Goal: Use online tool/utility: Utilize a website feature to perform a specific function

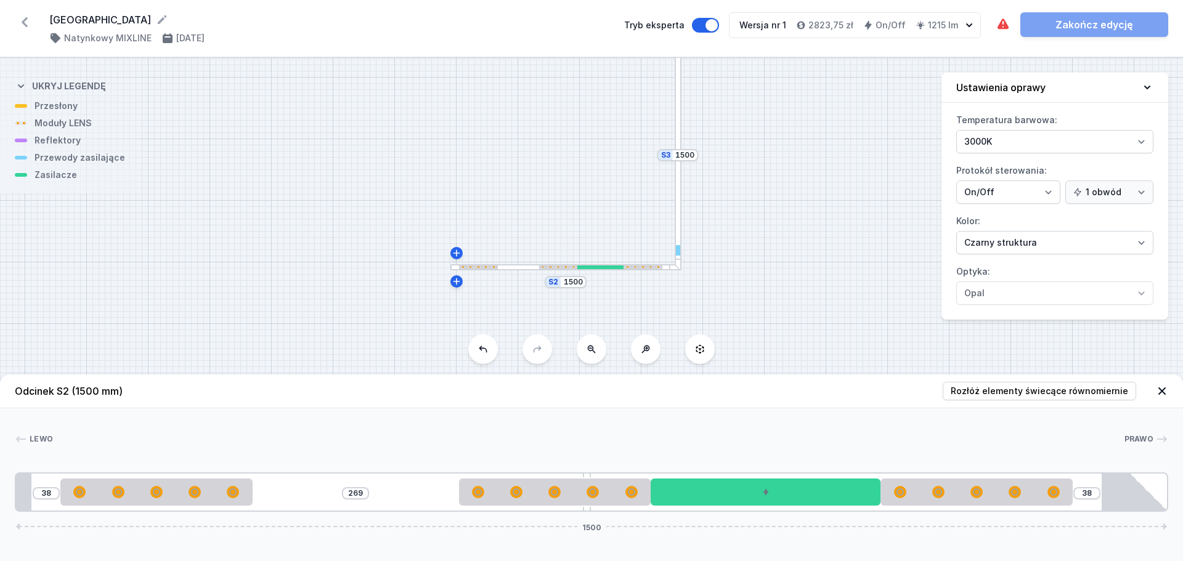
select select "2"
click at [754, 227] on div "S3 1500 S2 1500" at bounding box center [591, 309] width 1183 height 503
click at [791, 312] on div "S3 1500 S2 1500" at bounding box center [591, 309] width 1183 height 503
click at [1027, 393] on span "Rozłóż elementy świecące równomiernie" at bounding box center [1039, 391] width 177 height 12
type input "168"
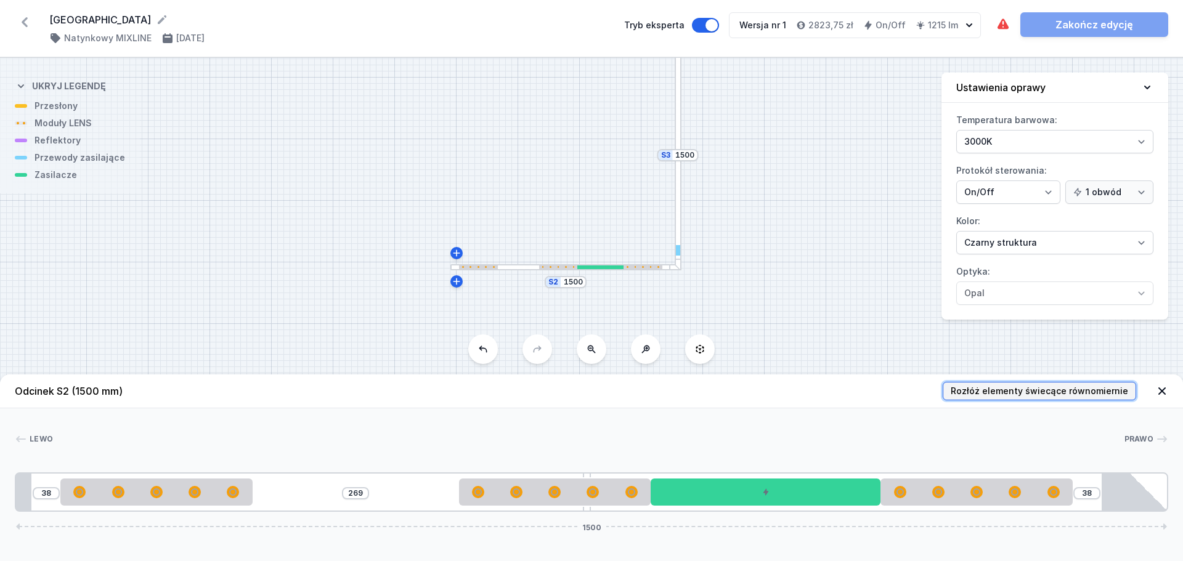
type input "188"
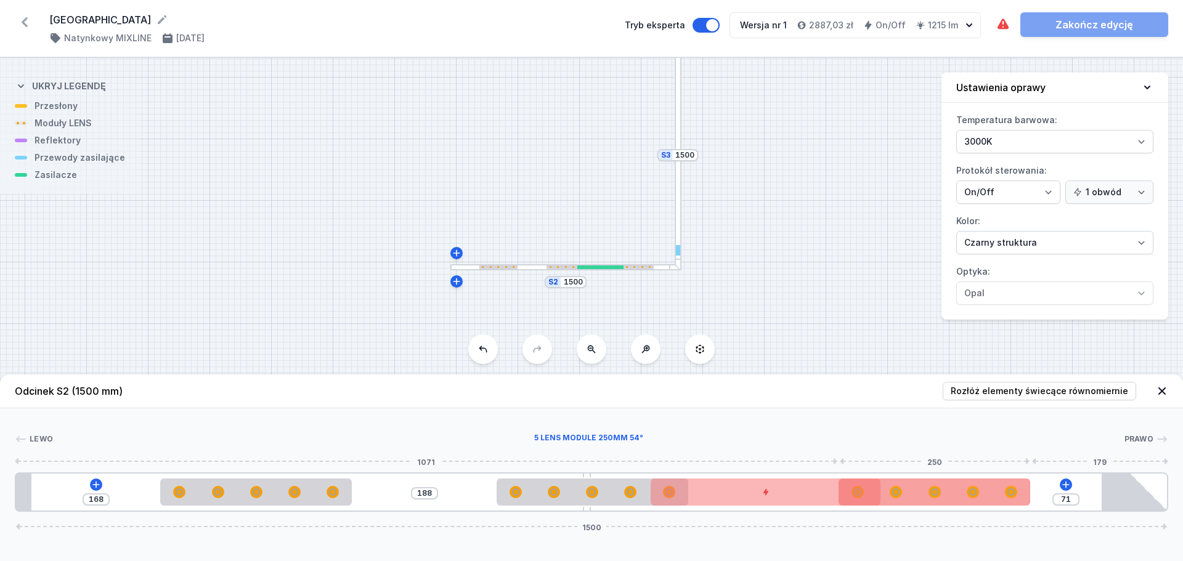
type input "38"
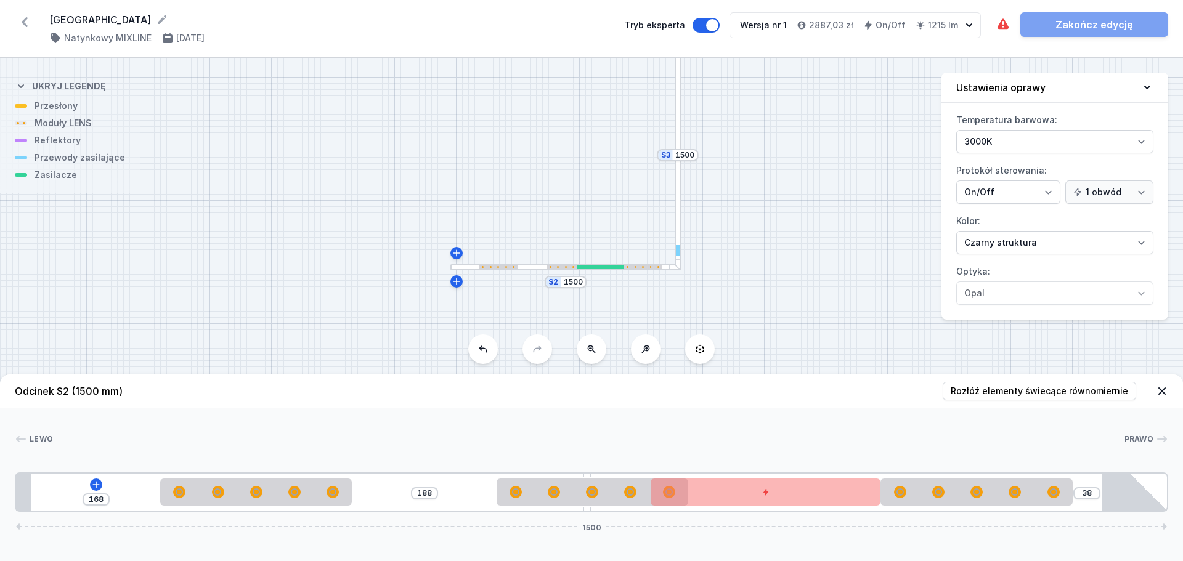
drag, startPoint x: 988, startPoint y: 496, endPoint x: 1082, endPoint y: 497, distance: 94.3
click at [1082, 497] on div "168 188 38 1500" at bounding box center [592, 492] width 1154 height 39
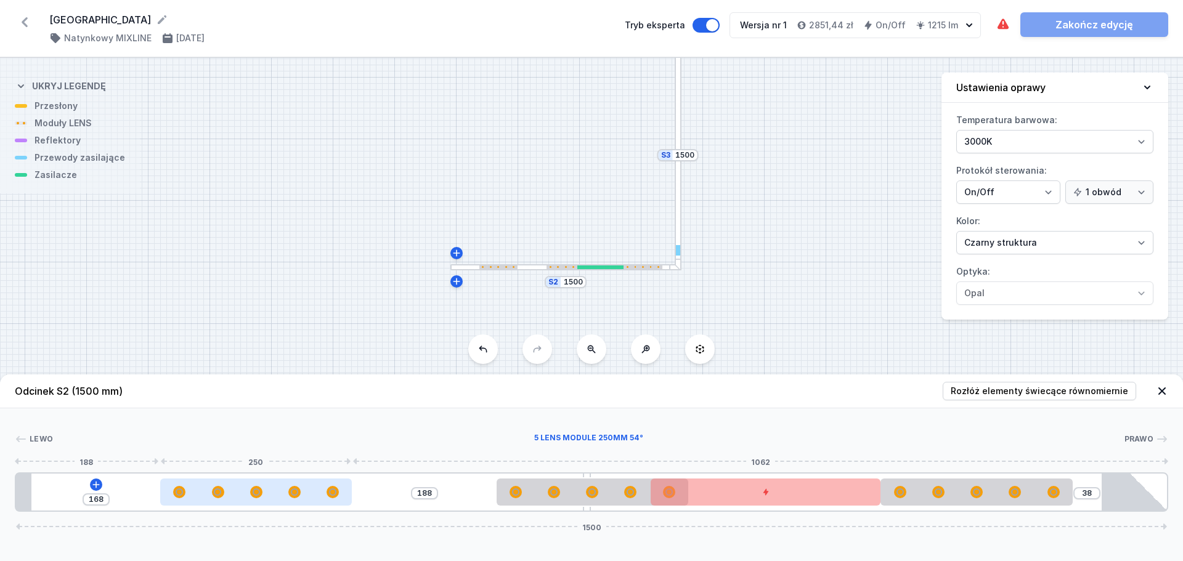
type input "180"
type input "176"
type input "180"
type input "169"
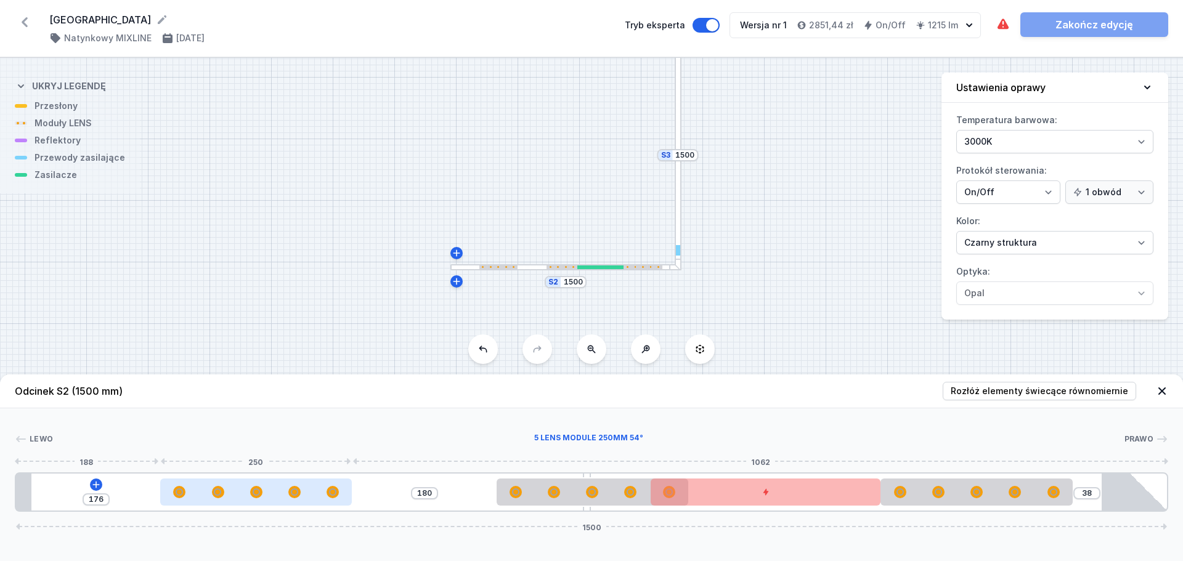
type input "187"
type input "159"
type input "356"
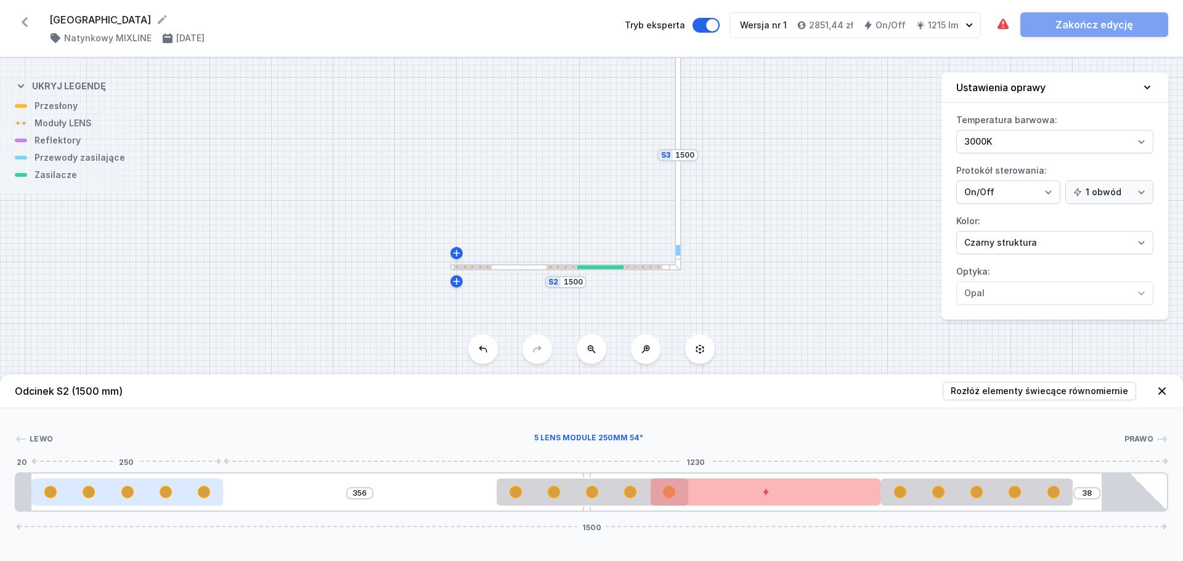
drag, startPoint x: 218, startPoint y: 497, endPoint x: 60, endPoint y: 496, distance: 157.8
click at [60, 496] on div at bounding box center [127, 492] width 192 height 12
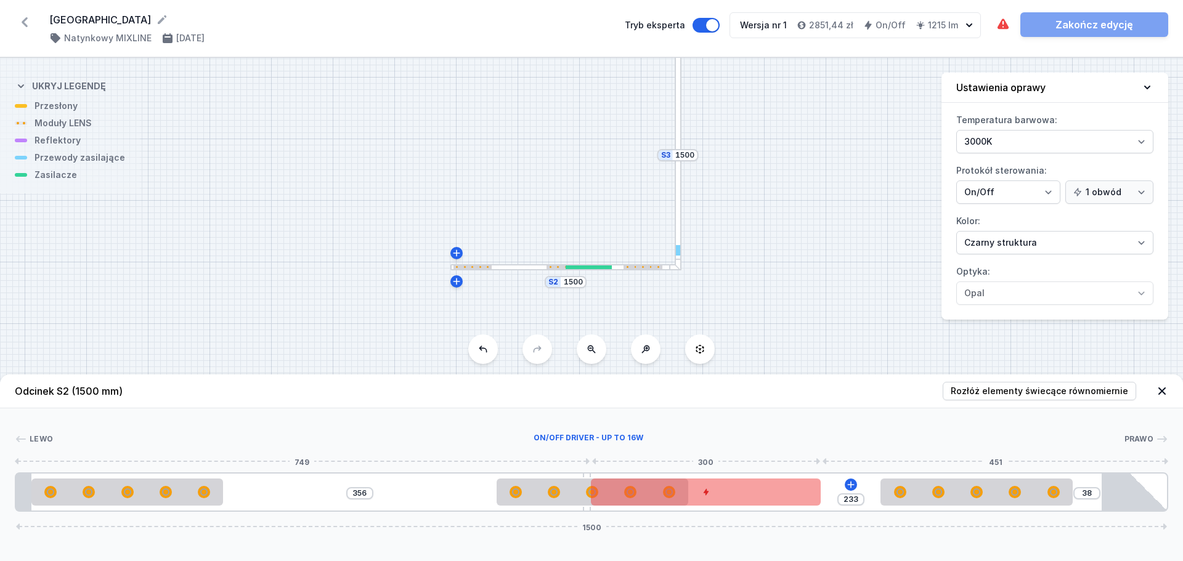
type input "251"
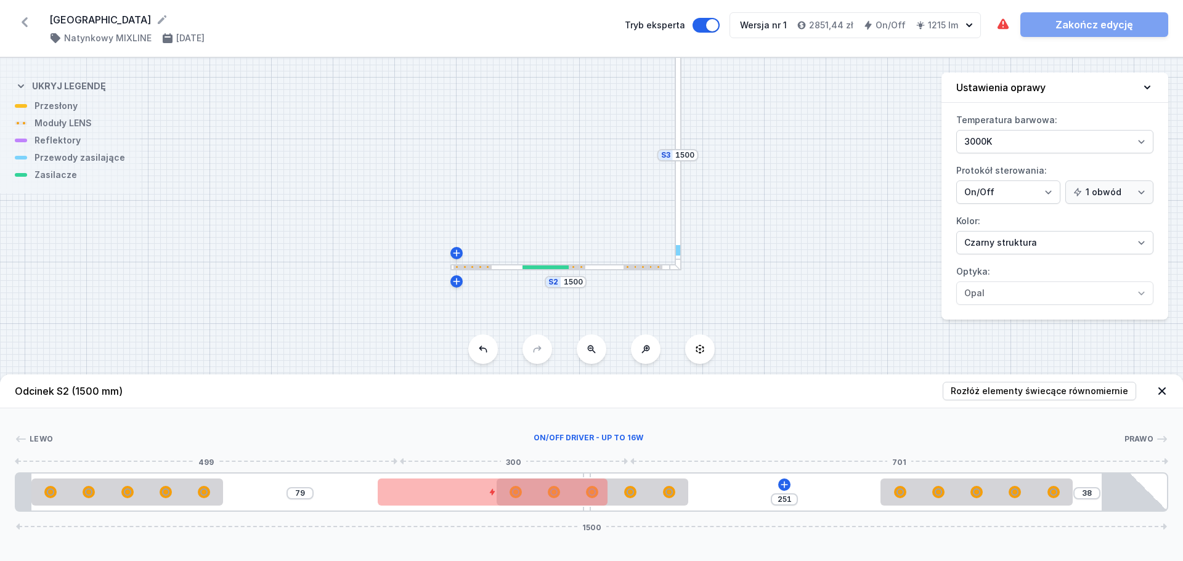
type input "71"
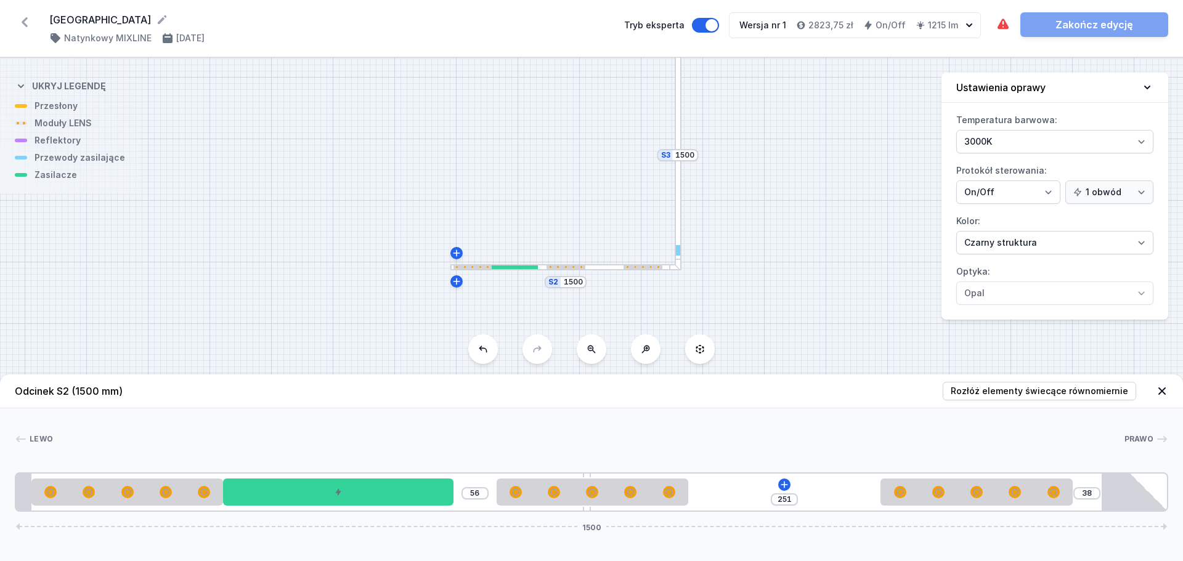
drag, startPoint x: 760, startPoint y: 492, endPoint x: 360, endPoint y: 509, distance: 400.3
click at [360, 509] on div "56 251 38 1500" at bounding box center [592, 492] width 1154 height 39
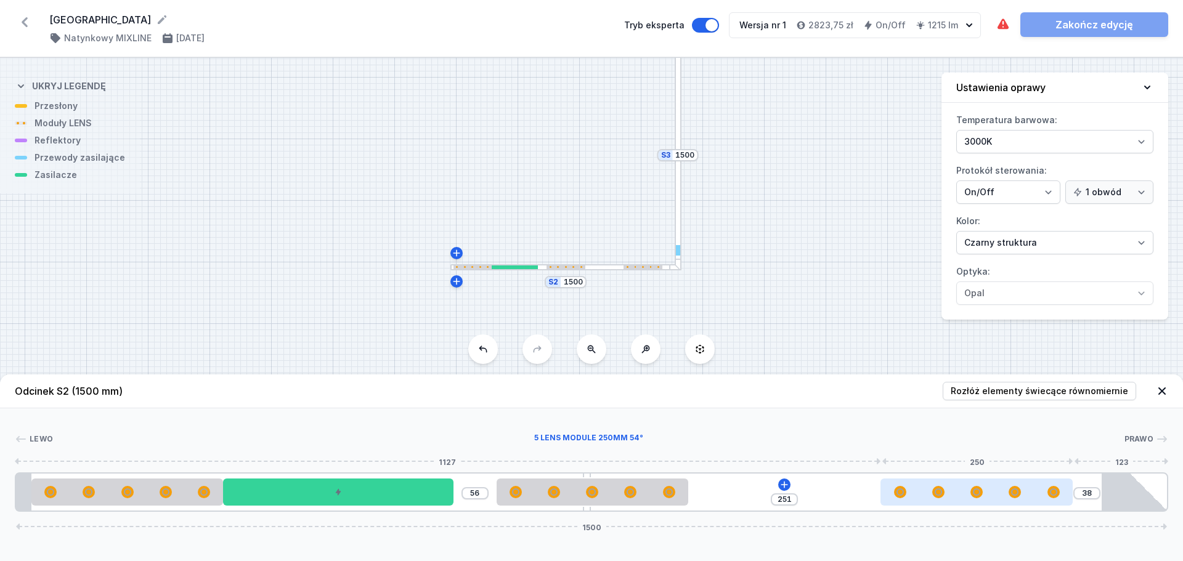
type input "59"
type input "230"
type input "57"
type input "232"
type input "52"
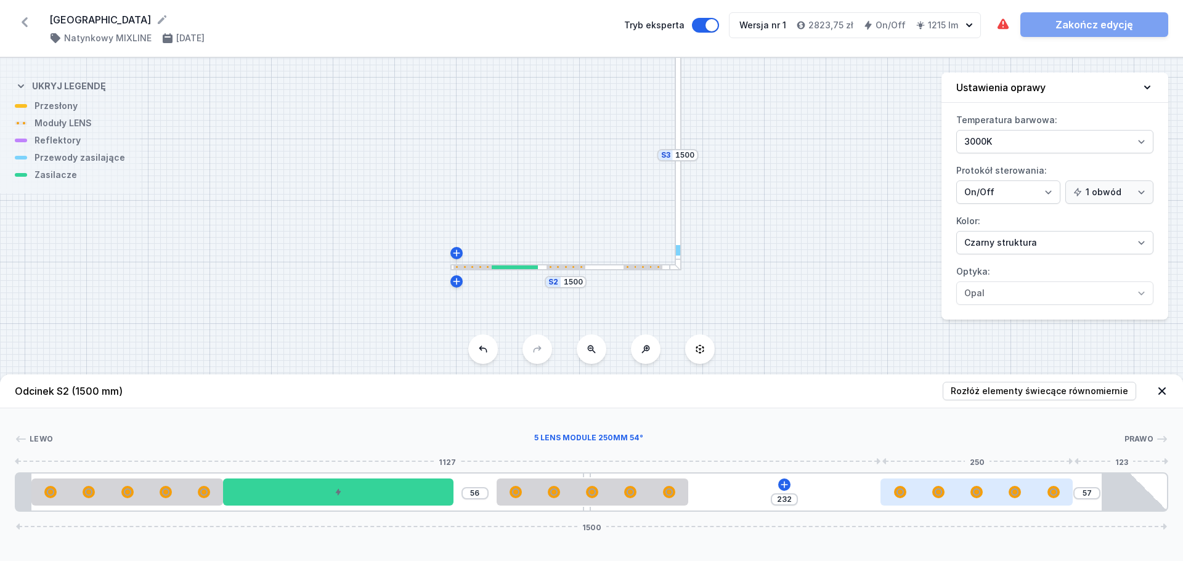
type input "237"
type input "43"
type input "289"
drag, startPoint x: 915, startPoint y: 495, endPoint x: 984, endPoint y: 499, distance: 69.7
click at [984, 499] on div at bounding box center [1006, 492] width 192 height 27
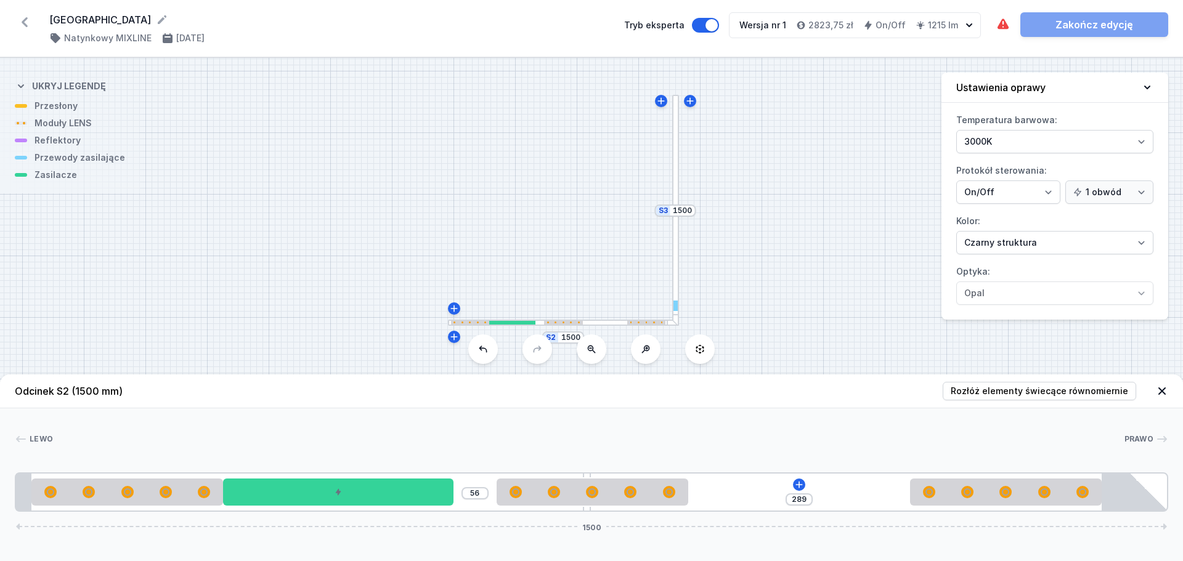
drag, startPoint x: 743, startPoint y: 203, endPoint x: 741, endPoint y: 258, distance: 55.5
click at [741, 258] on div "S3 1500 S2 1500" at bounding box center [591, 309] width 1183 height 503
click at [675, 234] on div at bounding box center [675, 210] width 7 height 231
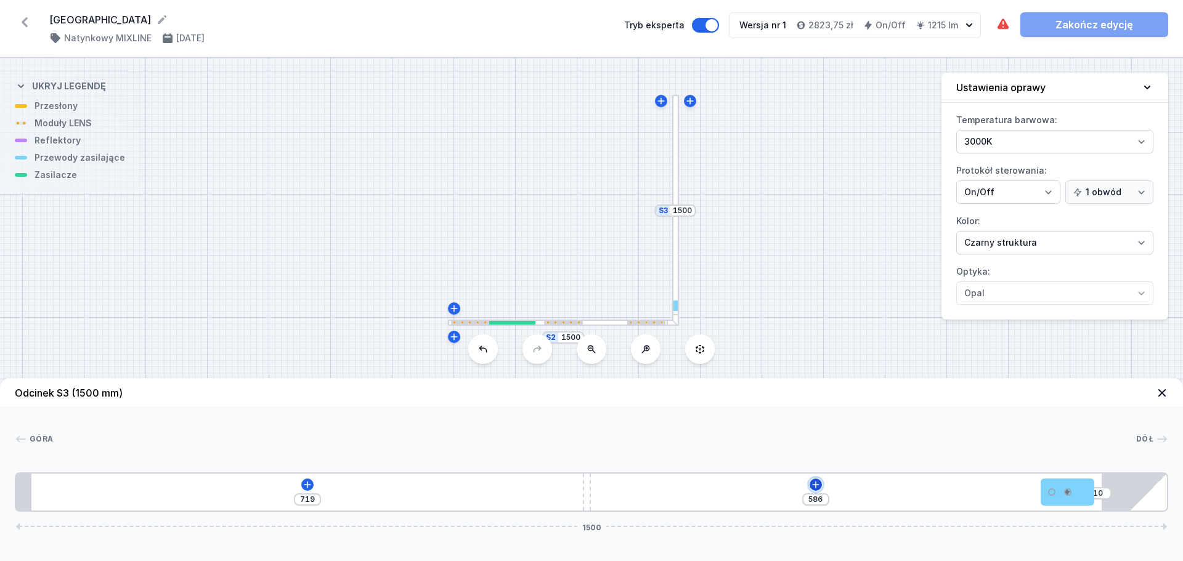
click at [812, 481] on icon at bounding box center [816, 485] width 10 height 10
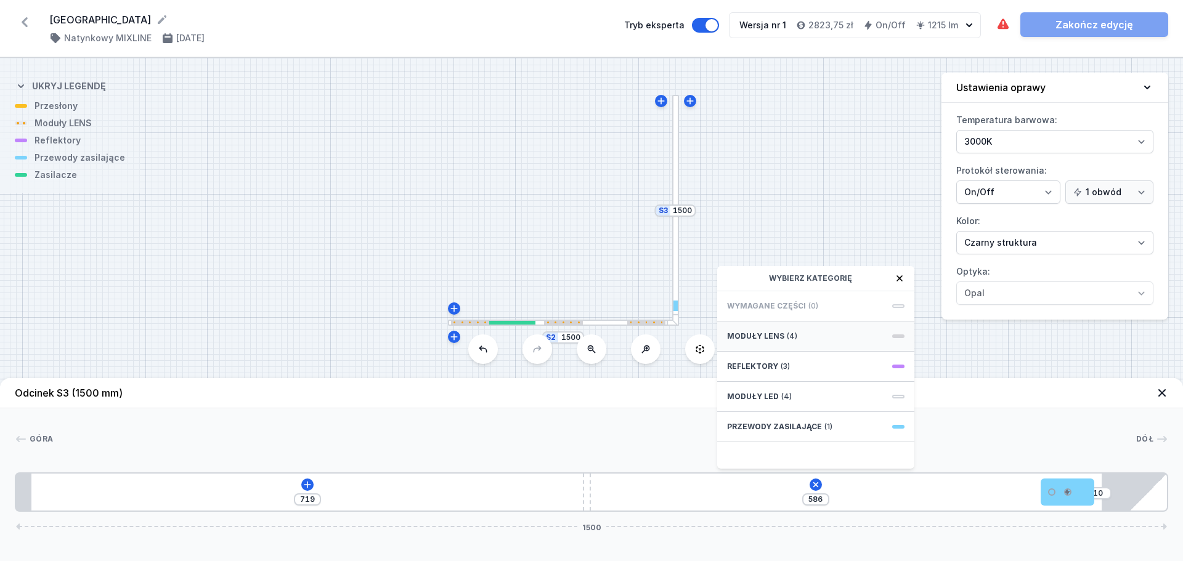
click at [811, 335] on div "Moduły LENS (4)" at bounding box center [815, 337] width 197 height 30
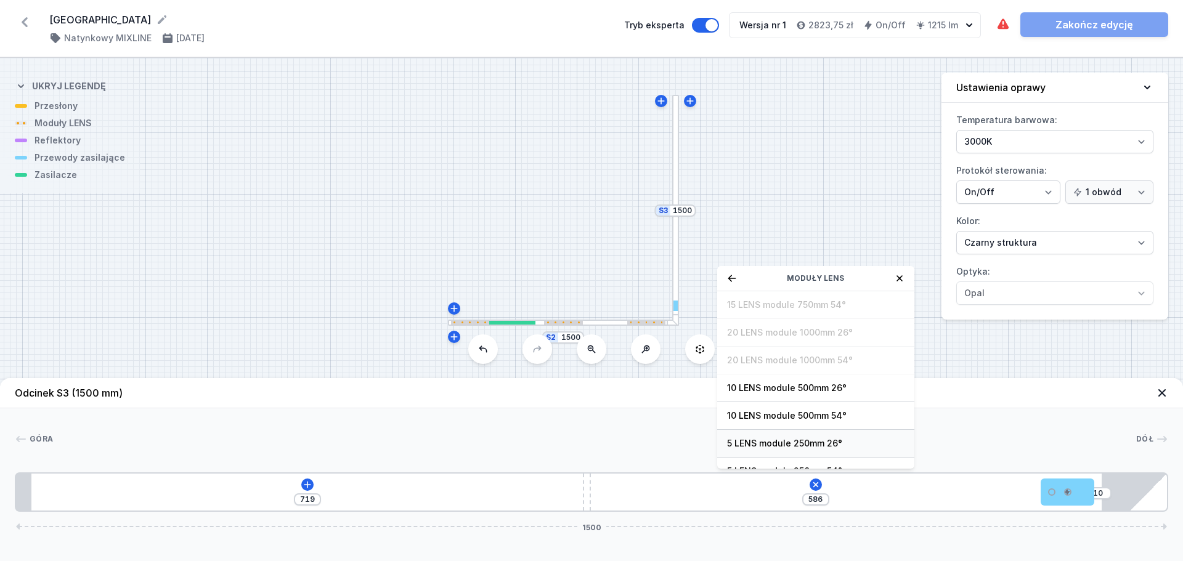
scroll to position [44, 0]
click at [834, 429] on span "5 LENS module 250mm 54°" at bounding box center [815, 427] width 177 height 12
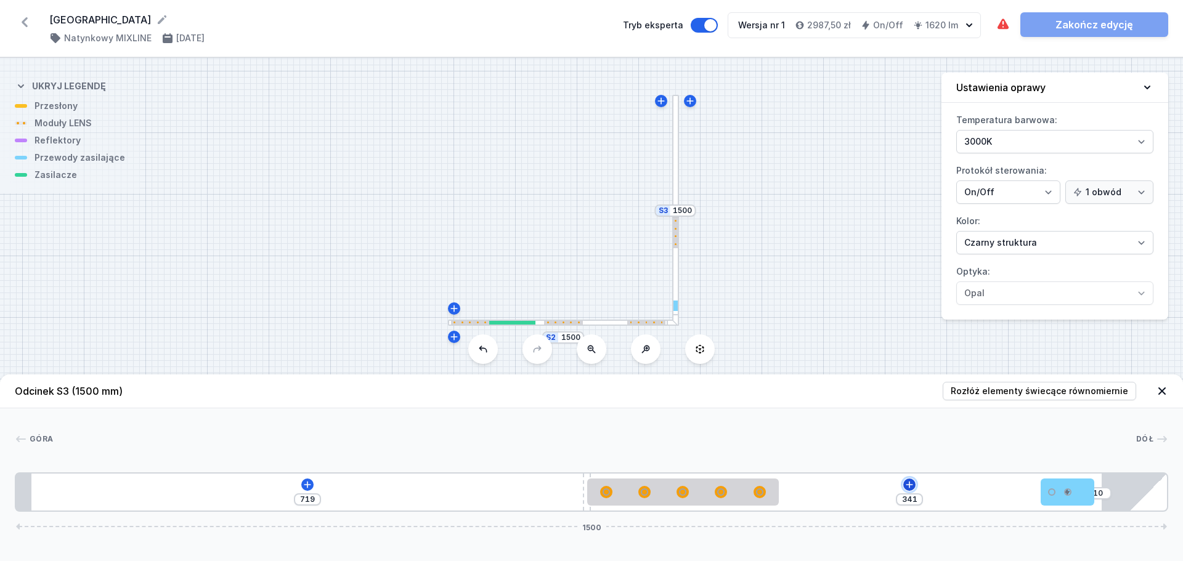
click at [912, 486] on icon at bounding box center [910, 485] width 10 height 10
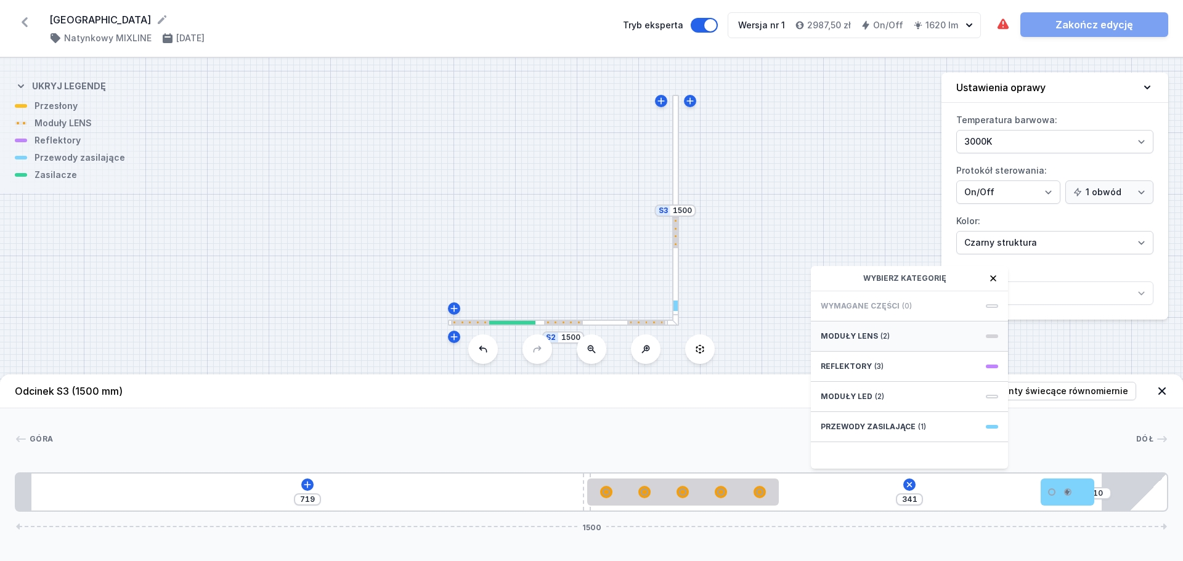
click at [892, 339] on div "Moduły LENS (2)" at bounding box center [909, 337] width 197 height 30
click at [895, 432] on span "5 LENS module 250mm 54°" at bounding box center [909, 427] width 177 height 12
type input "91"
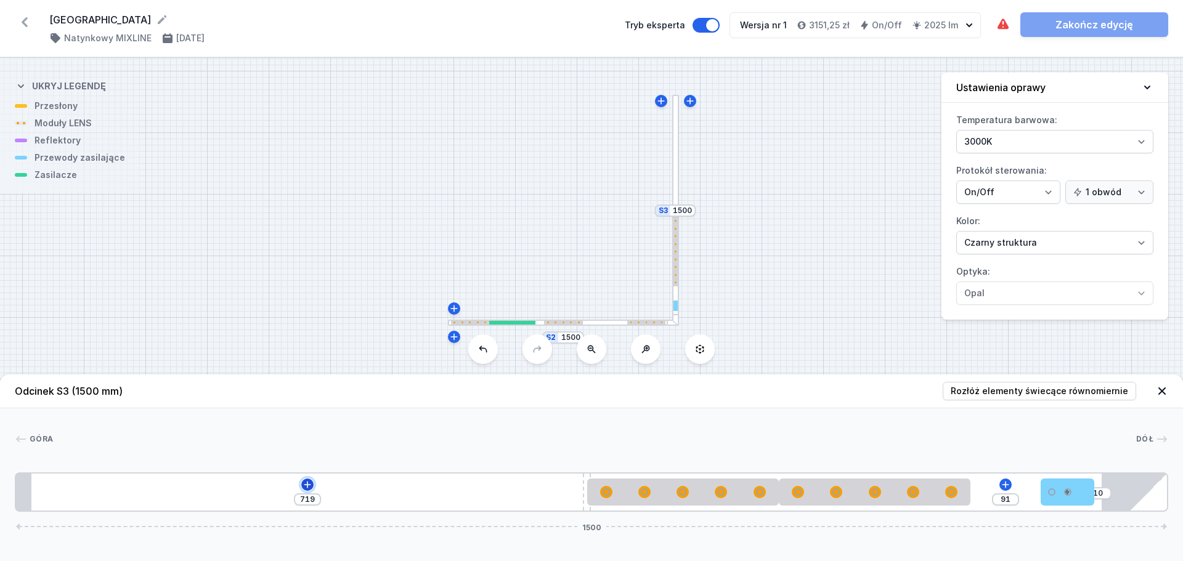
click at [307, 485] on icon at bounding box center [307, 484] width 7 height 7
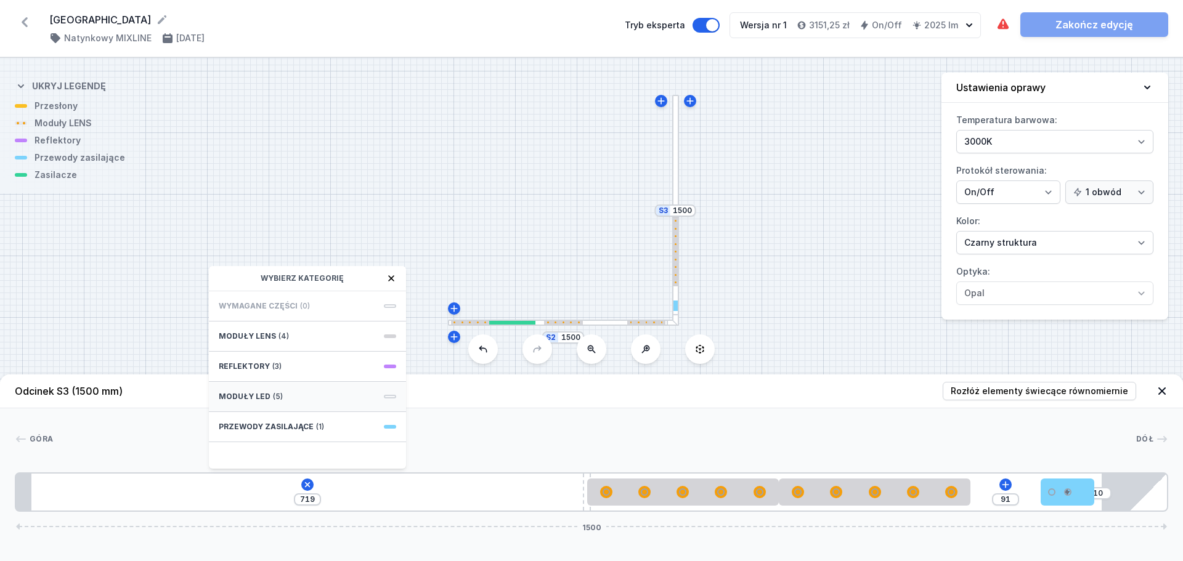
click at [320, 398] on div "Moduły LED (5)" at bounding box center [307, 397] width 197 height 30
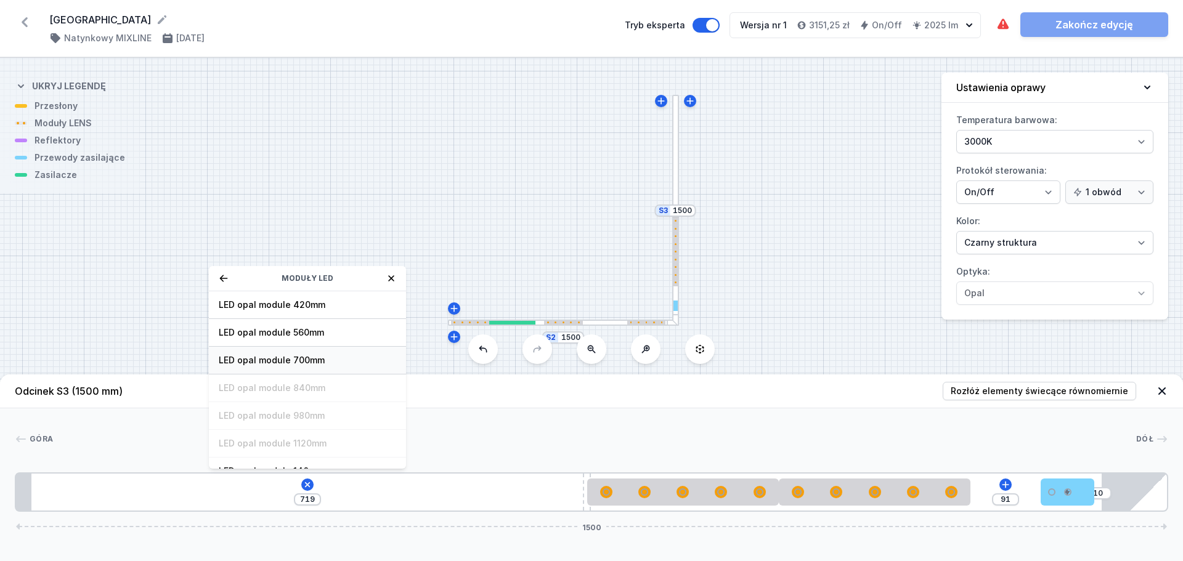
scroll to position [62, 0]
click at [219, 281] on icon at bounding box center [224, 279] width 10 height 10
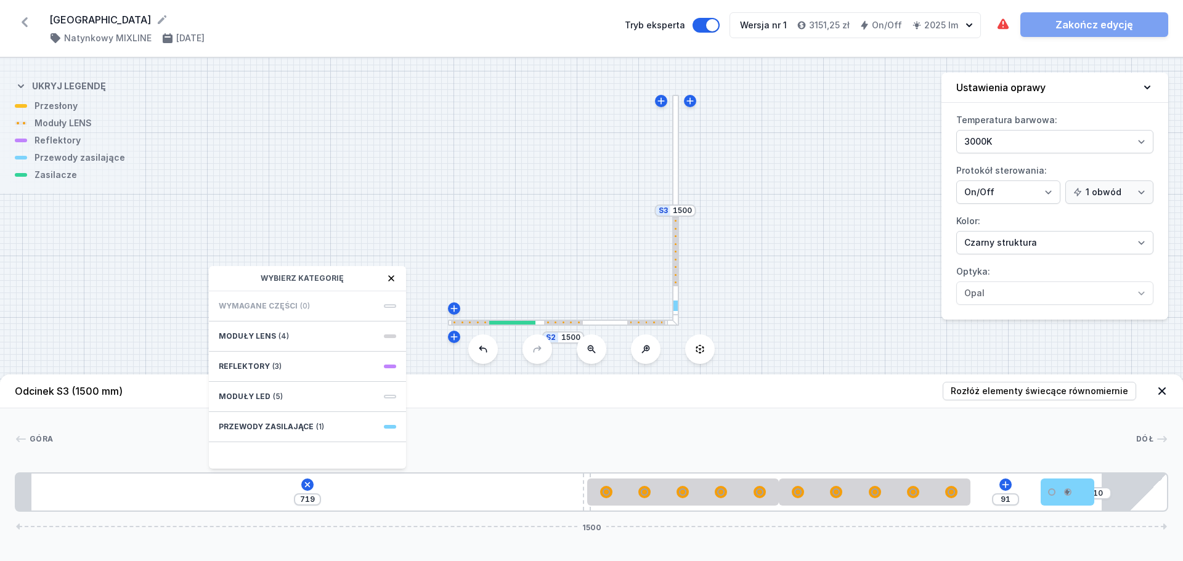
scroll to position [0, 0]
click at [298, 342] on div "Moduły LENS (4)" at bounding box center [307, 337] width 197 height 30
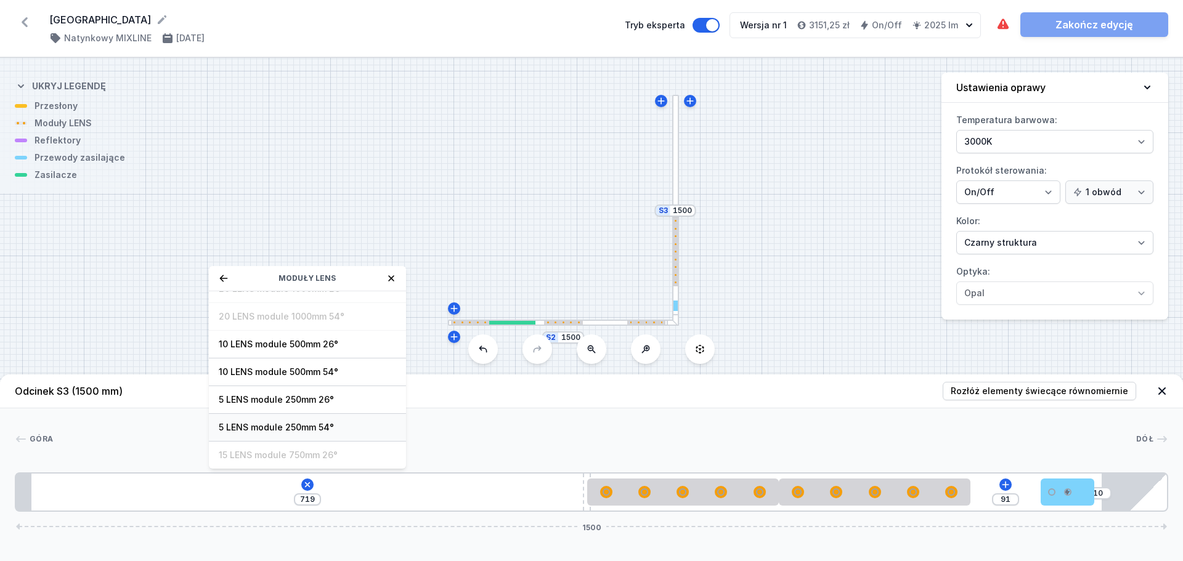
scroll to position [44, 0]
click at [314, 428] on span "5 LENS module 250mm 54°" at bounding box center [307, 427] width 177 height 12
type input "469"
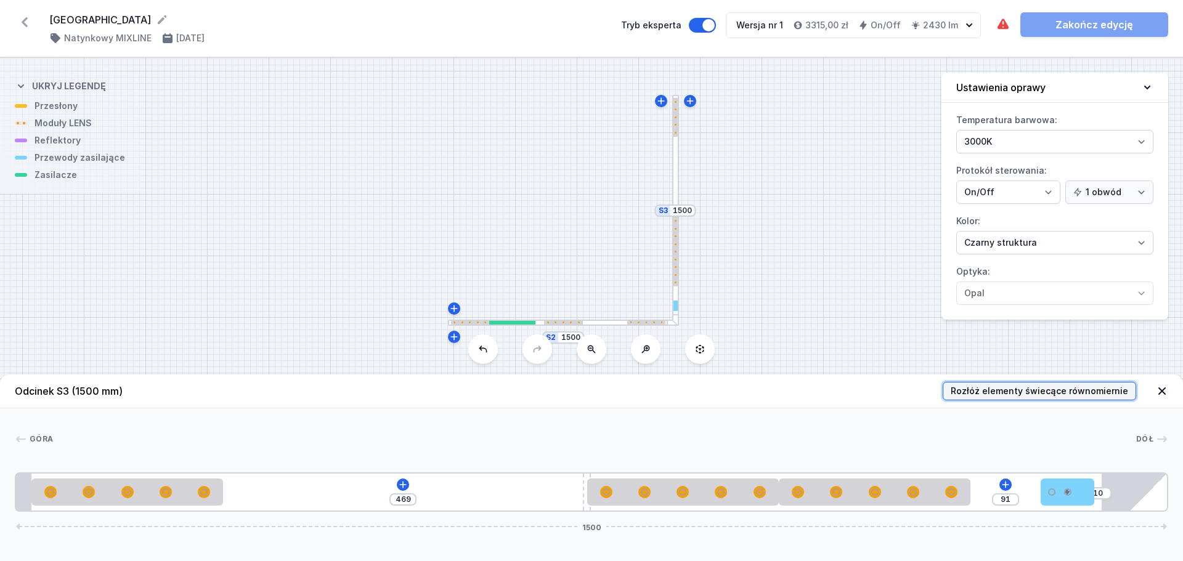
click at [1085, 391] on span "Rozłóż elementy świecące równomiernie" at bounding box center [1039, 391] width 177 height 12
type input "21"
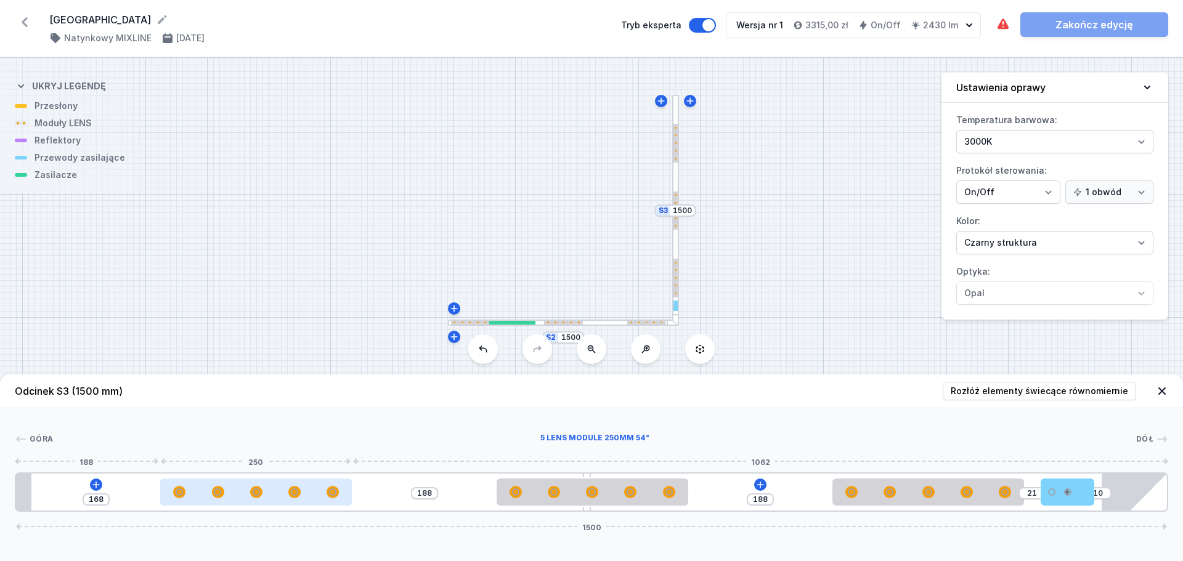
type input "178"
type input "182"
type input "174"
type input "190"
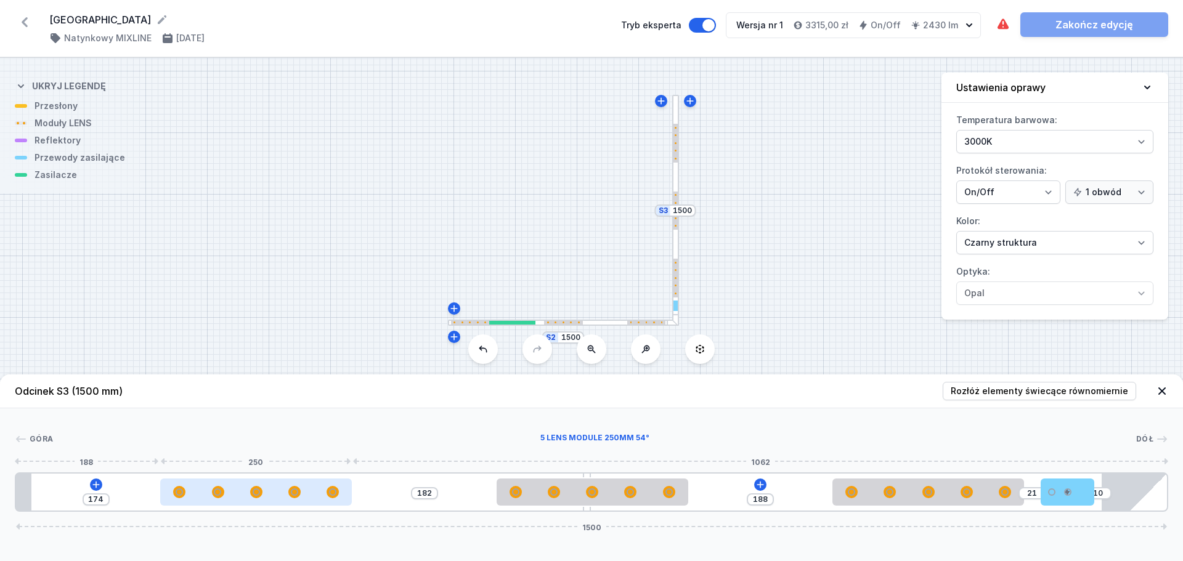
type input "166"
type input "203"
type input "153"
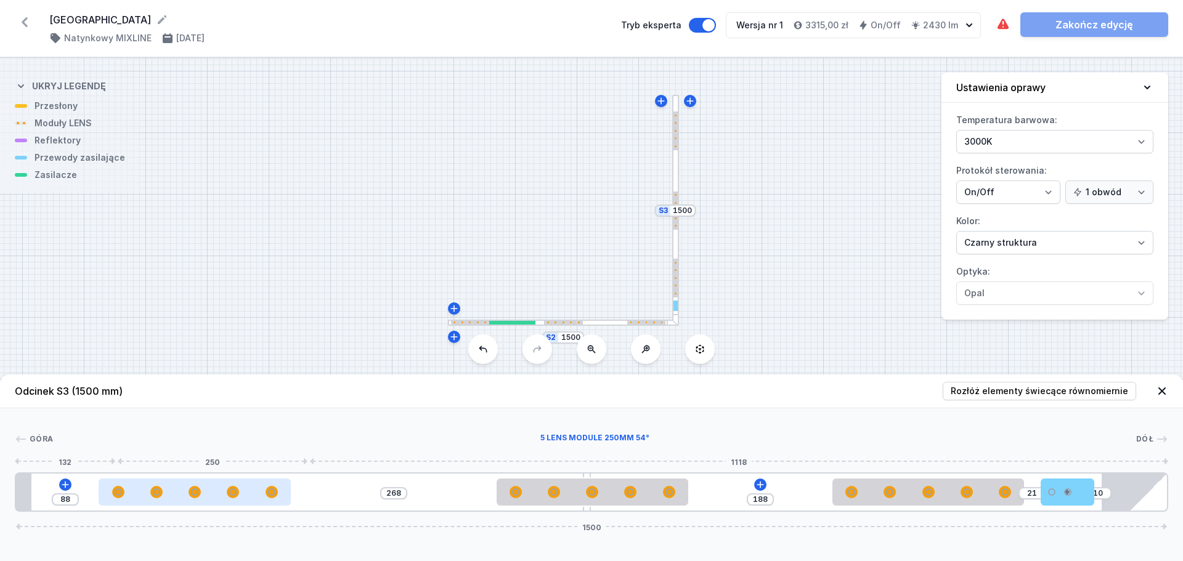
type input "356"
drag, startPoint x: 256, startPoint y: 497, endPoint x: 75, endPoint y: 491, distance: 181.3
click at [75, 491] on div at bounding box center [127, 492] width 192 height 27
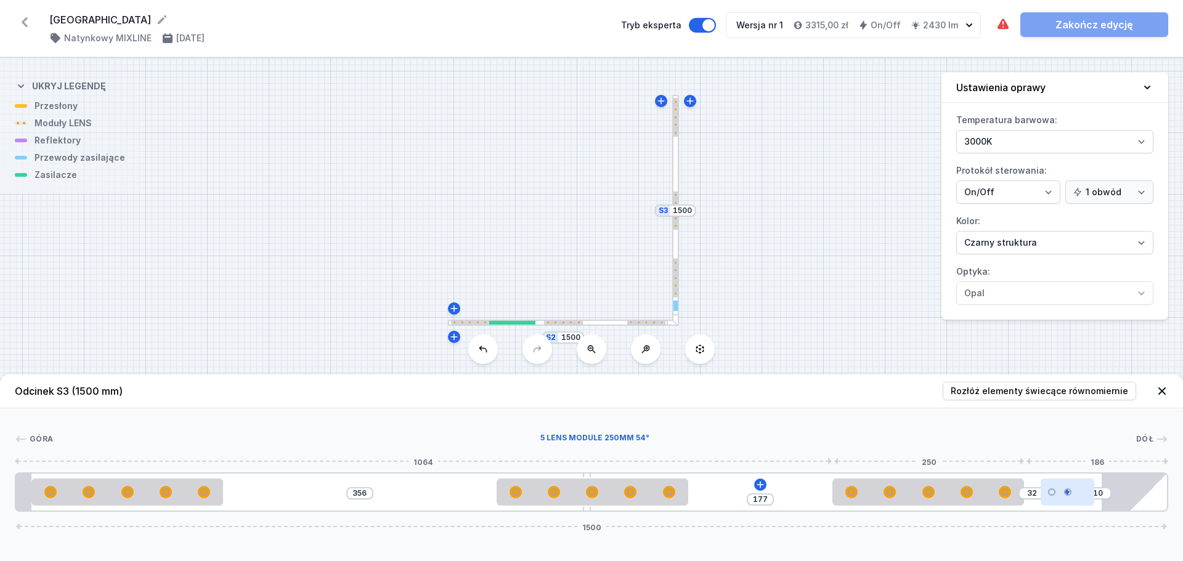
type input "209"
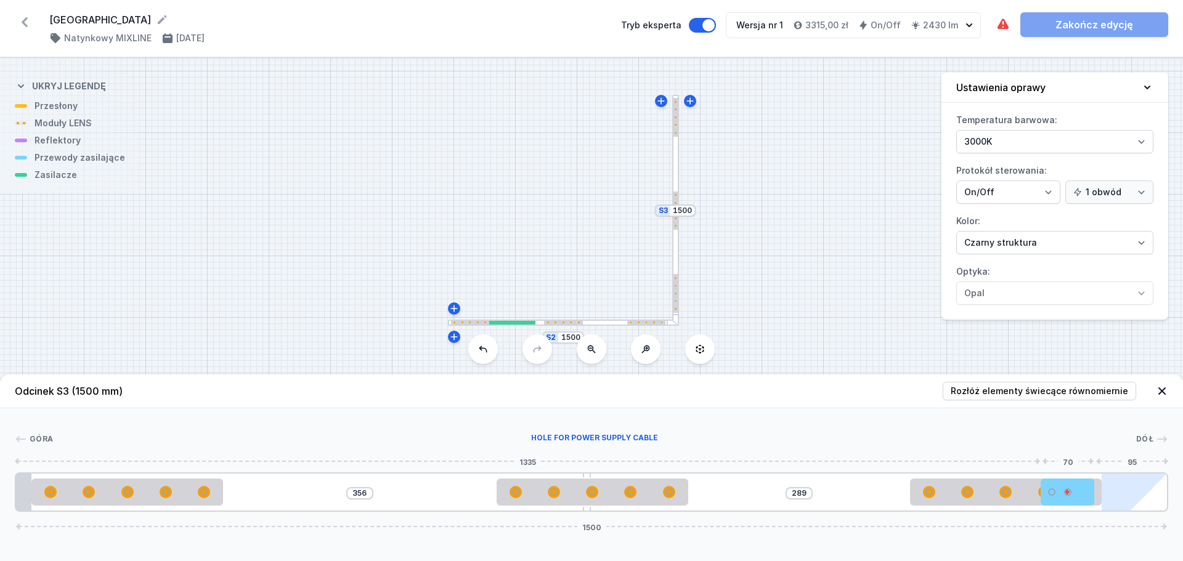
drag, startPoint x: 997, startPoint y: 501, endPoint x: 1110, endPoint y: 502, distance: 112.8
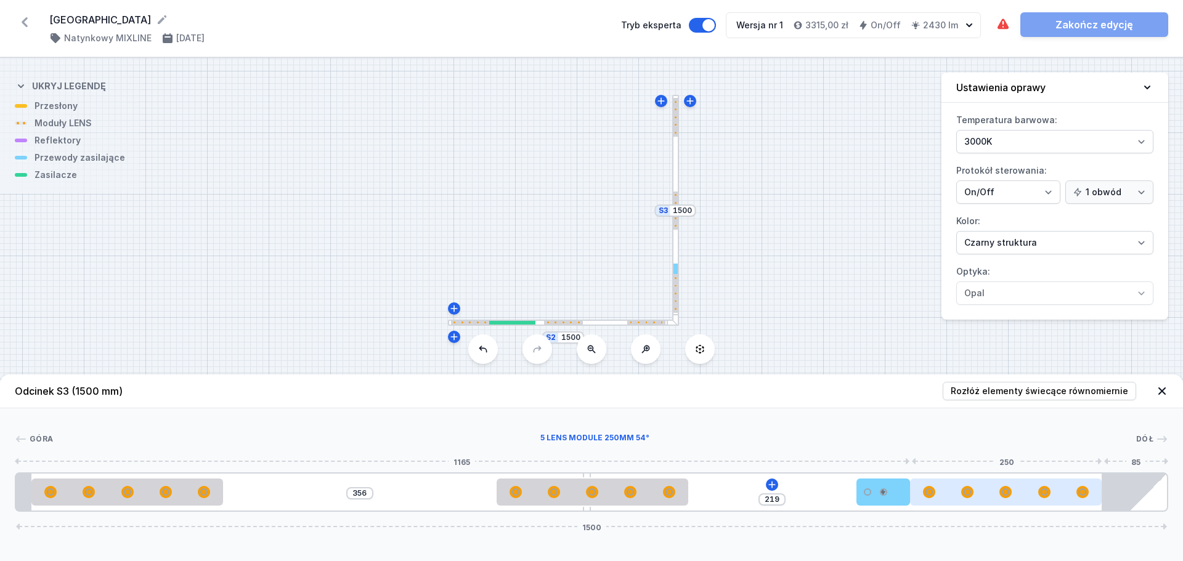
drag, startPoint x: 1070, startPoint y: 499, endPoint x: 926, endPoint y: 501, distance: 144.8
click at [926, 501] on div "[PHONE_NUMBER]" at bounding box center [592, 492] width 1154 height 39
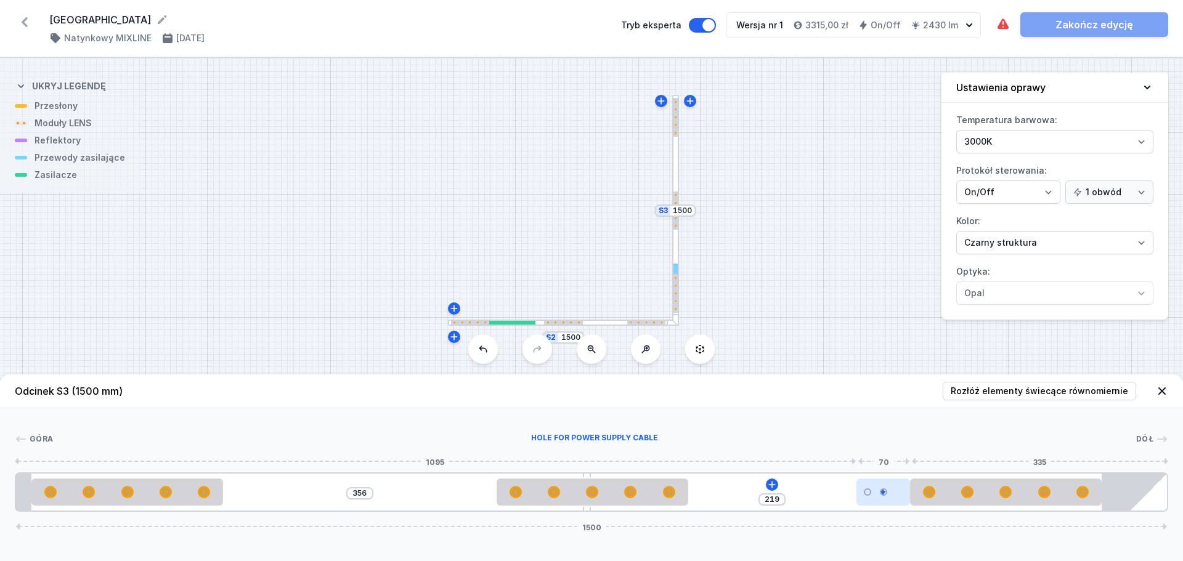
drag, startPoint x: 879, startPoint y: 500, endPoint x: 877, endPoint y: 488, distance: 12.0
click at [877, 488] on div at bounding box center [884, 492] width 54 height 27
click at [606, 328] on div "S3 1500 S2 1500" at bounding box center [591, 309] width 1183 height 503
click at [607, 320] on div at bounding box center [563, 323] width 231 height 7
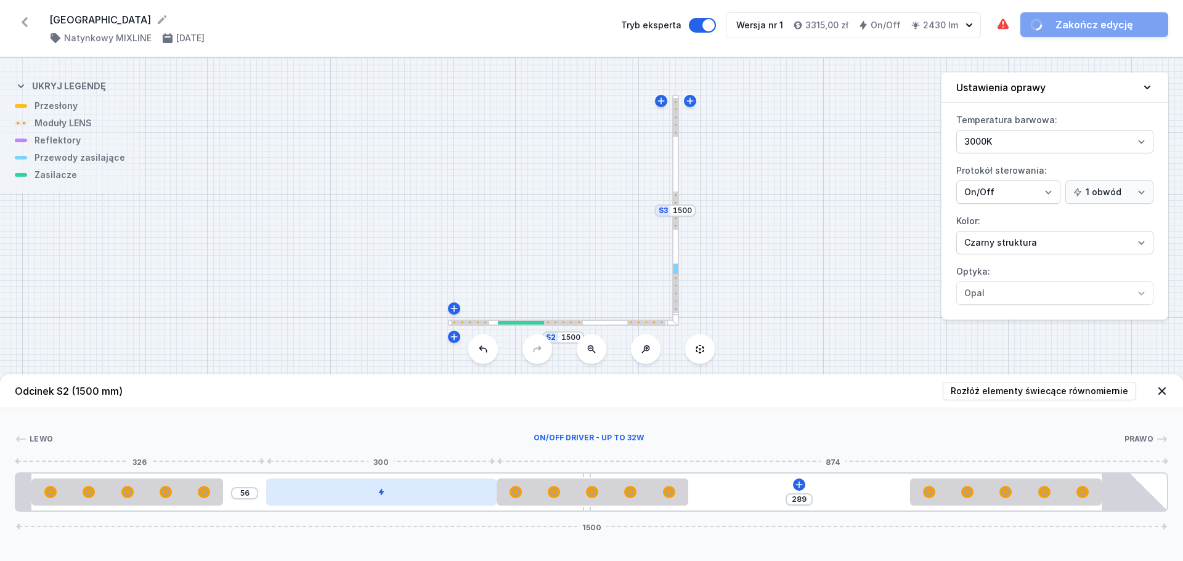
drag, startPoint x: 374, startPoint y: 492, endPoint x: 463, endPoint y: 491, distance: 89.4
click at [463, 491] on div at bounding box center [381, 492] width 230 height 27
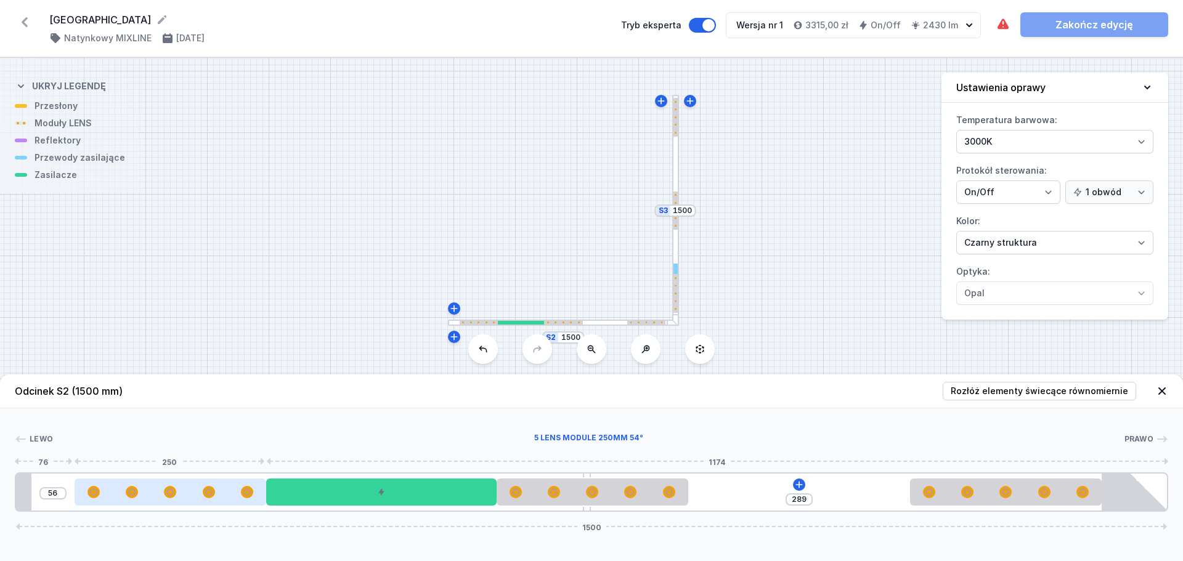
drag, startPoint x: 165, startPoint y: 499, endPoint x: 228, endPoint y: 495, distance: 63.6
click at [228, 495] on div at bounding box center [171, 492] width 192 height 12
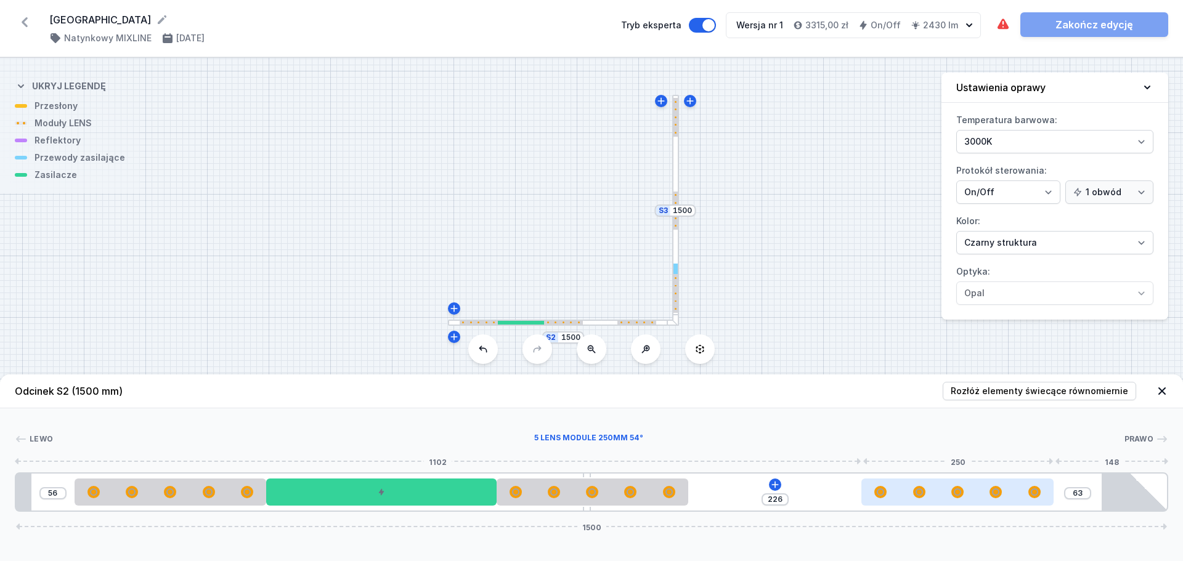
type input "224"
type input "65"
type input "223"
type input "66"
type input "222"
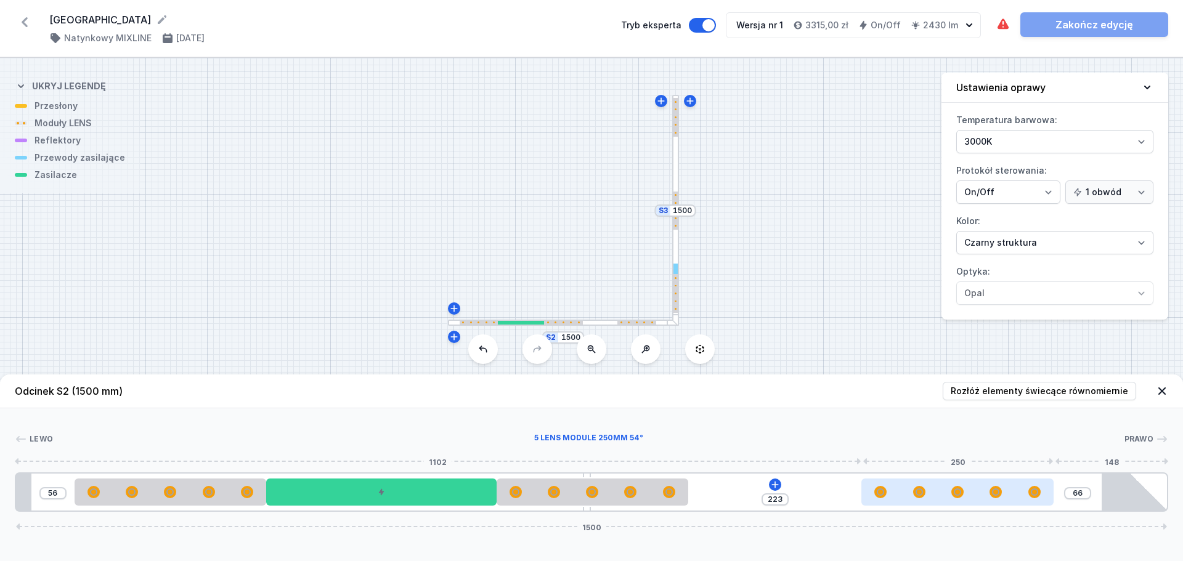
type input "67"
type input "221"
type input "68"
type input "222"
type input "67"
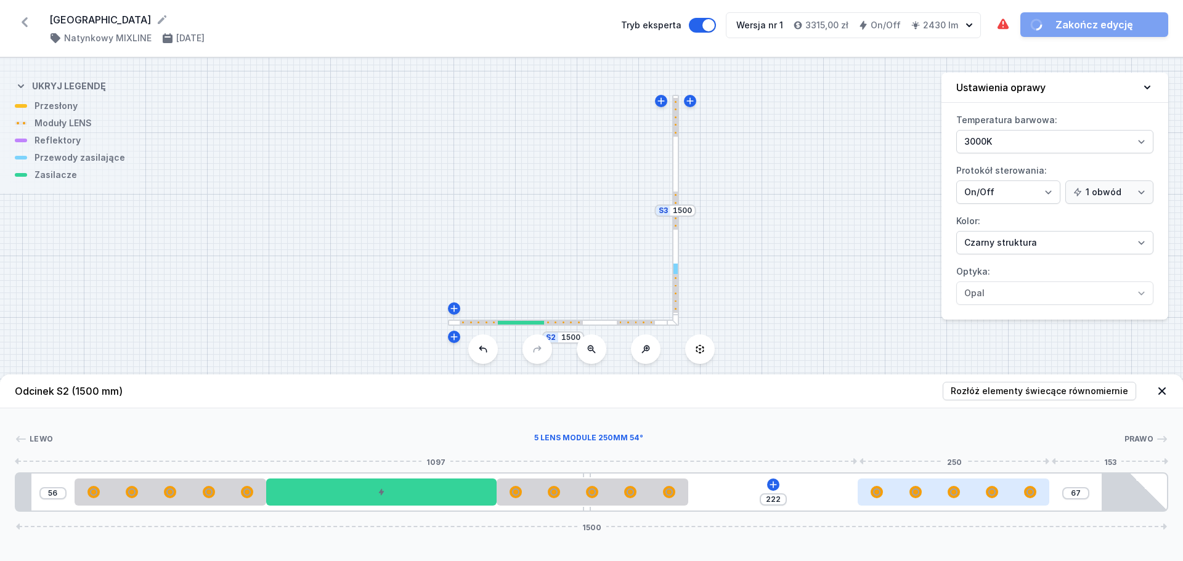
type input "224"
type input "65"
type input "226"
type input "63"
type input "227"
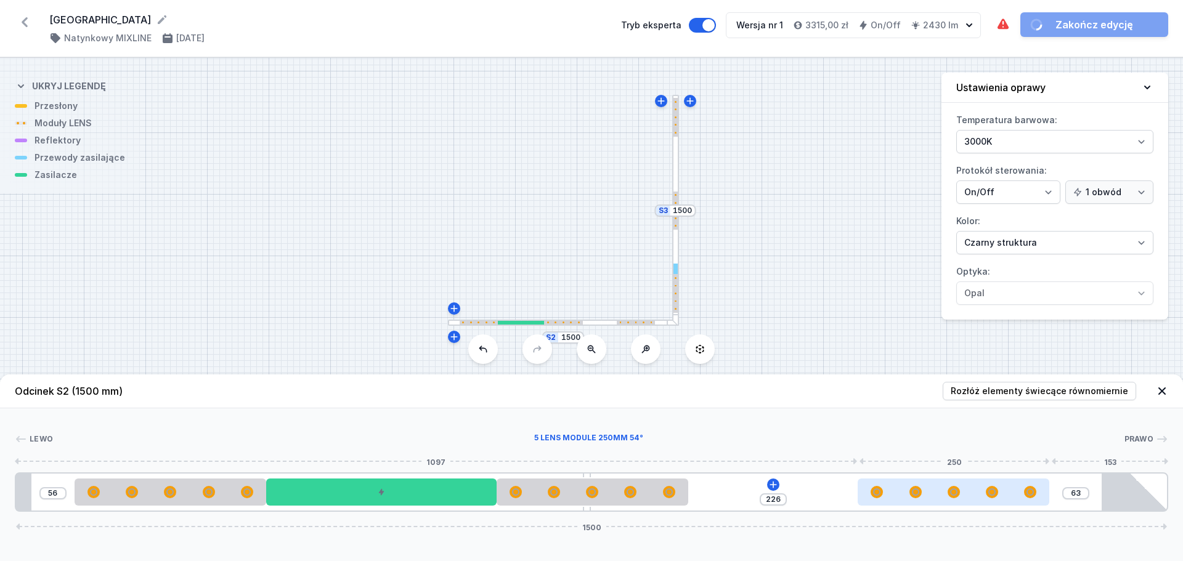
type input "62"
type input "228"
type input "61"
type input "230"
type input "59"
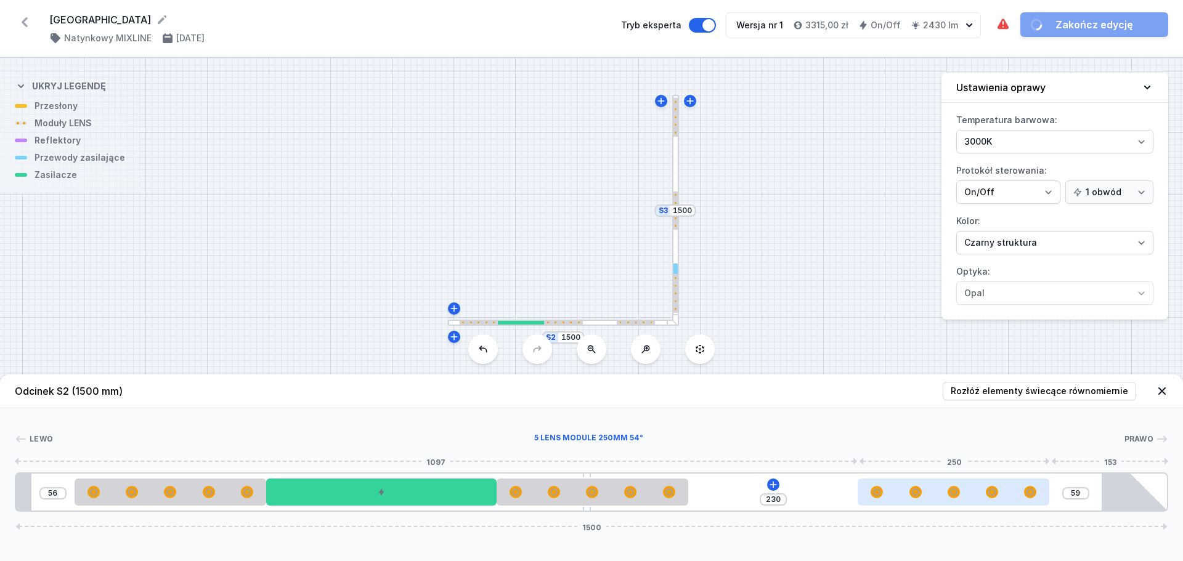
type input "231"
type input "58"
type input "233"
type input "56"
type input "234"
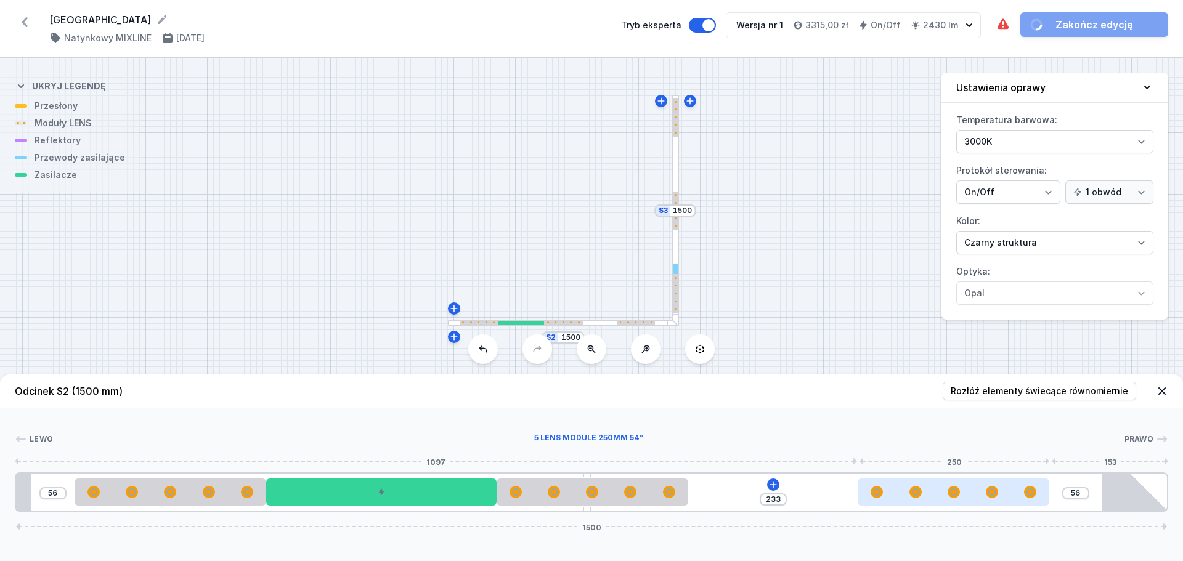
type input "55"
type input "235"
type input "54"
type input "237"
type input "52"
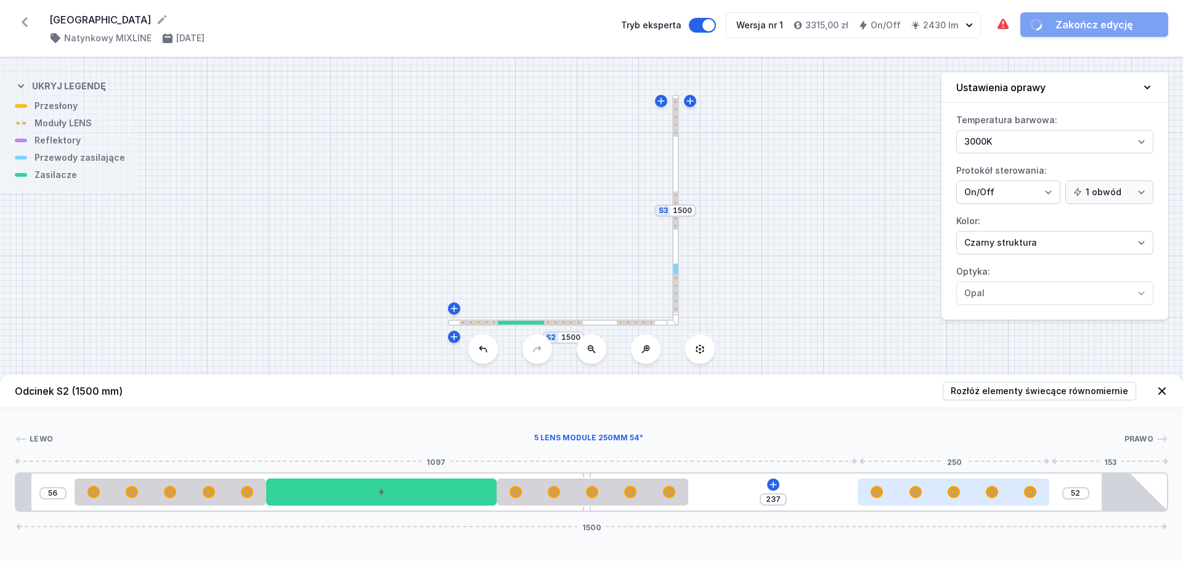
type input "238"
type input "51"
type input "237"
type input "52"
type input "236"
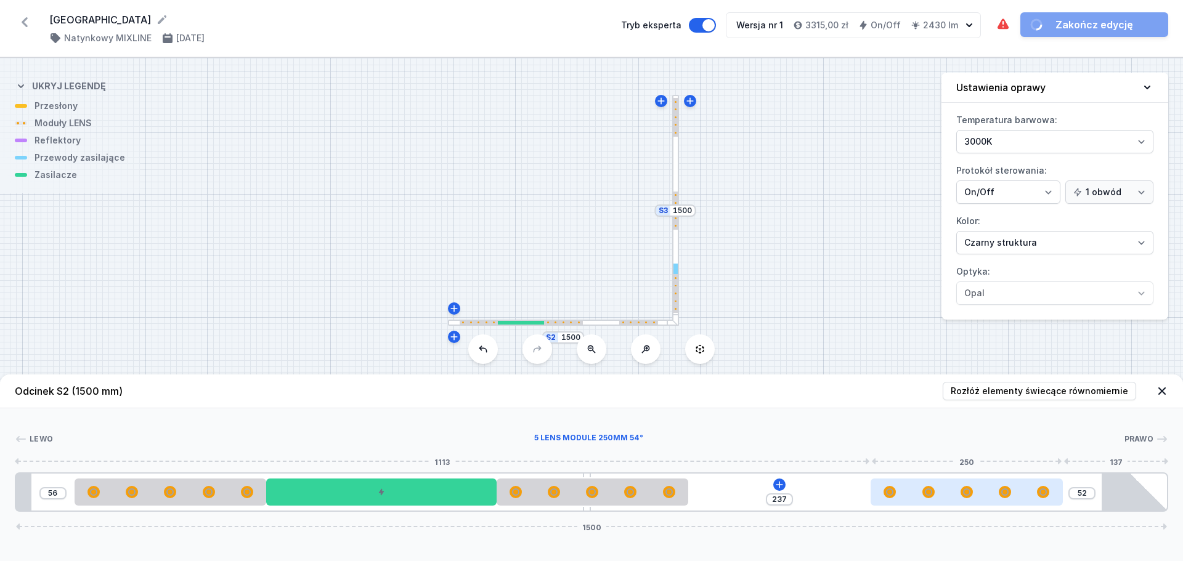
type input "53"
type input "235"
type input "54"
type input "234"
type input "55"
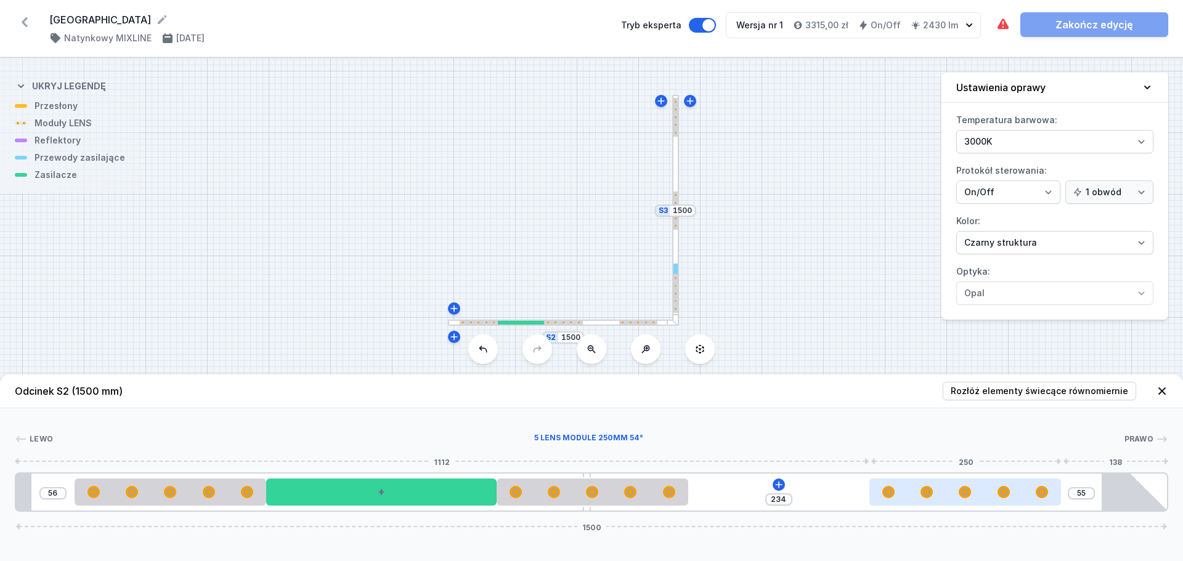
type input "233"
type input "56"
type input "232"
type input "57"
type input "231"
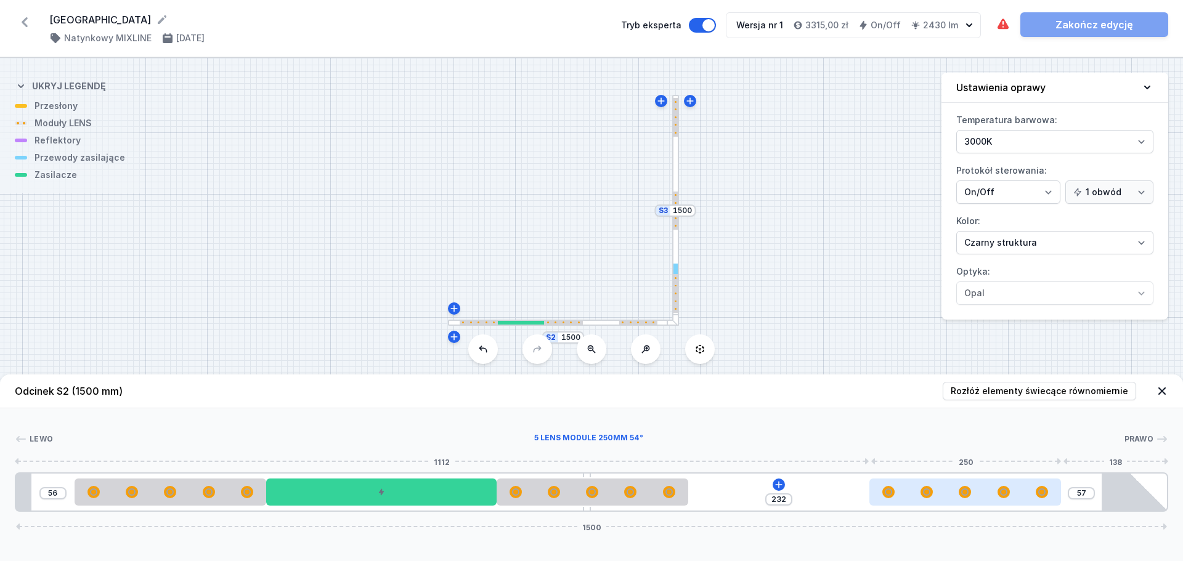
type input "58"
type input "229"
type input "60"
type input "228"
type input "61"
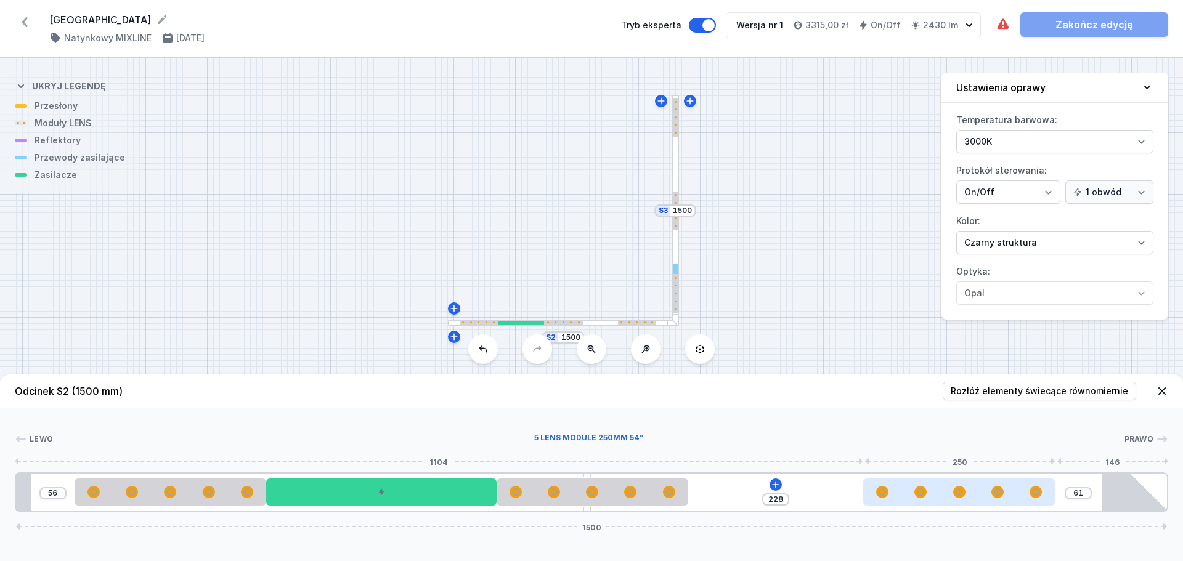
type input "229"
type input "60"
type input "230"
type input "59"
type input "231"
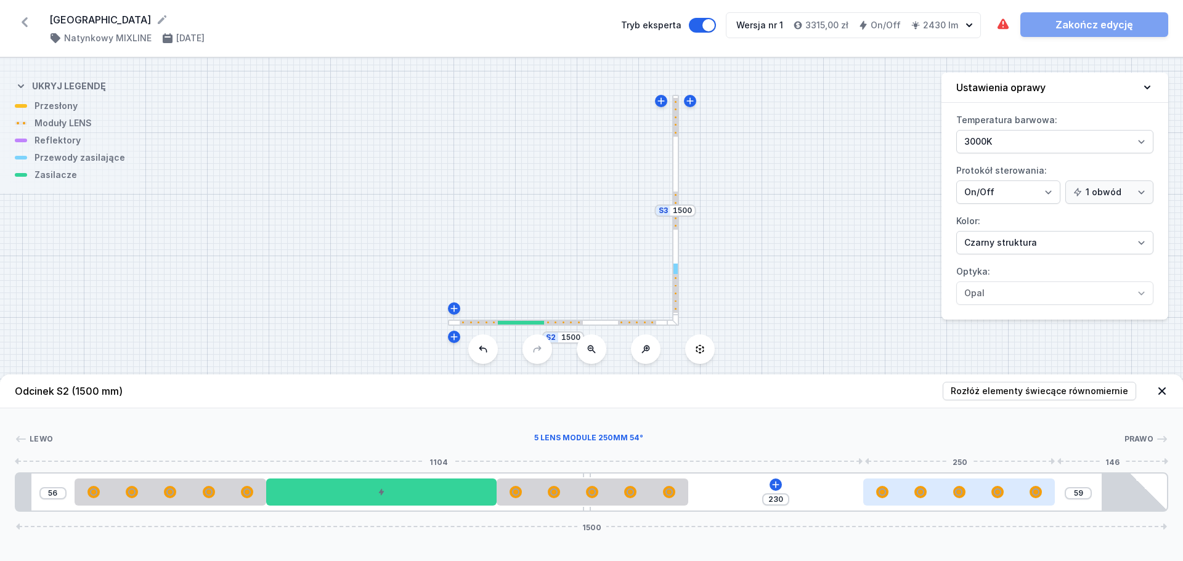
type input "58"
type input "232"
type input "57"
type input "233"
type input "56"
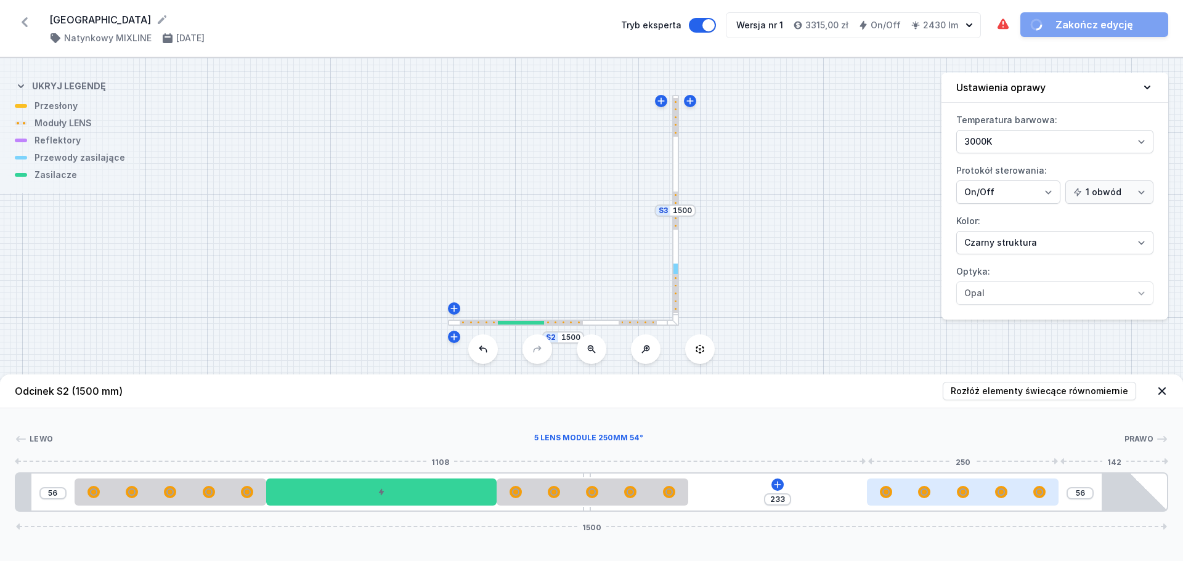
drag, startPoint x: 1034, startPoint y: 492, endPoint x: 1008, endPoint y: 495, distance: 26.7
click at [1008, 495] on div at bounding box center [963, 492] width 192 height 12
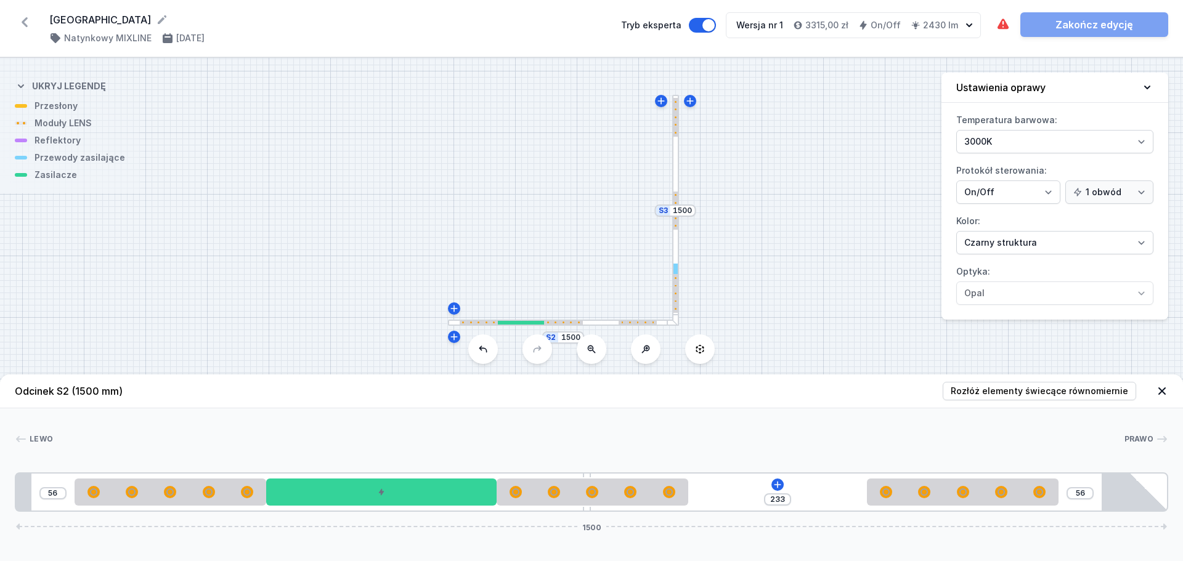
click at [674, 245] on div at bounding box center [675, 210] width 7 height 231
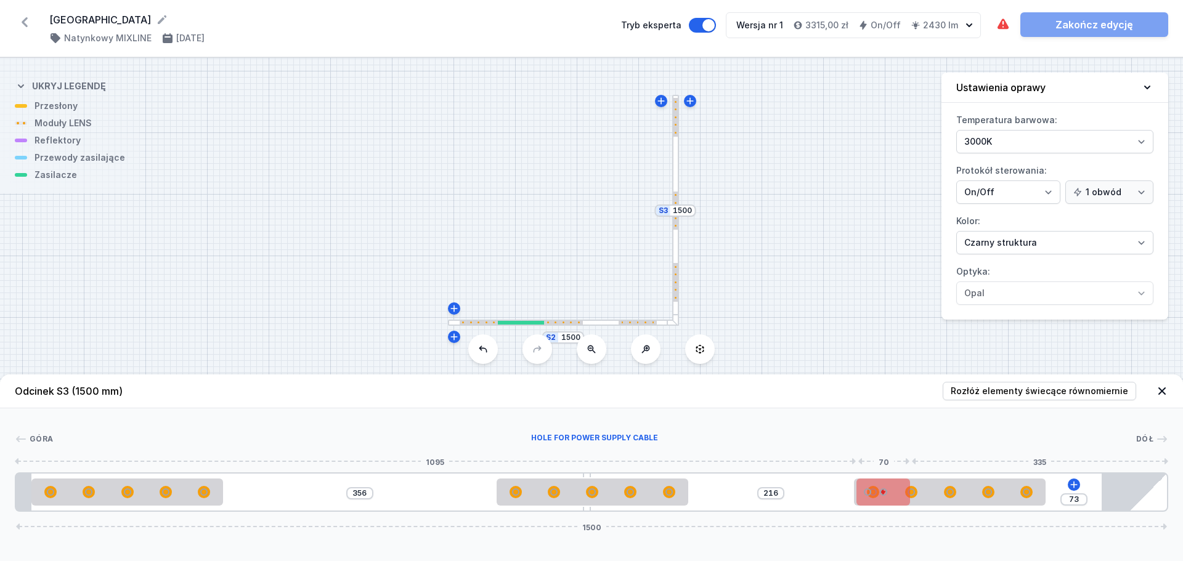
type input "75"
type input "214"
type input "79"
type input "210"
type input "84"
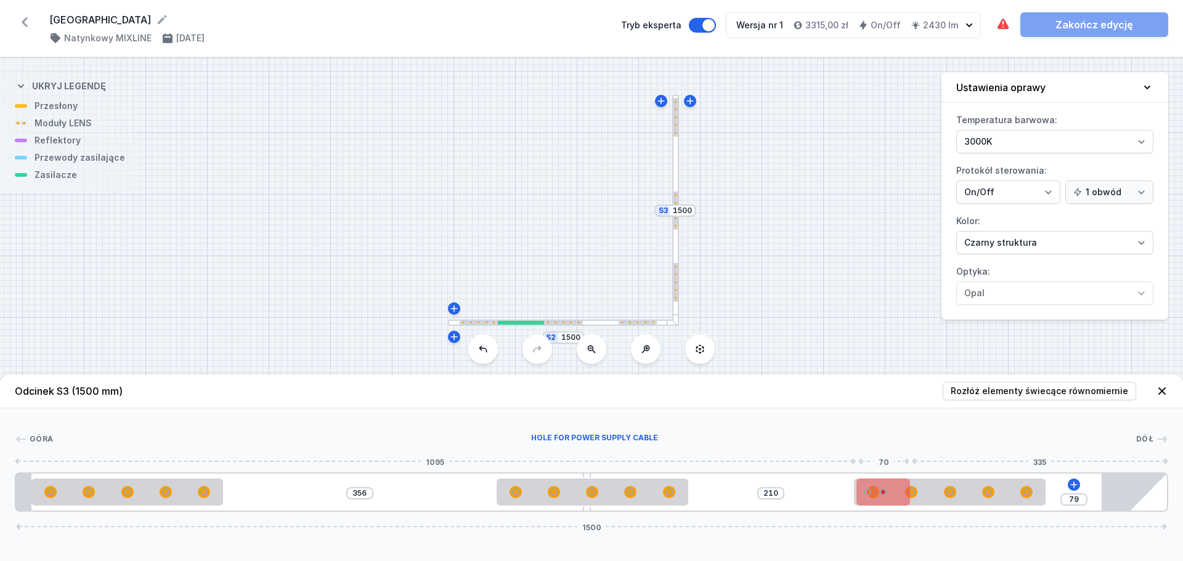
type input "205"
type input "87"
type input "202"
type input "88"
type input "201"
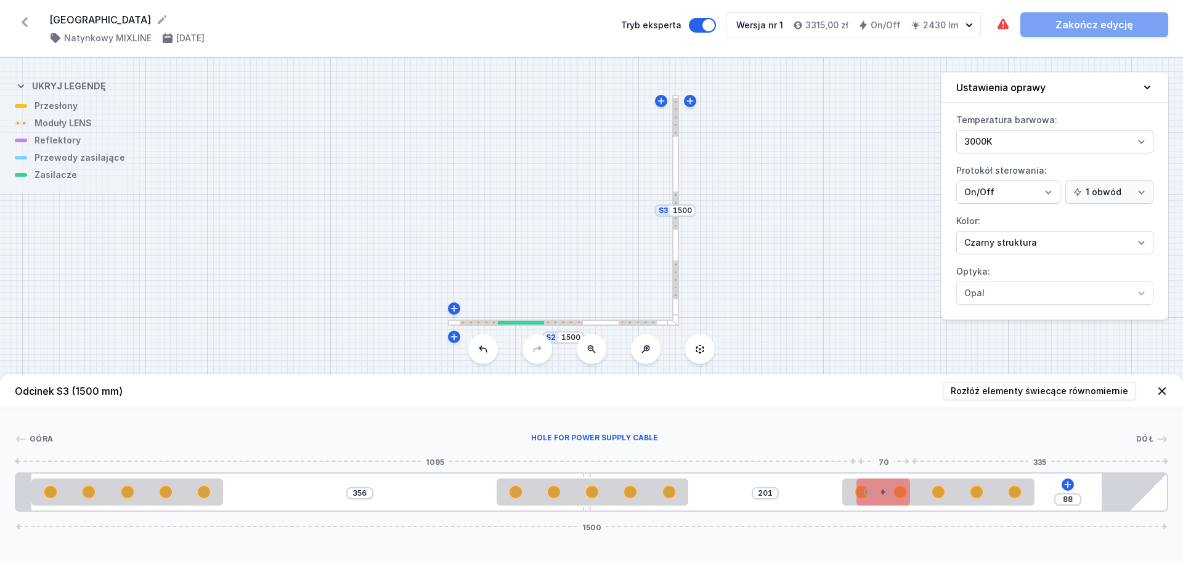
drag, startPoint x: 949, startPoint y: 496, endPoint x: 897, endPoint y: 497, distance: 51.8
click at [897, 497] on div "356 201 88 1500" at bounding box center [592, 492] width 1154 height 39
type input "18"
drag, startPoint x: 903, startPoint y: 497, endPoint x: 1122, endPoint y: 499, distance: 219.4
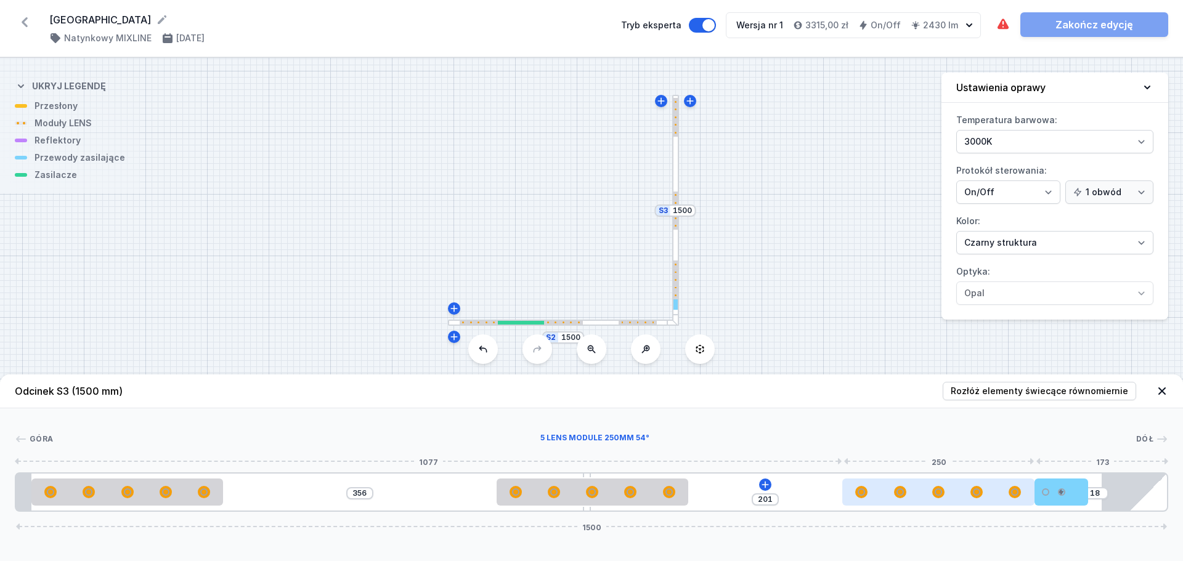
drag, startPoint x: 971, startPoint y: 498, endPoint x: 979, endPoint y: 497, distance: 7.4
click at [979, 497] on div at bounding box center [976, 492] width 11 height 11
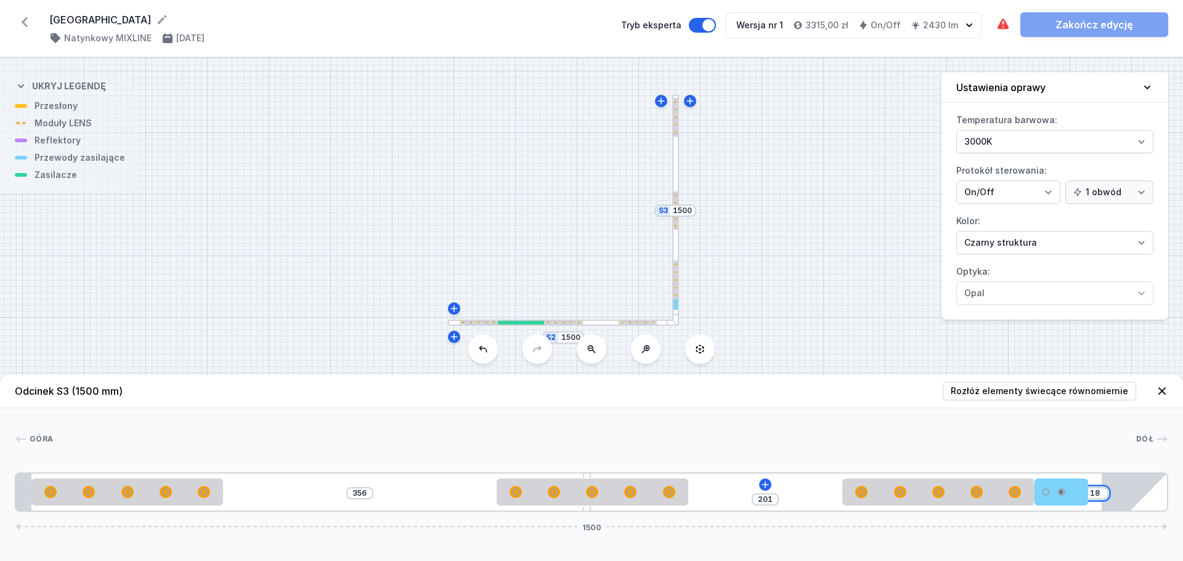
click at [1098, 497] on input "18" at bounding box center [1095, 494] width 20 height 10
type input "289"
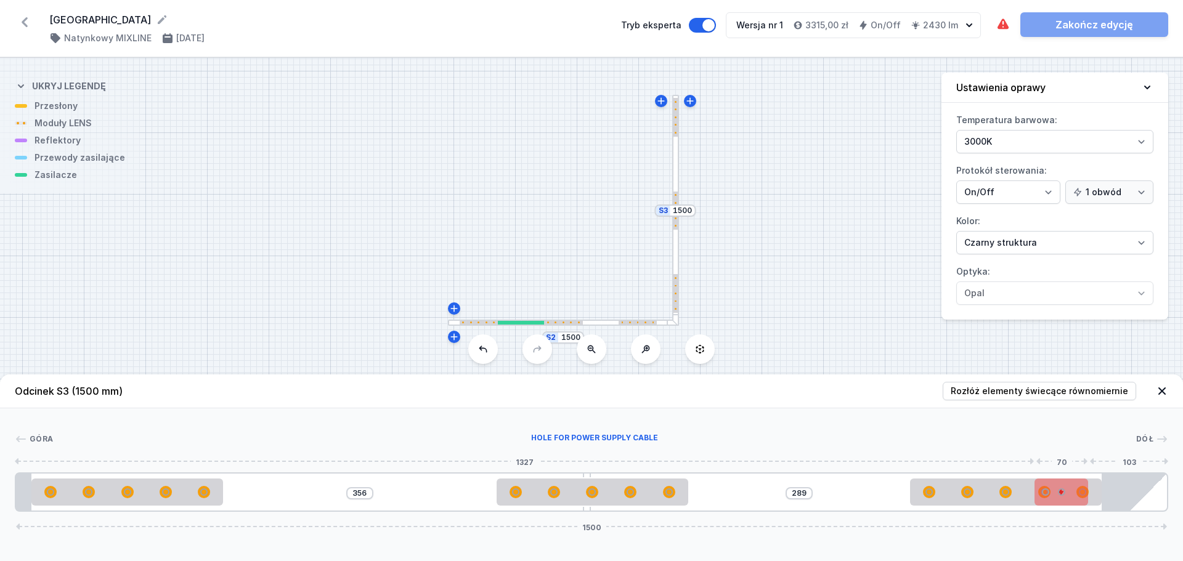
drag, startPoint x: 987, startPoint y: 503, endPoint x: 1088, endPoint y: 501, distance: 100.5
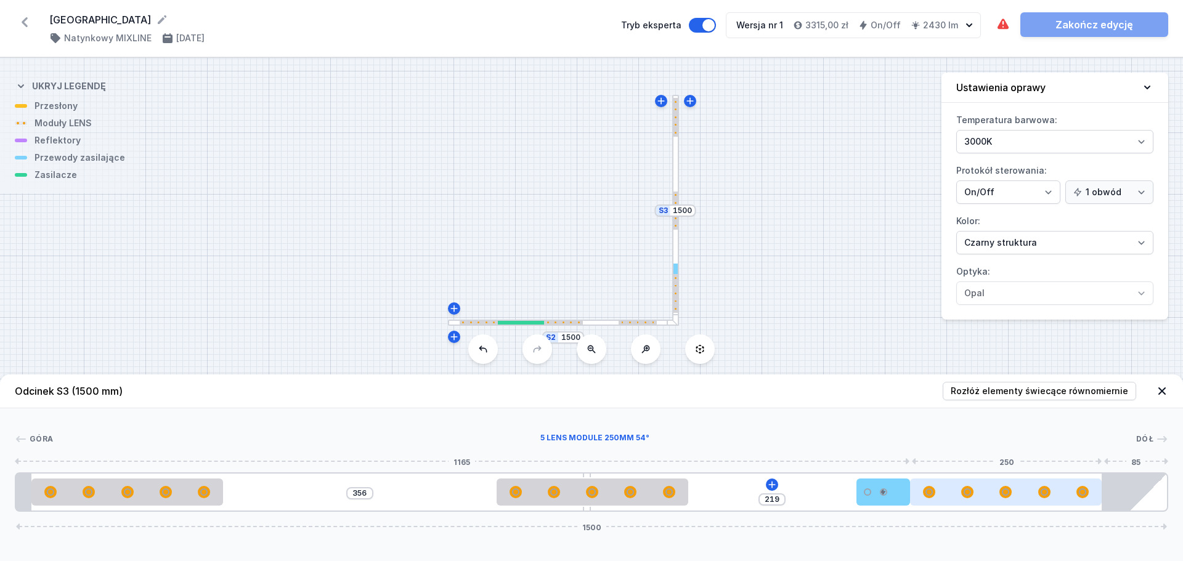
drag, startPoint x: 1061, startPoint y: 499, endPoint x: 913, endPoint y: 497, distance: 147.9
click at [913, 497] on div "[PHONE_NUMBER]" at bounding box center [592, 492] width 1154 height 39
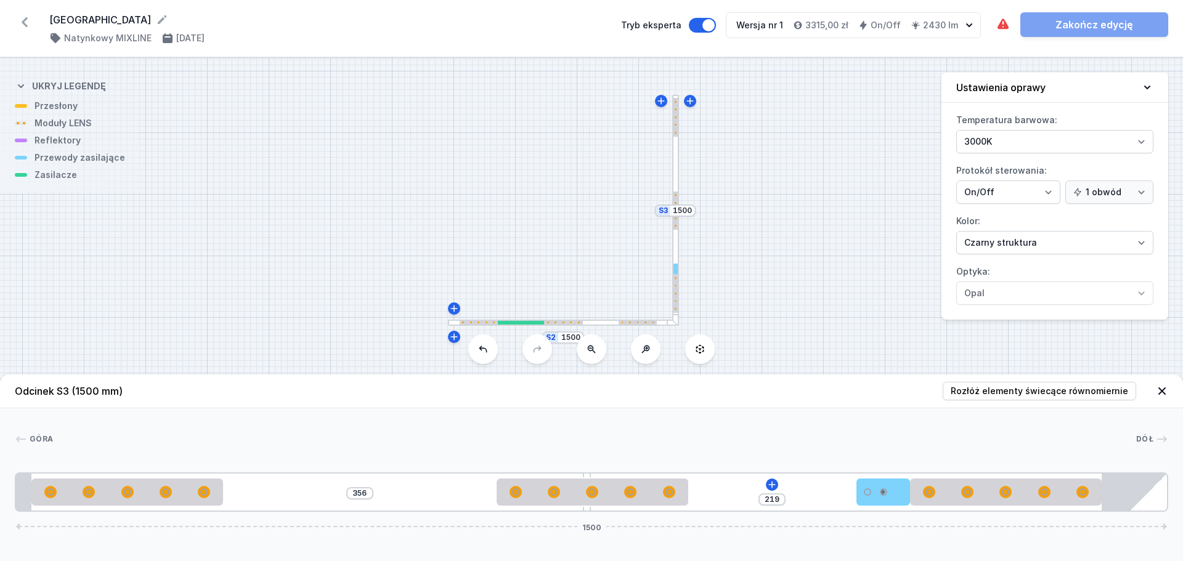
click at [778, 430] on div "[GEOGRAPHIC_DATA] 1 2 3 2 4 2 5 356 219 1500 20 250 469 10 250 219 70 250 85 20…" at bounding box center [591, 461] width 1183 height 104
click at [701, 25] on button "Tryb eksperta" at bounding box center [702, 25] width 27 height 15
drag, startPoint x: 712, startPoint y: 23, endPoint x: 728, endPoint y: 26, distance: 16.2
click at [713, 23] on button "Tryb eksperta" at bounding box center [702, 25] width 27 height 15
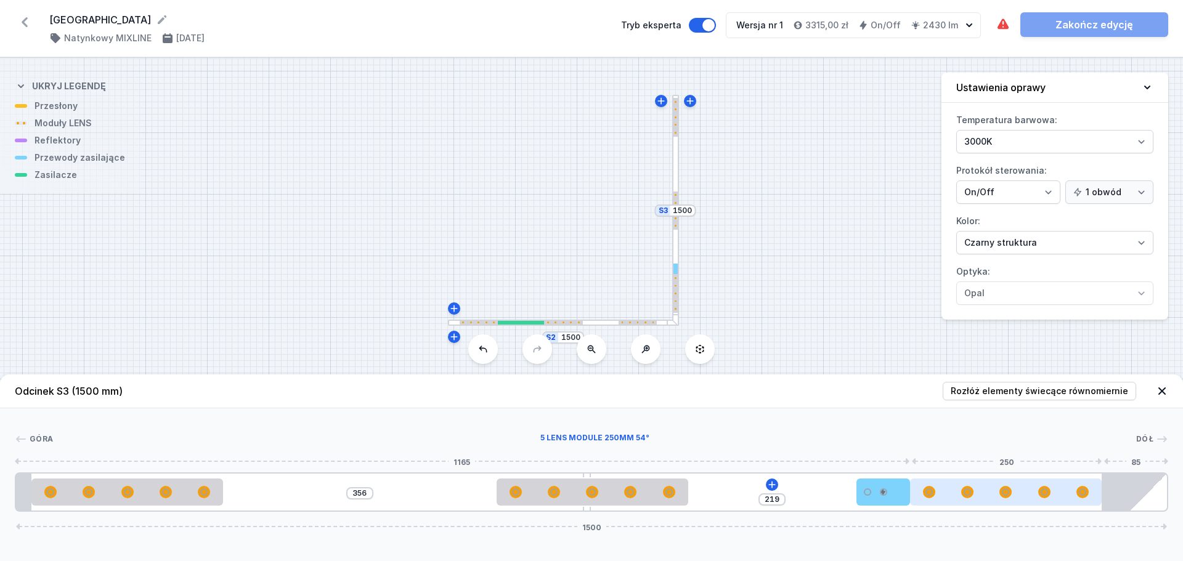
click at [963, 495] on div at bounding box center [967, 492] width 11 height 11
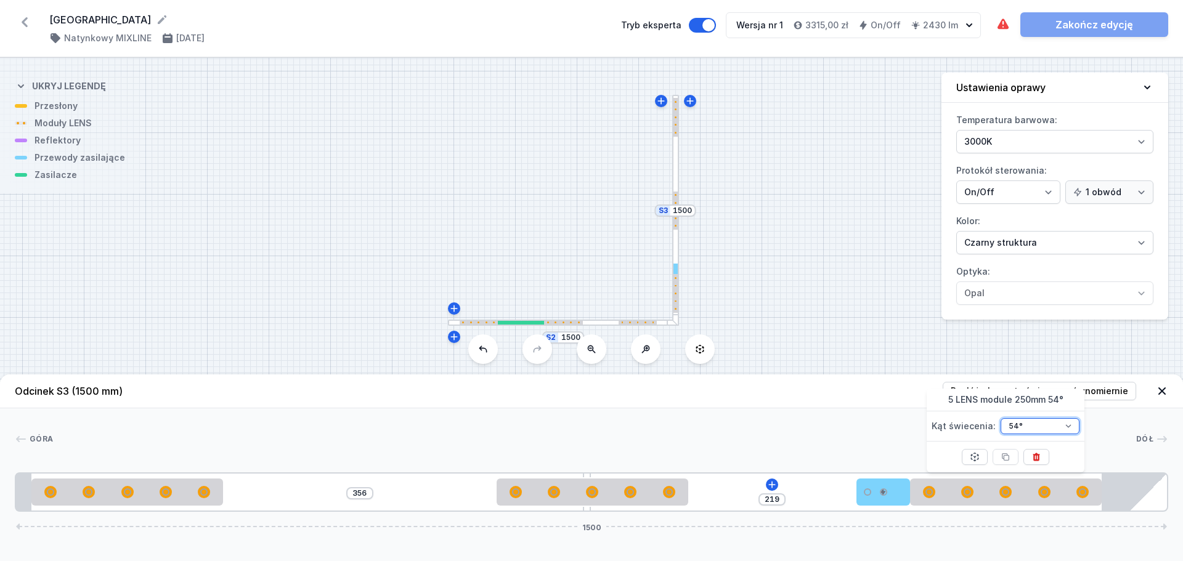
click at [1056, 426] on select "26° 54°" at bounding box center [1040, 426] width 79 height 16
click at [1001, 418] on select "26° 54°" at bounding box center [1040, 426] width 79 height 16
click at [1044, 425] on select "26° 54°" at bounding box center [1040, 426] width 79 height 16
select select "1516"
click at [1001, 418] on select "26° 54°" at bounding box center [1040, 426] width 79 height 16
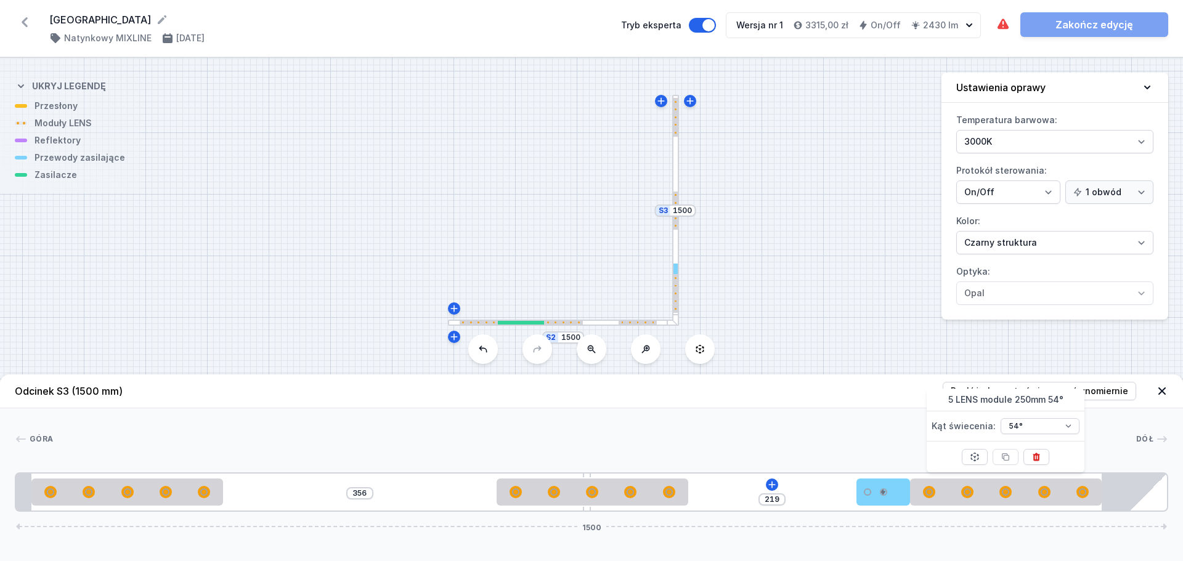
click at [863, 440] on div at bounding box center [594, 439] width 1083 height 12
click at [599, 324] on div at bounding box center [563, 323] width 231 height 7
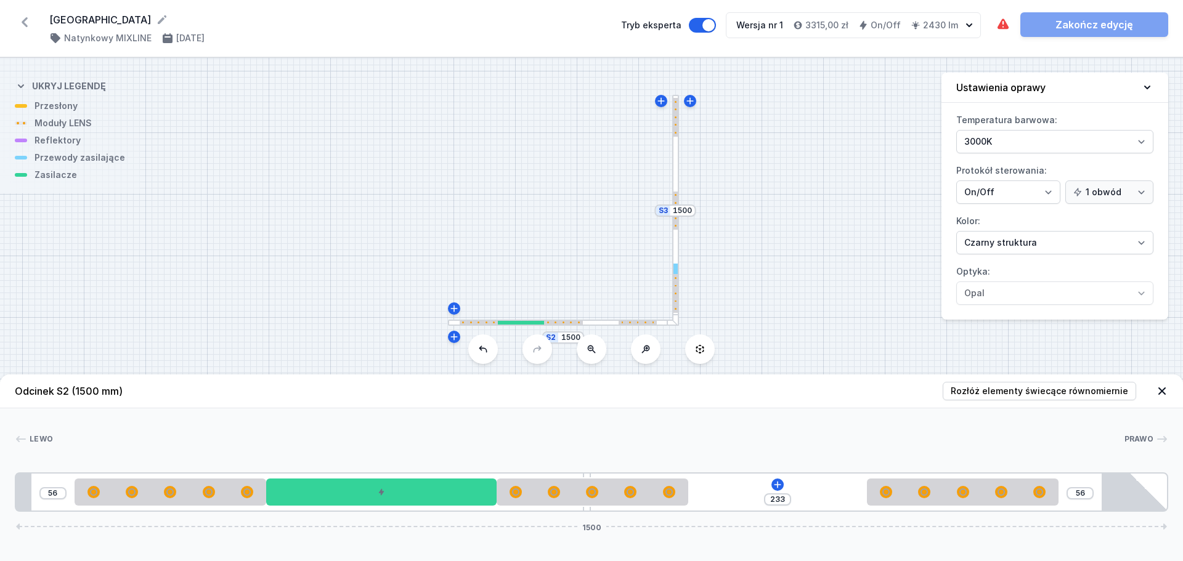
click at [677, 249] on div at bounding box center [675, 210] width 7 height 231
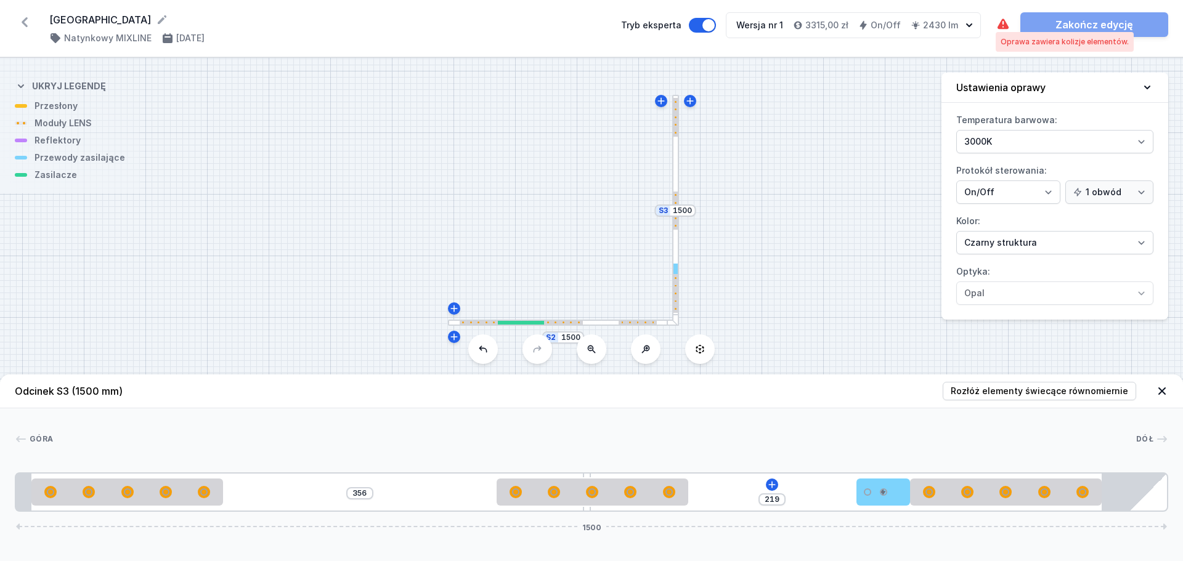
click at [1005, 24] on icon at bounding box center [1003, 23] width 11 height 10
click at [603, 322] on div at bounding box center [563, 323] width 231 height 7
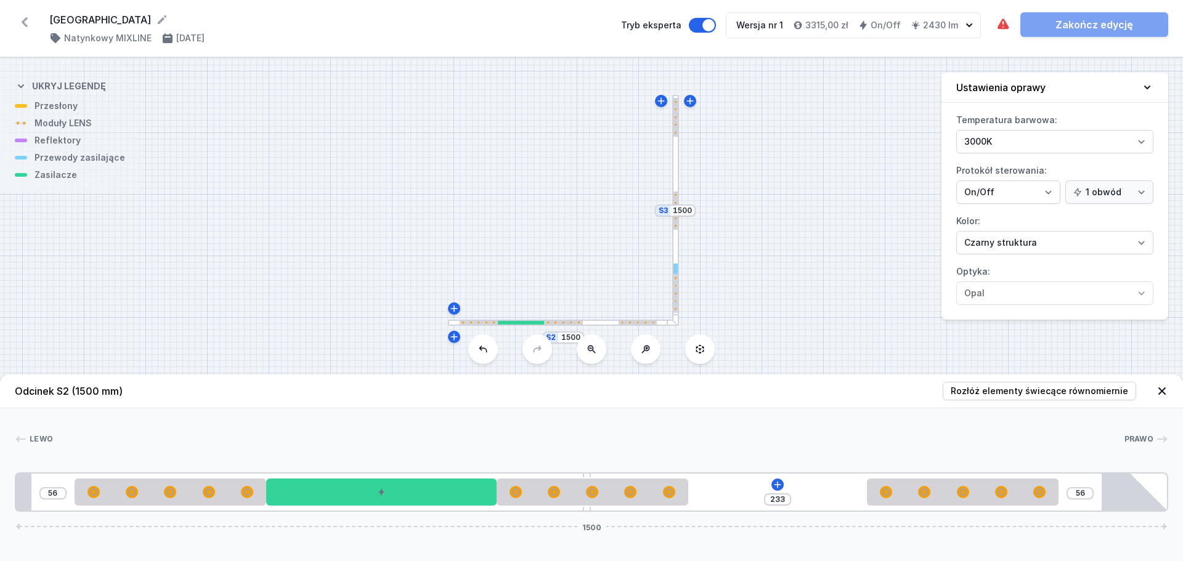
click at [676, 274] on div at bounding box center [676, 293] width 4 height 39
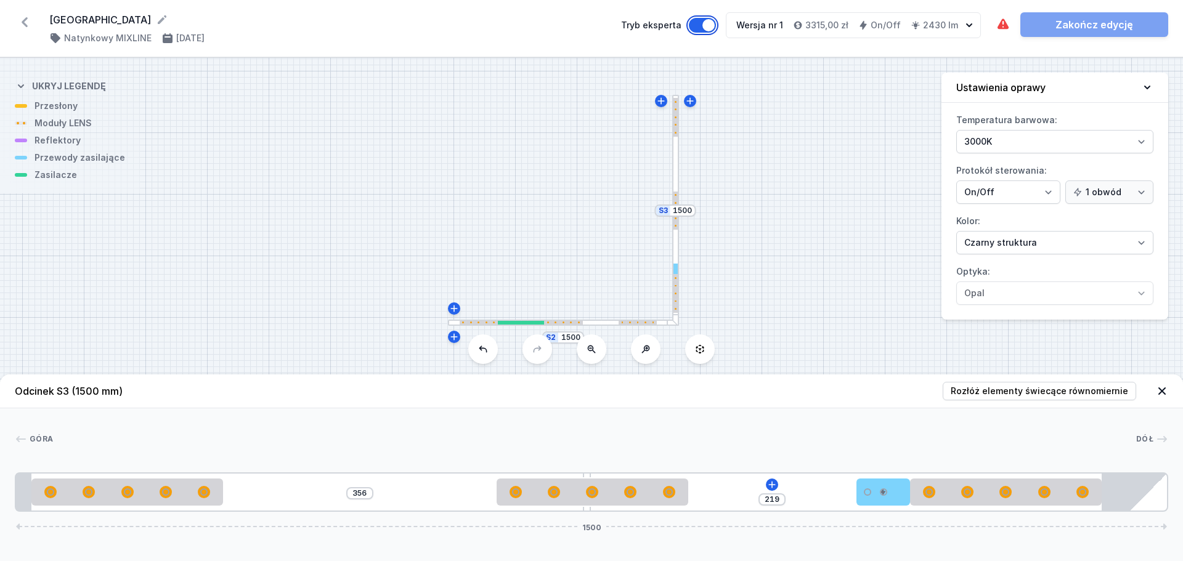
click at [700, 24] on button "Tryb eksperta" at bounding box center [702, 25] width 27 height 15
click at [716, 26] on button "Tryb eksperta" at bounding box center [702, 25] width 27 height 15
click at [533, 322] on div at bounding box center [521, 323] width 46 height 4
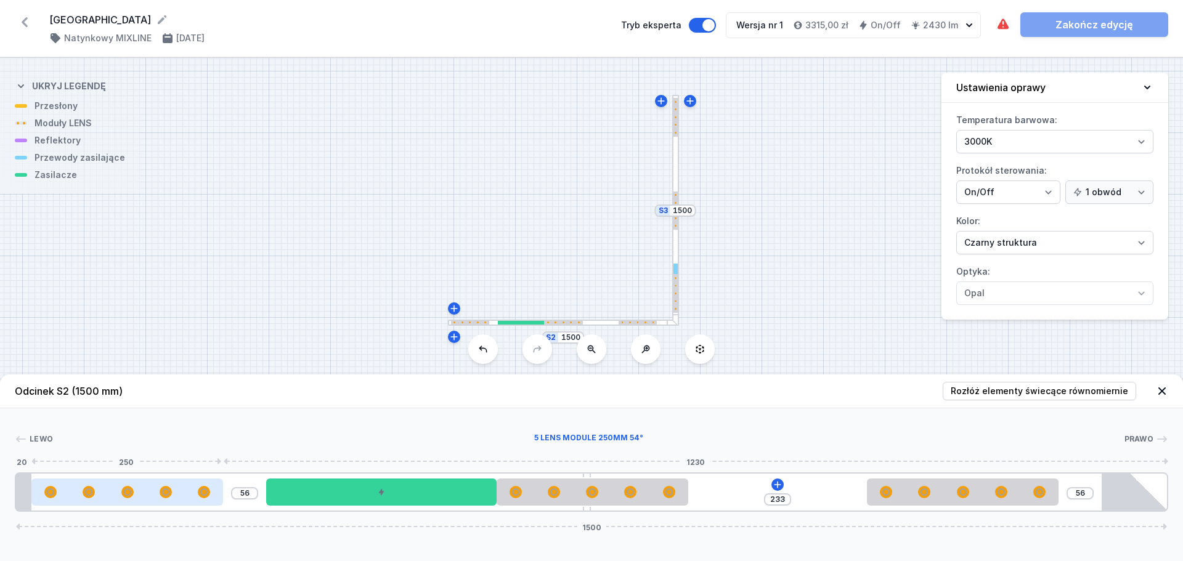
drag, startPoint x: 195, startPoint y: 492, endPoint x: 70, endPoint y: 504, distance: 125.1
click at [70, 504] on div at bounding box center [127, 492] width 192 height 27
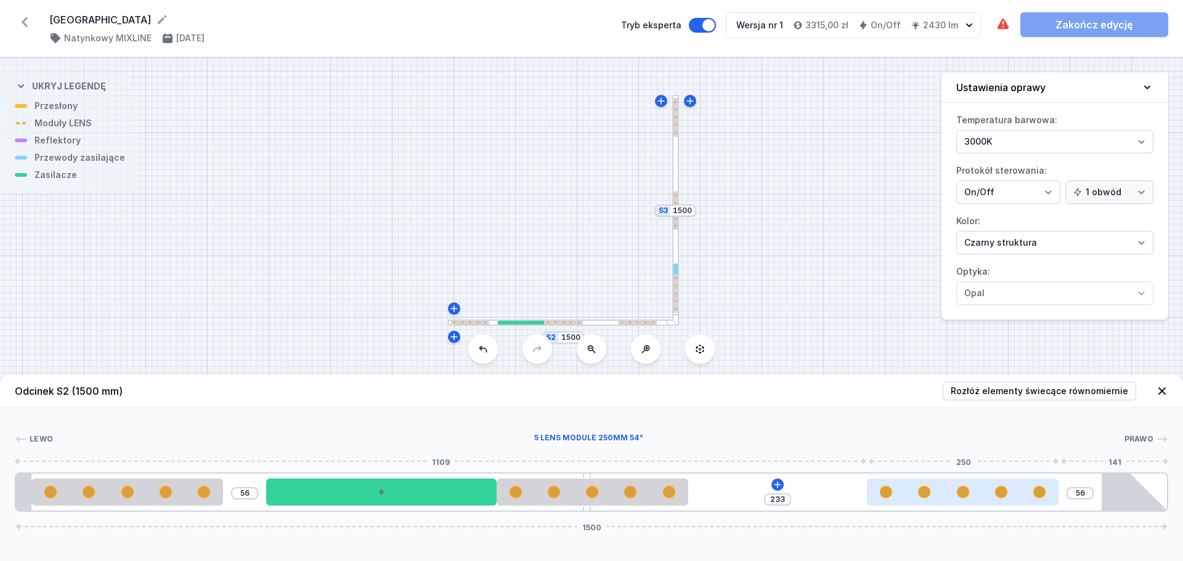
type input "213"
type input "76"
type input "214"
type input "75"
type input "219"
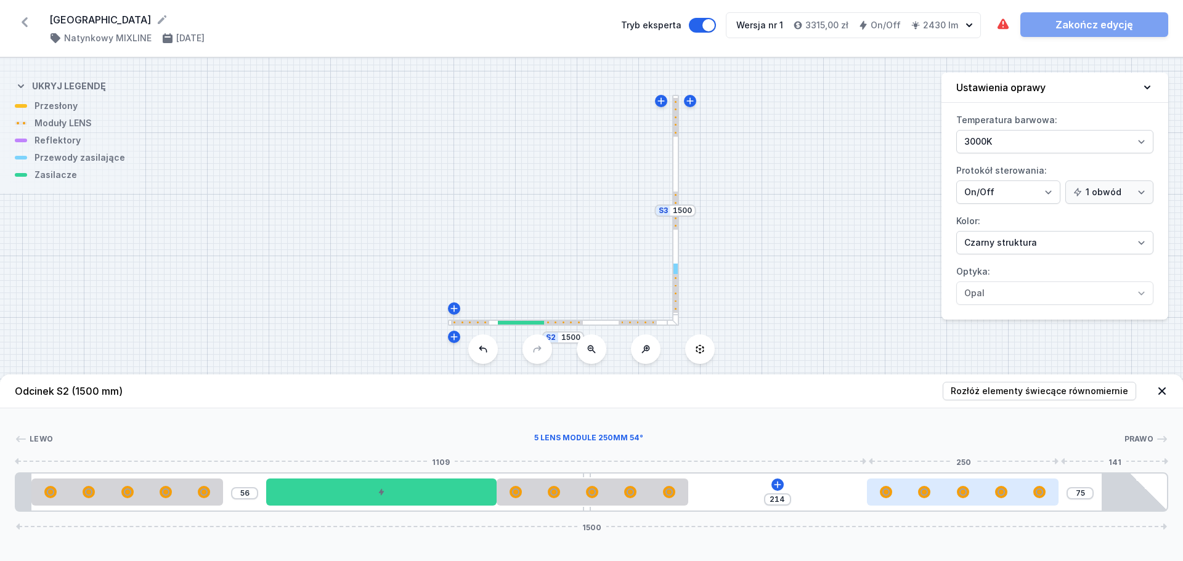
type input "70"
type input "234"
type input "55"
type input "289"
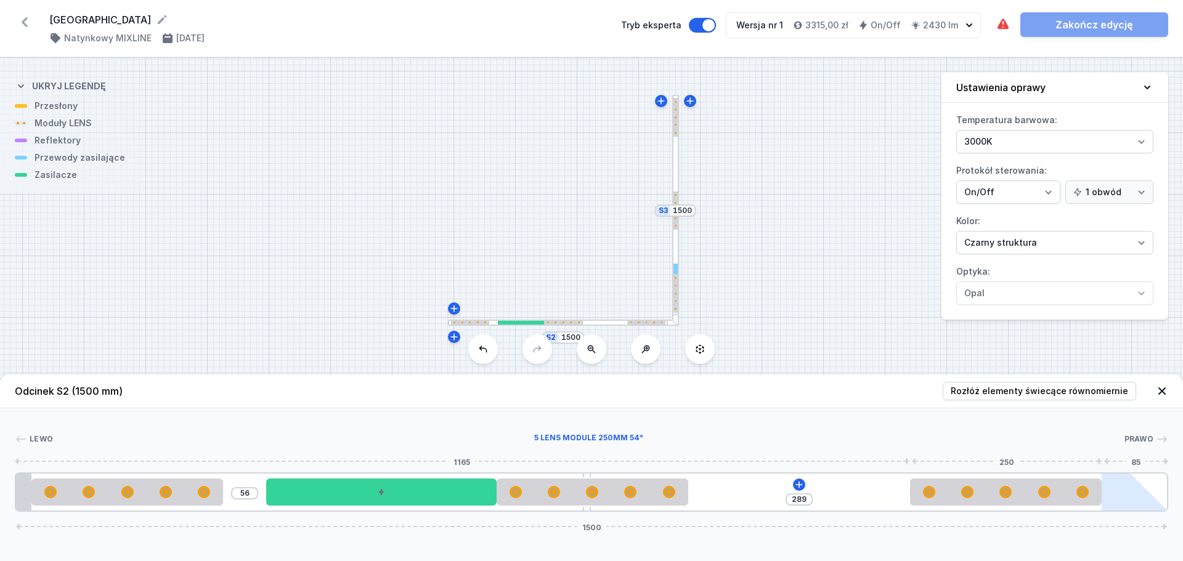
drag, startPoint x: 1029, startPoint y: 497, endPoint x: 1112, endPoint y: 498, distance: 83.2
click at [1112, 498] on div "56 289 1500" at bounding box center [592, 492] width 1154 height 39
click at [675, 296] on div at bounding box center [676, 293] width 4 height 39
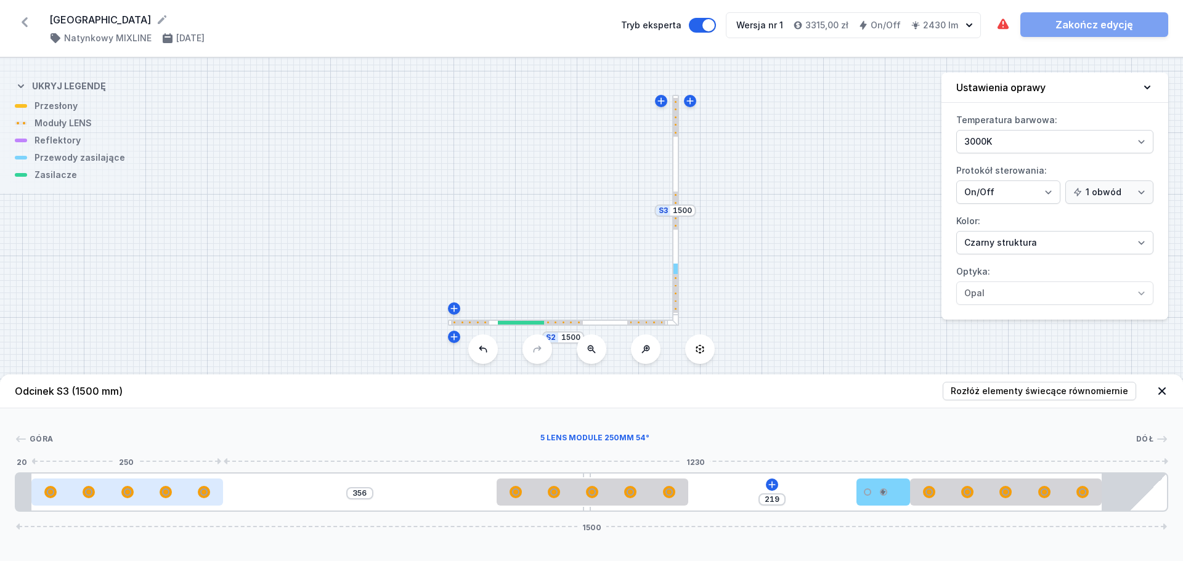
drag, startPoint x: 155, startPoint y: 495, endPoint x: 104, endPoint y: 500, distance: 51.9
click at [104, 500] on div at bounding box center [127, 492] width 192 height 27
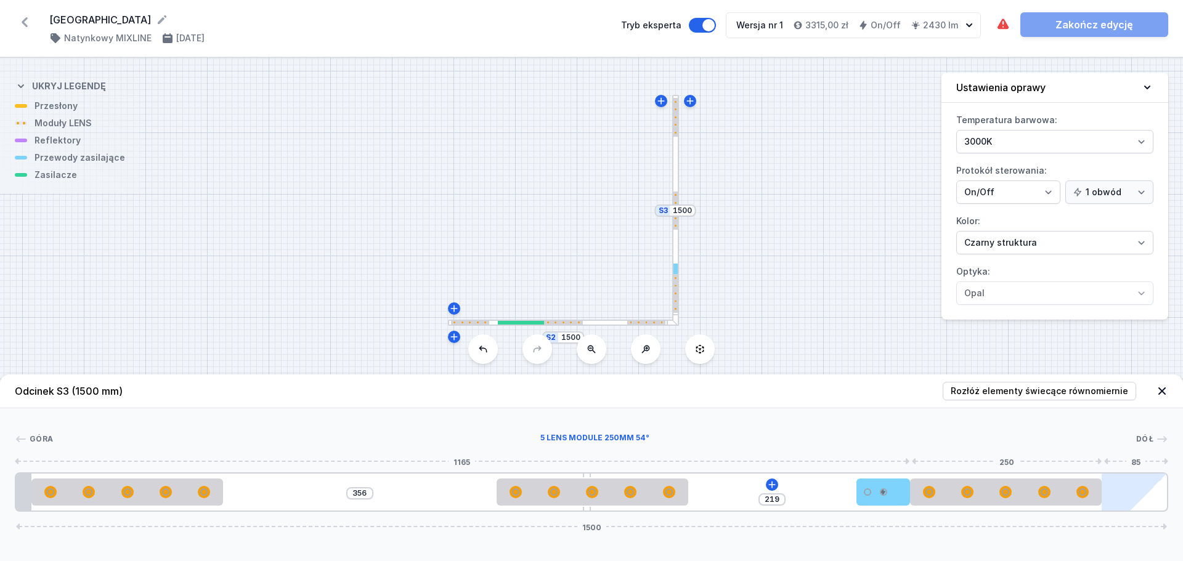
drag, startPoint x: 1032, startPoint y: 503, endPoint x: 1103, endPoint y: 500, distance: 70.9
click at [1103, 500] on div "[PHONE_NUMBER]" at bounding box center [592, 492] width 1154 height 39
click at [937, 430] on div "[GEOGRAPHIC_DATA] 1 2 3 2 4 2 5 356 219 1500 20 250 469 10 250 219 70 250 85 20…" at bounding box center [591, 461] width 1183 height 104
click at [835, 52] on div "[GEOGRAPHIC_DATA] ( 11271 /v 1 ) Natynkowy MIXLINE [DATE] Tryb eksperta Wersja …" at bounding box center [591, 28] width 1183 height 57
click at [567, 322] on div at bounding box center [563, 323] width 39 height 4
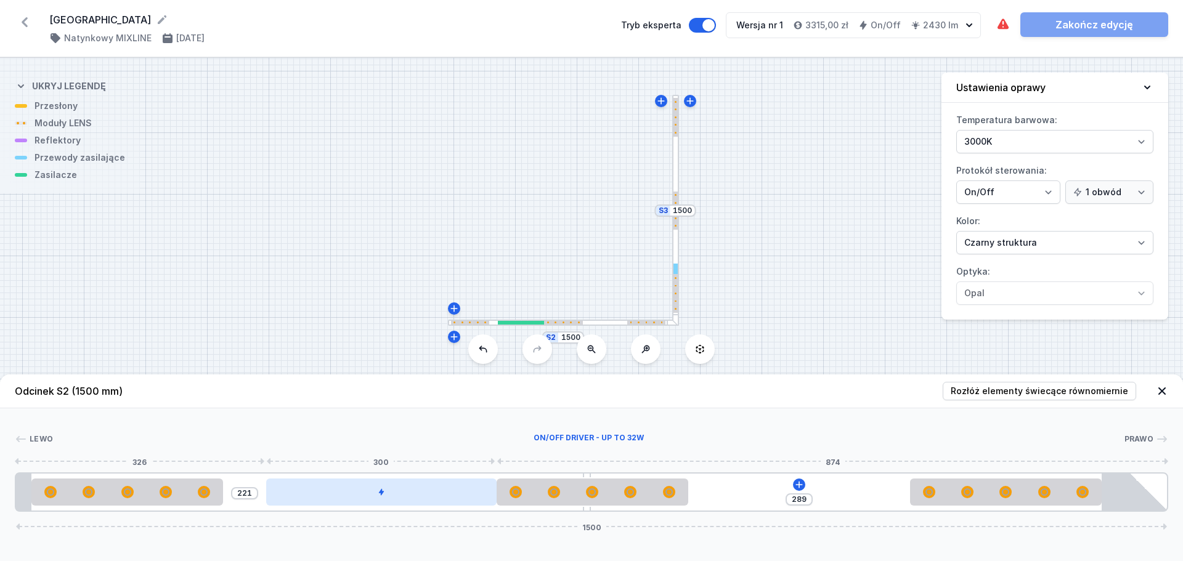
type input "301"
type input "116"
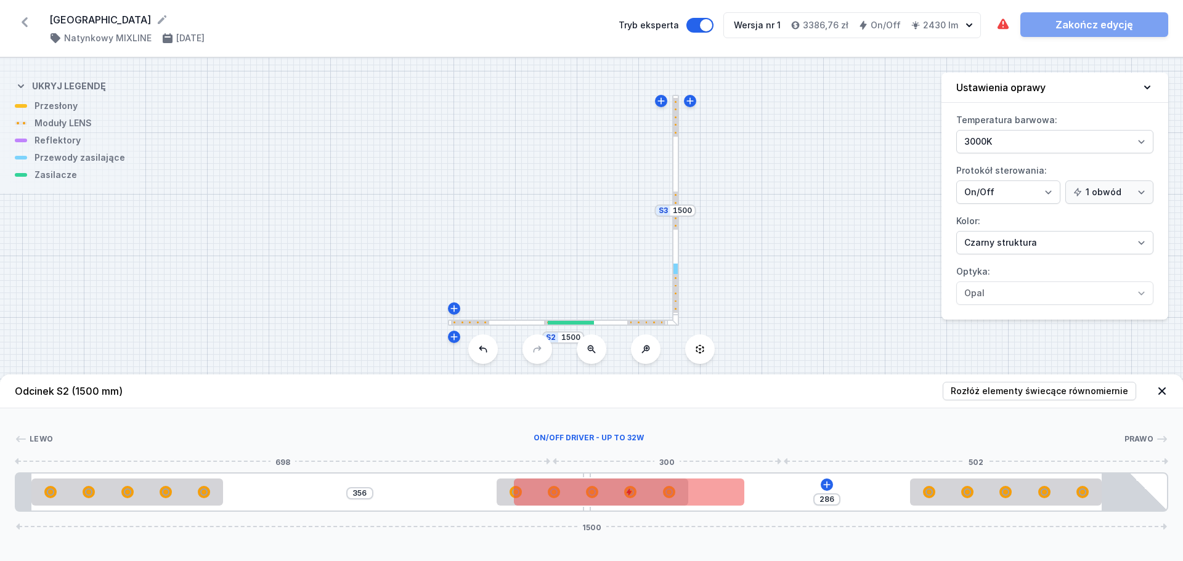
type input "289"
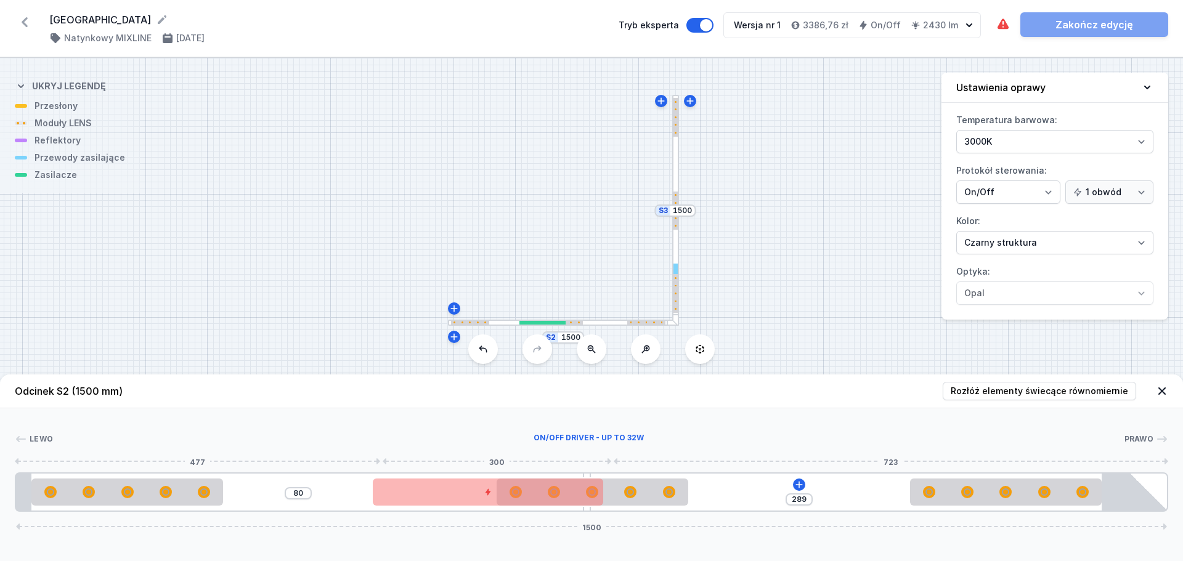
type input "78"
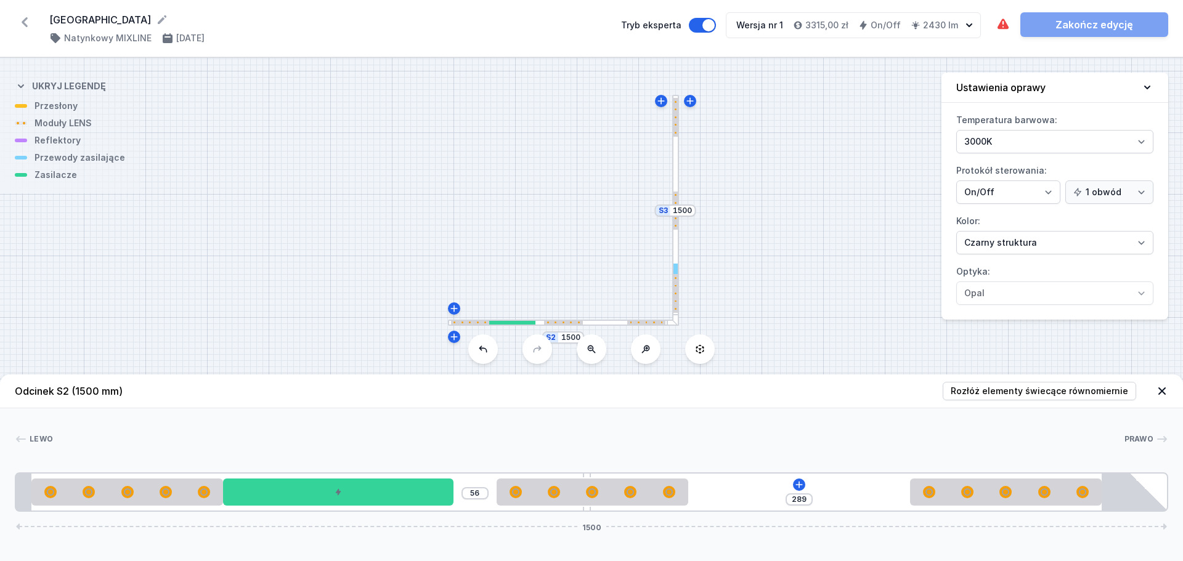
drag, startPoint x: 455, startPoint y: 491, endPoint x: 387, endPoint y: 508, distance: 70.5
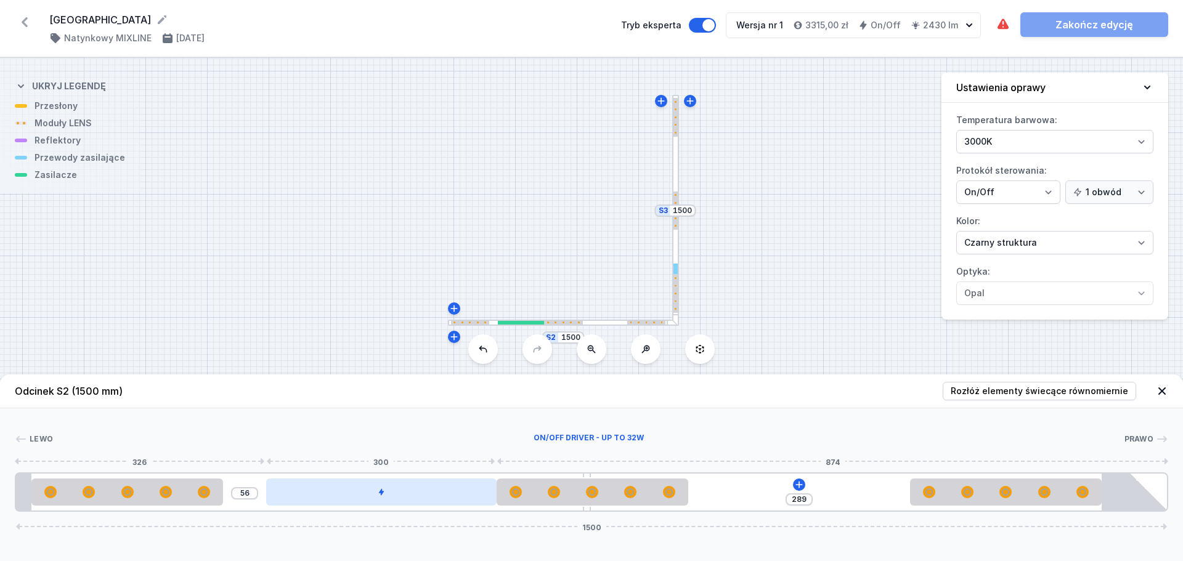
drag, startPoint x: 380, startPoint y: 491, endPoint x: 444, endPoint y: 486, distance: 63.7
click at [444, 486] on div at bounding box center [381, 492] width 230 height 27
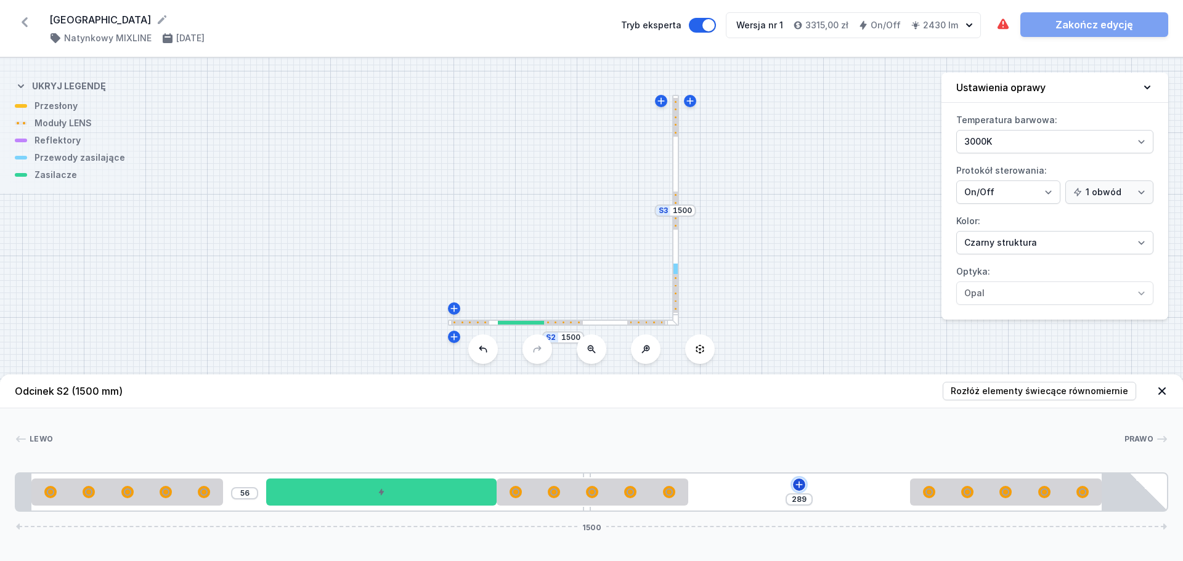
click at [796, 483] on icon at bounding box center [799, 485] width 10 height 10
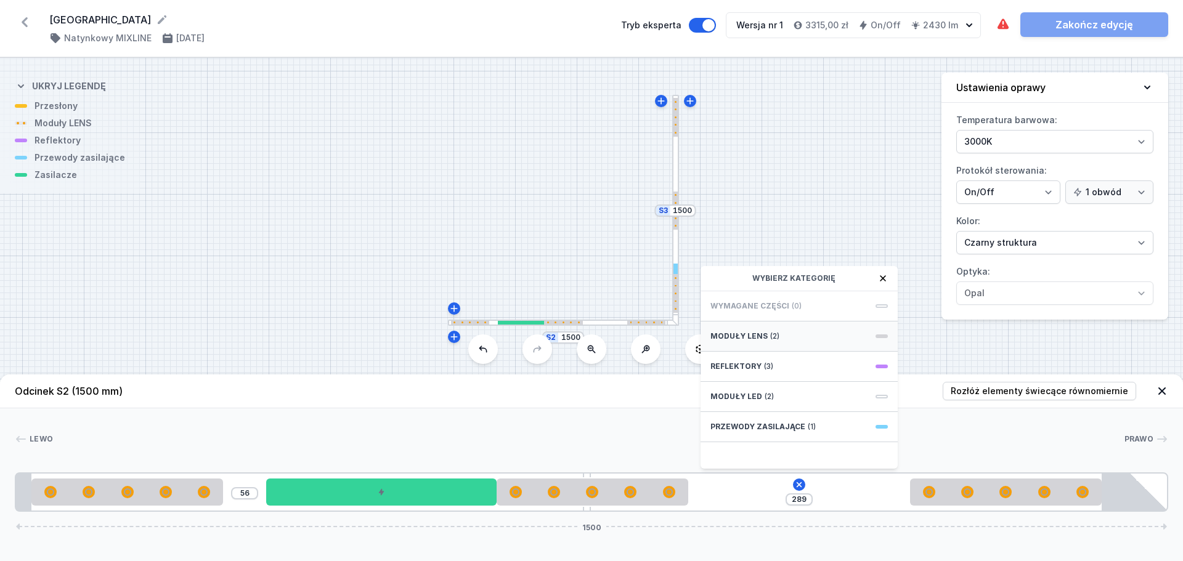
click at [886, 336] on span at bounding box center [882, 337] width 12 height 4
click at [885, 277] on icon at bounding box center [883, 279] width 10 height 10
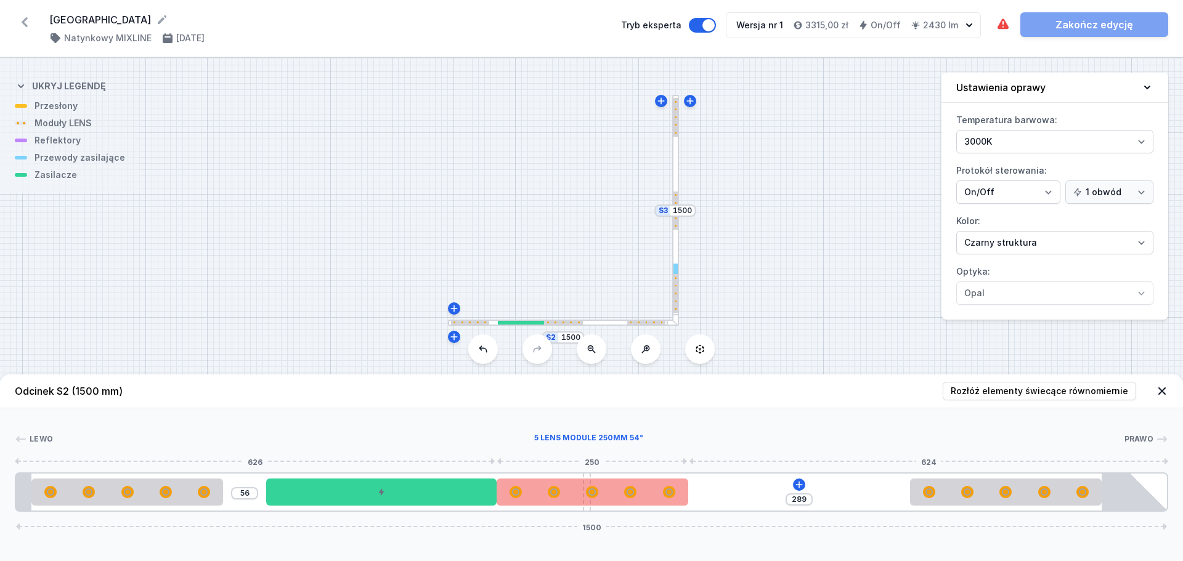
click at [645, 501] on div at bounding box center [593, 492] width 192 height 27
click at [545, 491] on div at bounding box center [593, 492] width 192 height 12
select select "1516"
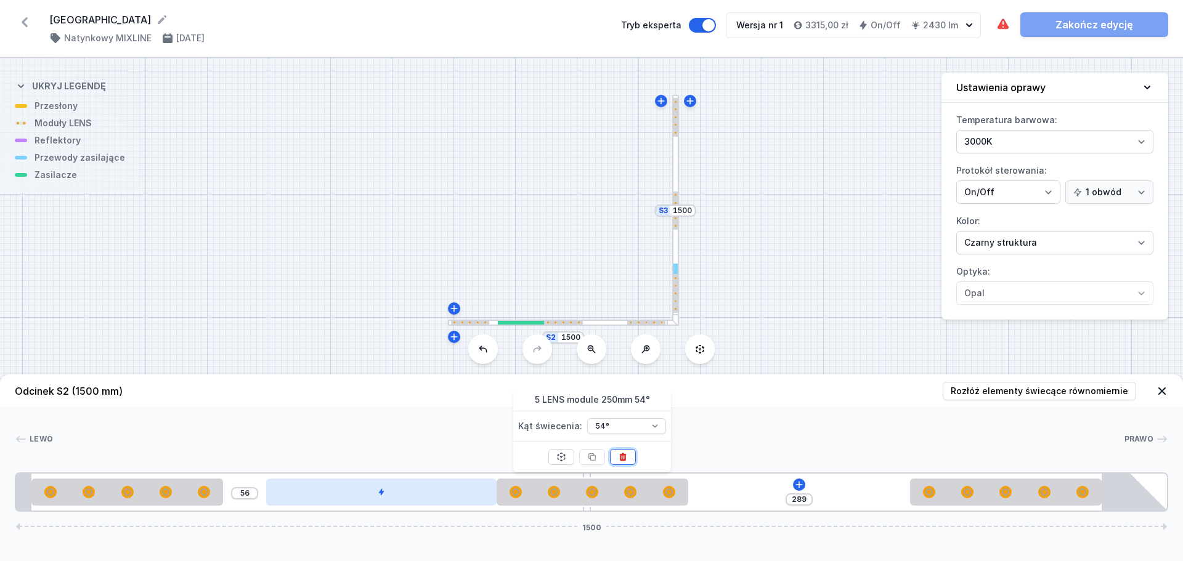
drag, startPoint x: 627, startPoint y: 462, endPoint x: 495, endPoint y: 492, distance: 135.4
click at [624, 463] on button at bounding box center [623, 457] width 26 height 16
type input "416"
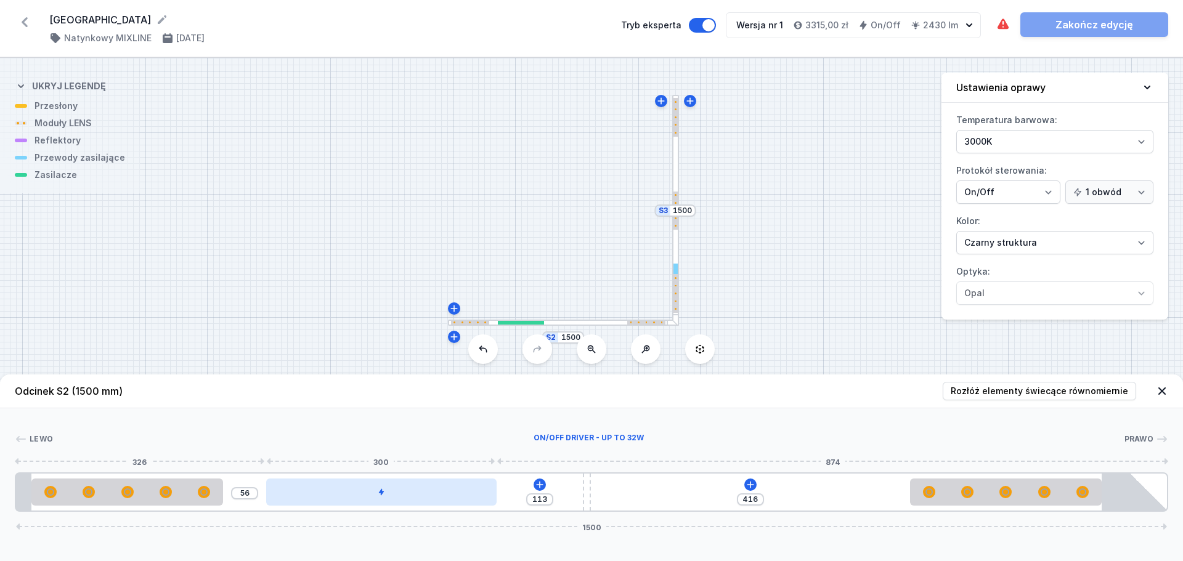
click at [460, 495] on div at bounding box center [381, 492] width 230 height 27
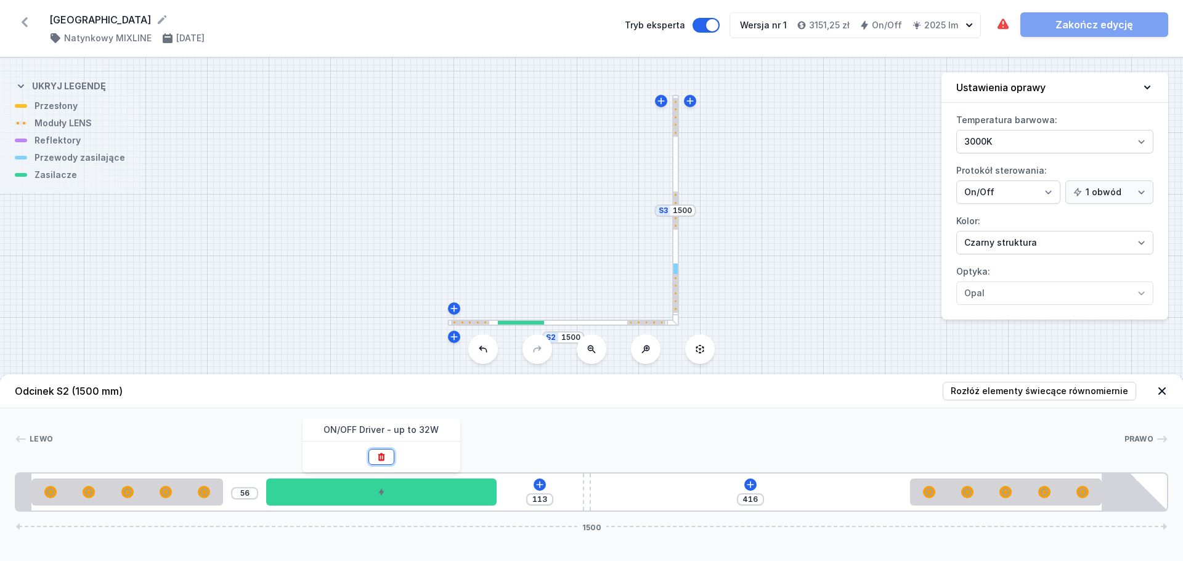
drag, startPoint x: 379, startPoint y: 453, endPoint x: 308, endPoint y: 470, distance: 73.5
click at [378, 453] on icon at bounding box center [382, 457] width 10 height 10
type input "469"
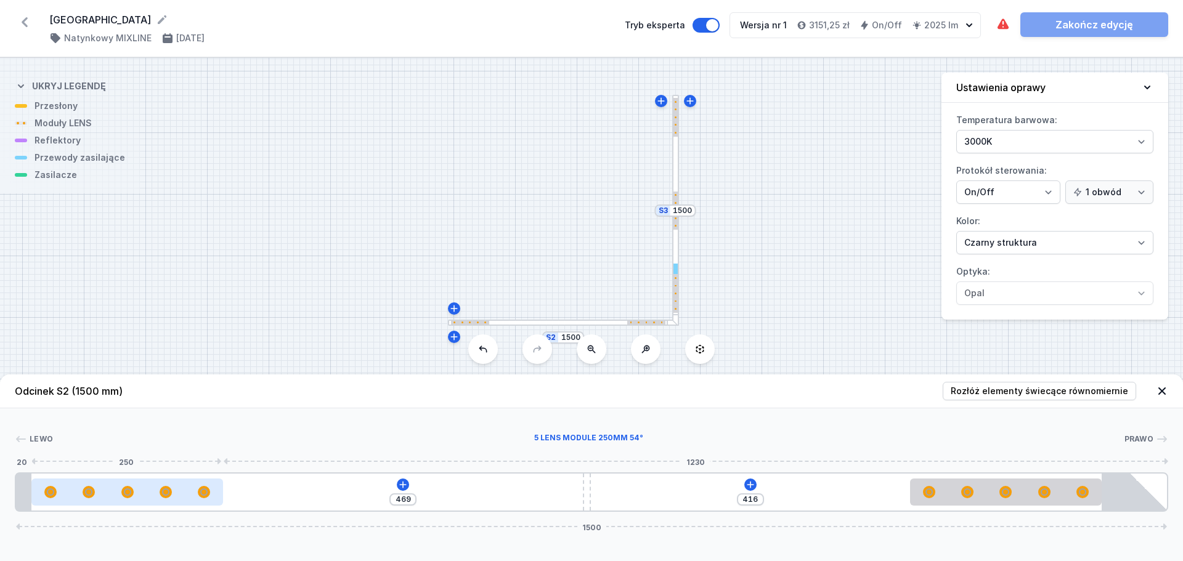
click at [203, 485] on div at bounding box center [127, 492] width 192 height 27
select select "1516"
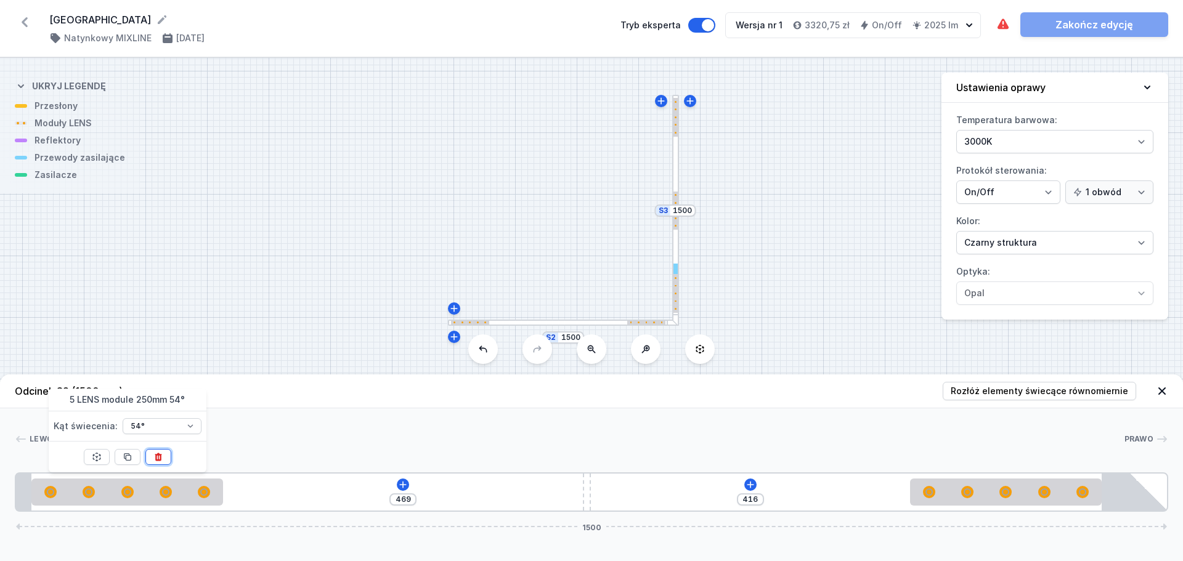
click at [164, 459] on button at bounding box center [158, 457] width 26 height 16
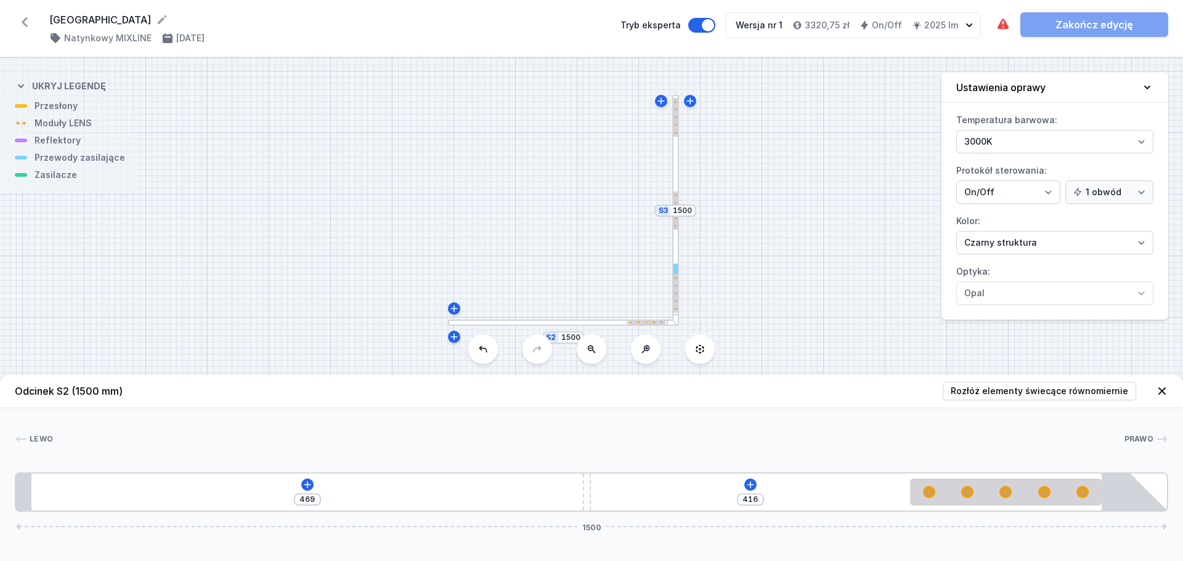
type input "719"
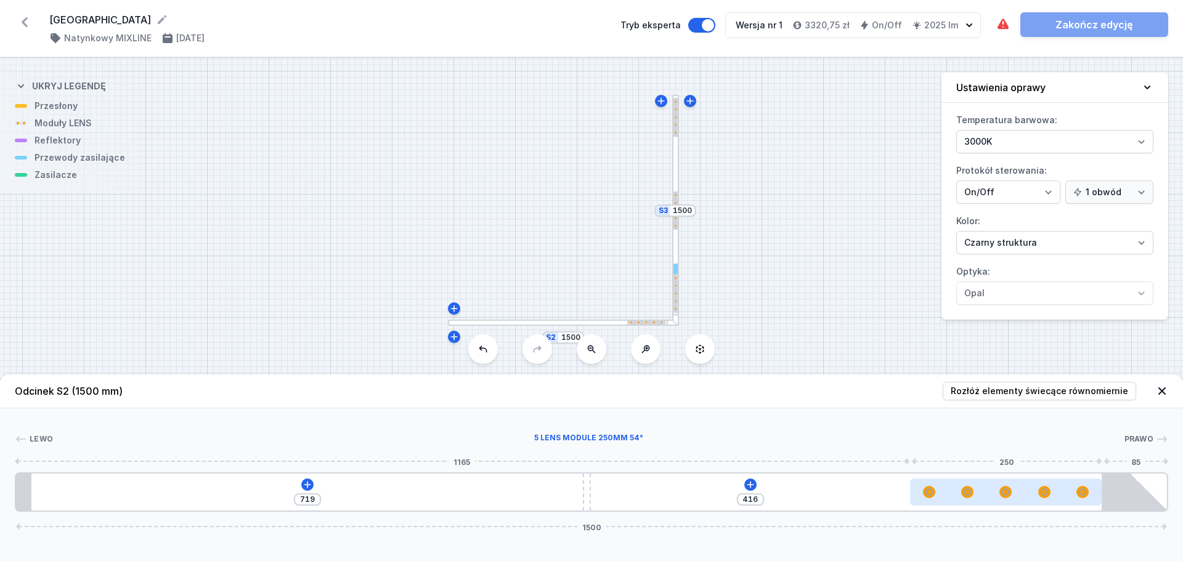
click at [1009, 487] on div at bounding box center [1005, 492] width 11 height 11
select select "1516"
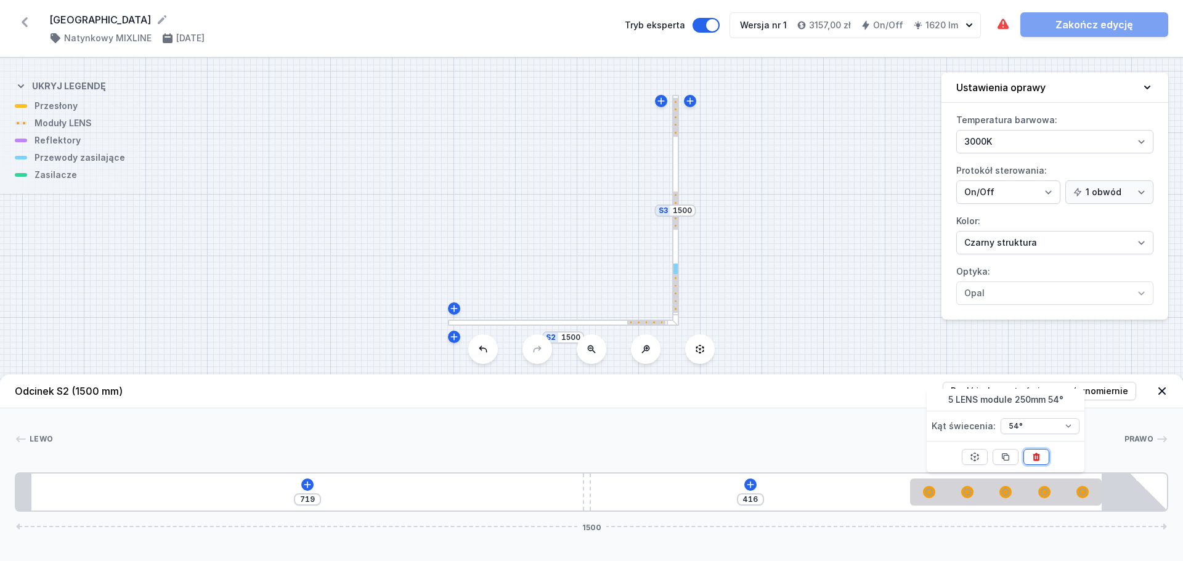
click at [1037, 455] on icon at bounding box center [1036, 458] width 7 height 8
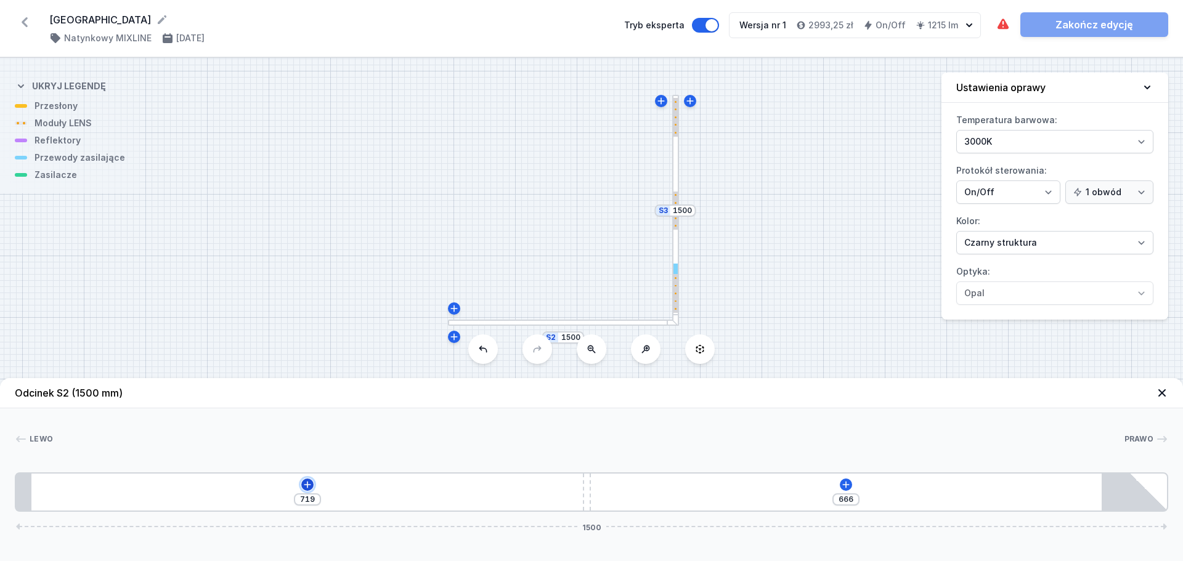
click at [308, 484] on icon at bounding box center [308, 485] width 10 height 10
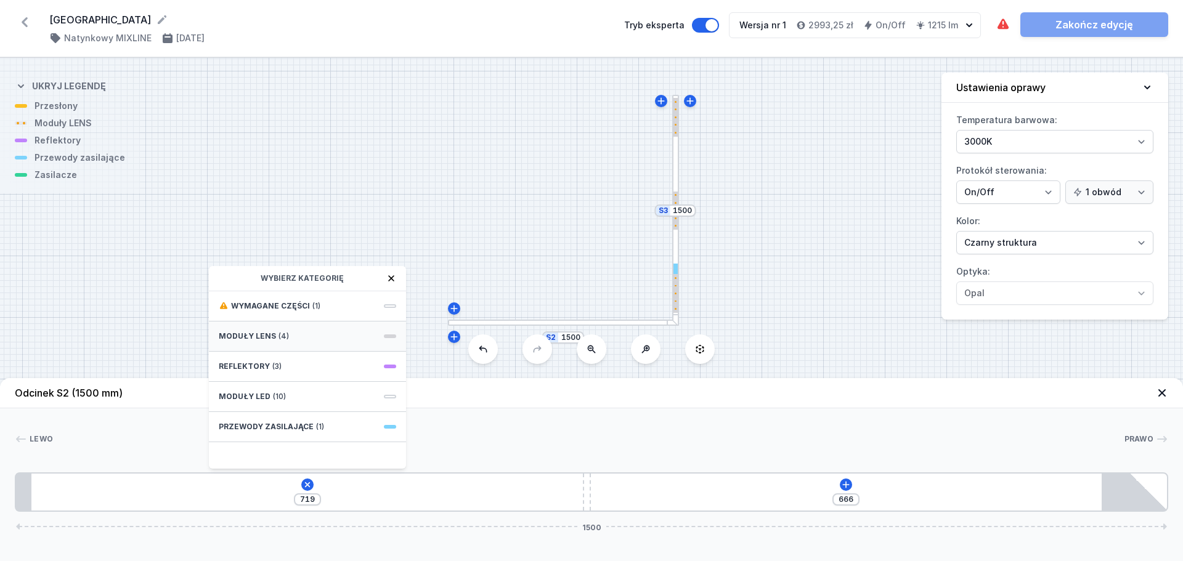
click at [315, 334] on div "Moduły LENS (4)" at bounding box center [307, 337] width 197 height 30
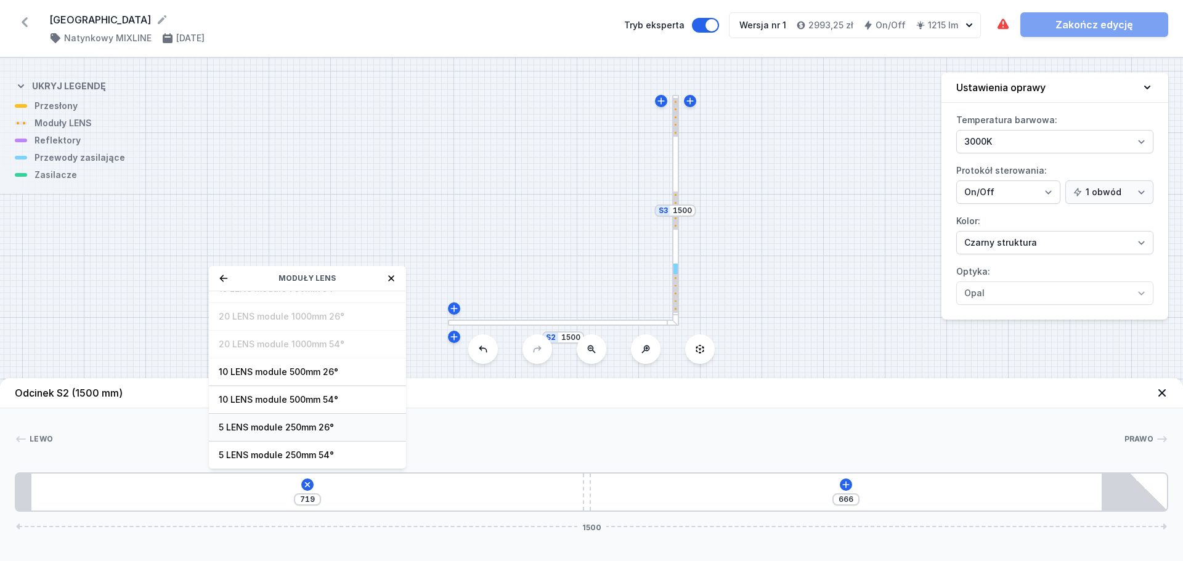
scroll to position [0, 0]
click at [337, 389] on span "10 LENS module 500mm 26°" at bounding box center [307, 388] width 177 height 12
type input "219"
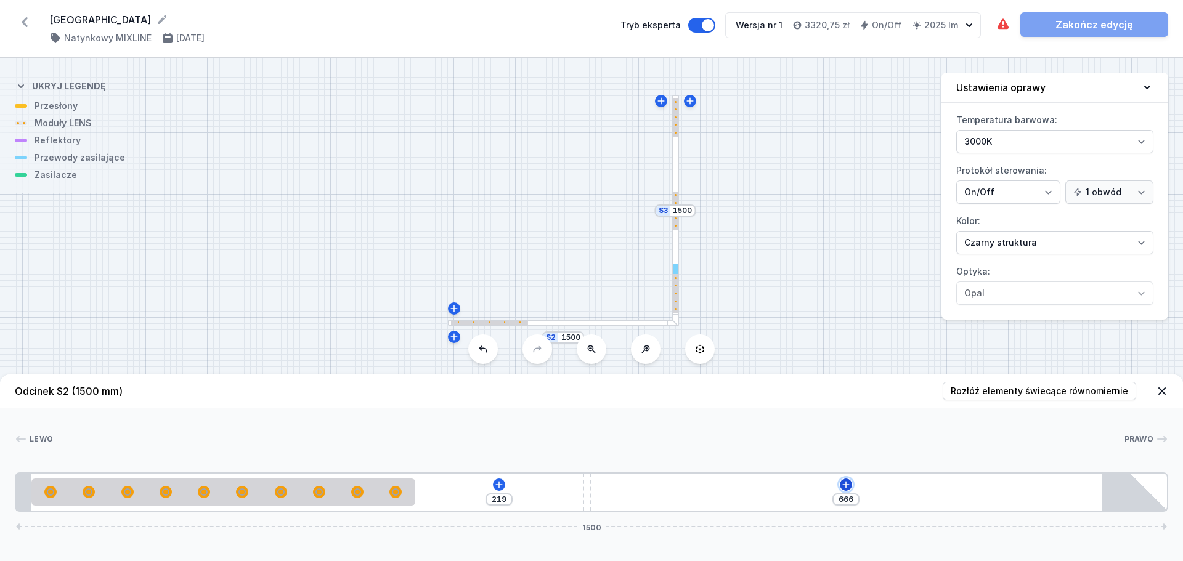
click at [847, 483] on icon at bounding box center [846, 485] width 10 height 10
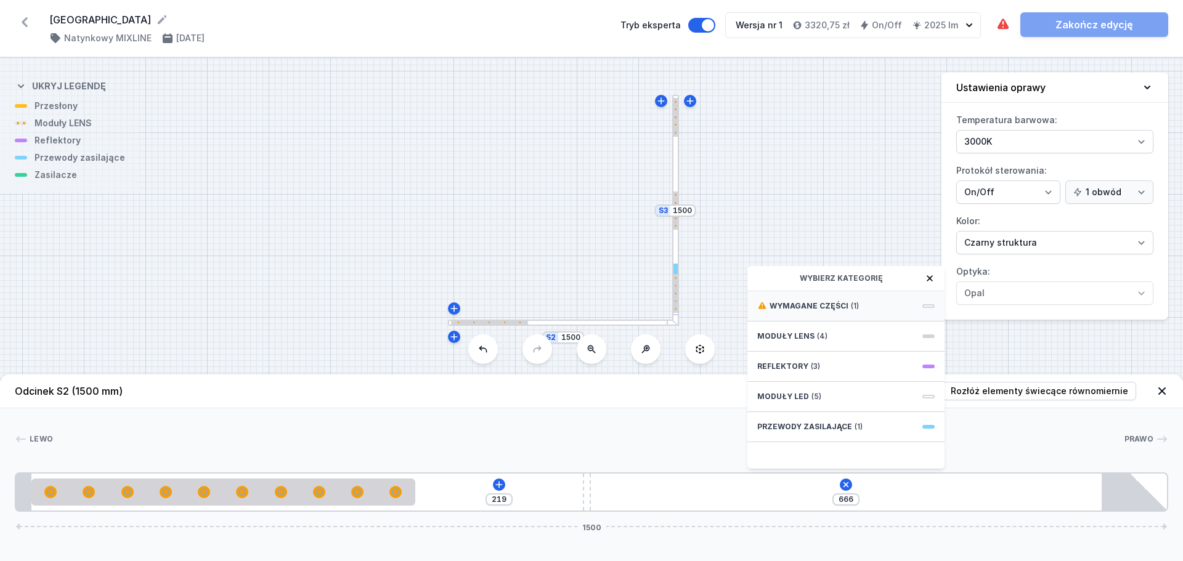
click at [846, 305] on div "Wymagane części (1)" at bounding box center [846, 306] width 197 height 30
click at [760, 278] on icon at bounding box center [762, 279] width 10 height 10
click at [818, 334] on span "(4)" at bounding box center [822, 337] width 10 height 10
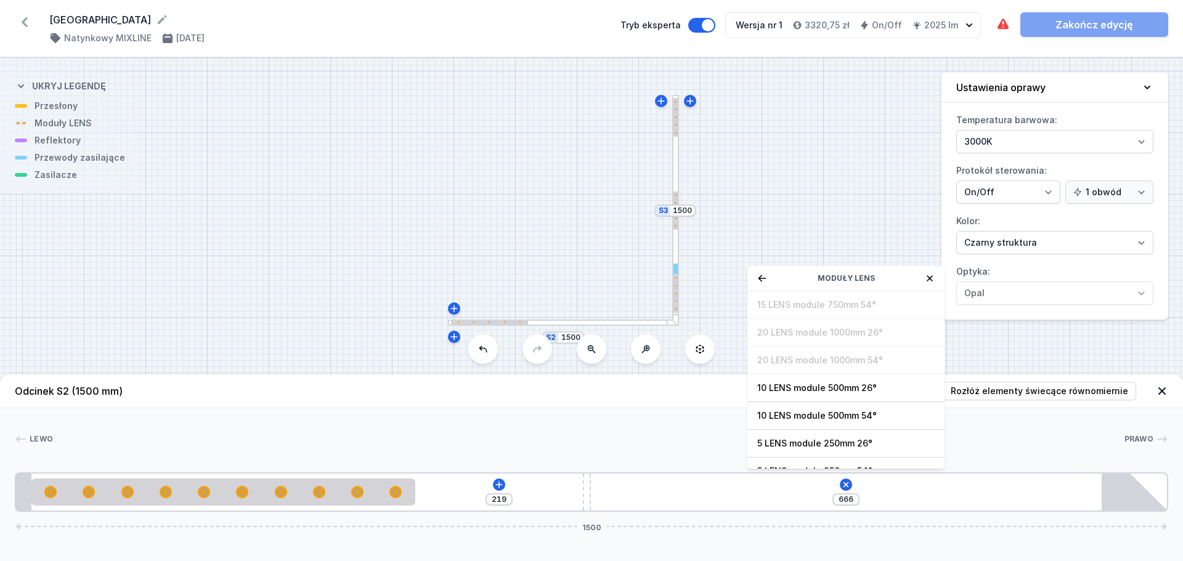
scroll to position [44, 0]
click at [862, 373] on span "10 LENS module 500mm 54°" at bounding box center [845, 371] width 177 height 12
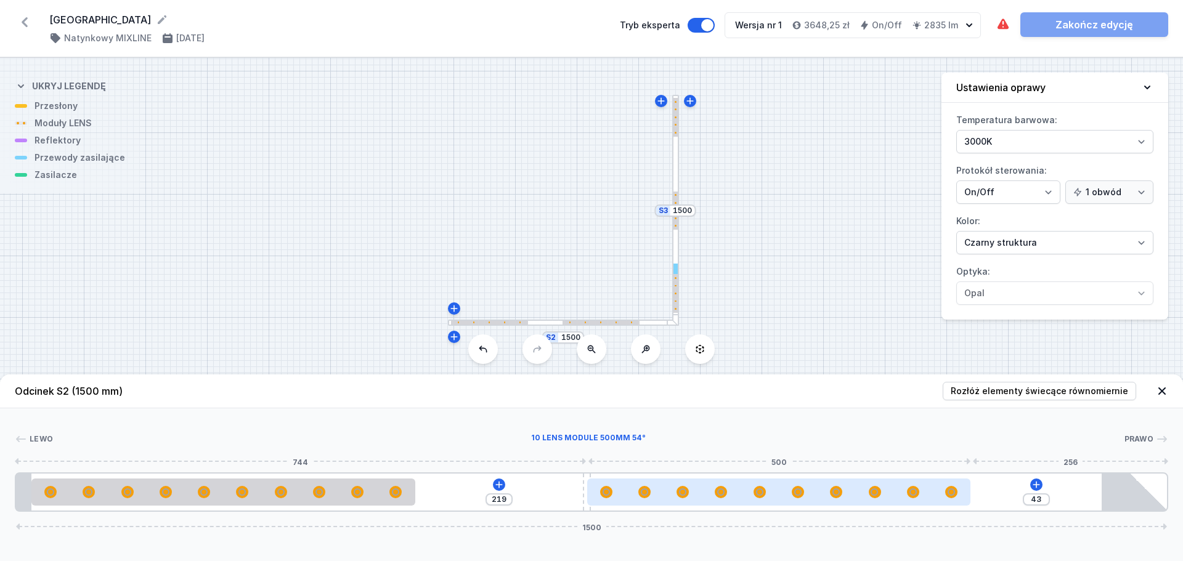
type input "31"
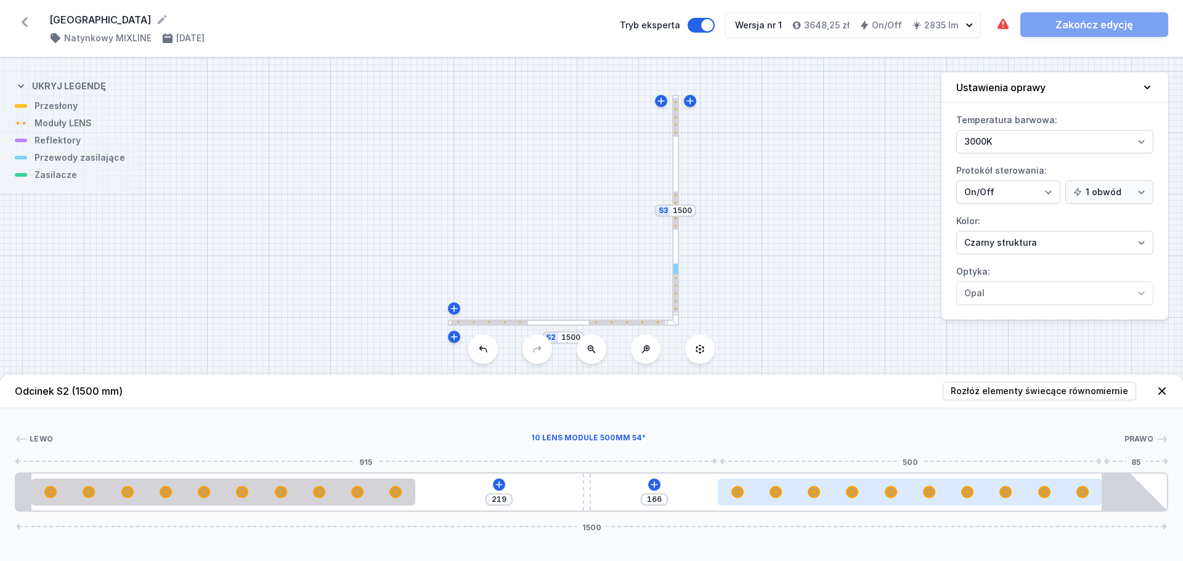
drag, startPoint x: 860, startPoint y: 492, endPoint x: 1015, endPoint y: 484, distance: 154.9
click at [1015, 484] on div at bounding box center [910, 492] width 384 height 27
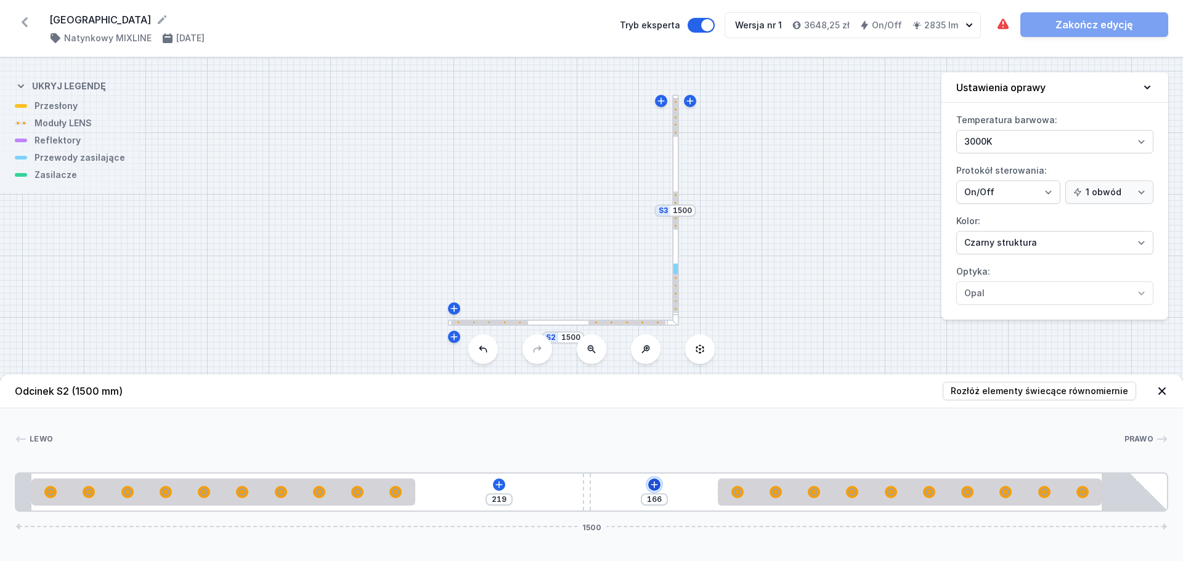
click at [653, 486] on icon at bounding box center [655, 485] width 10 height 10
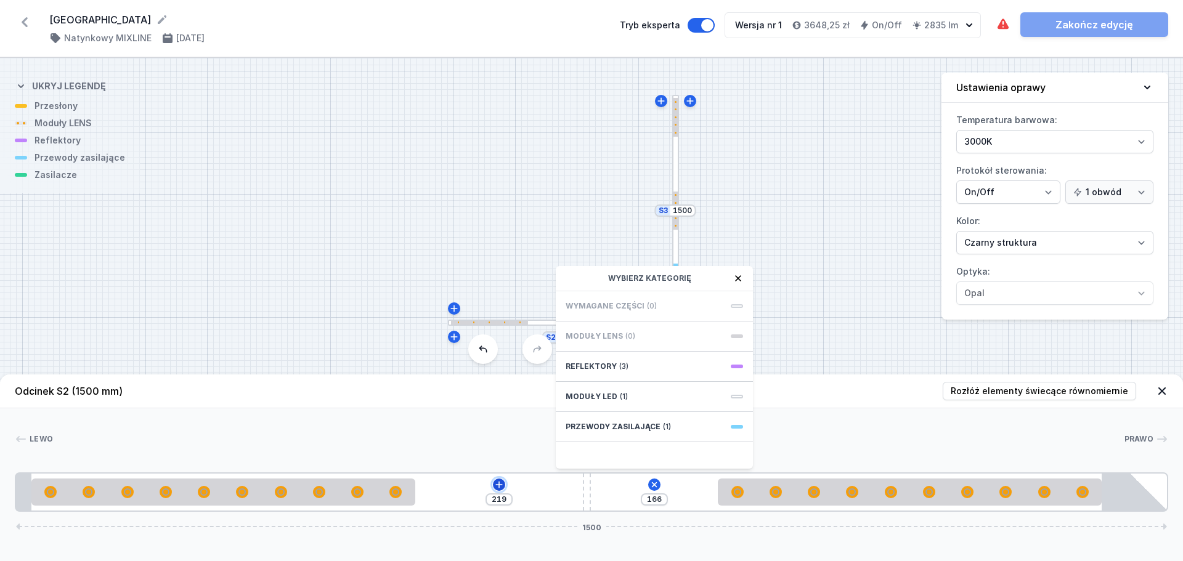
click at [502, 487] on icon at bounding box center [499, 485] width 10 height 10
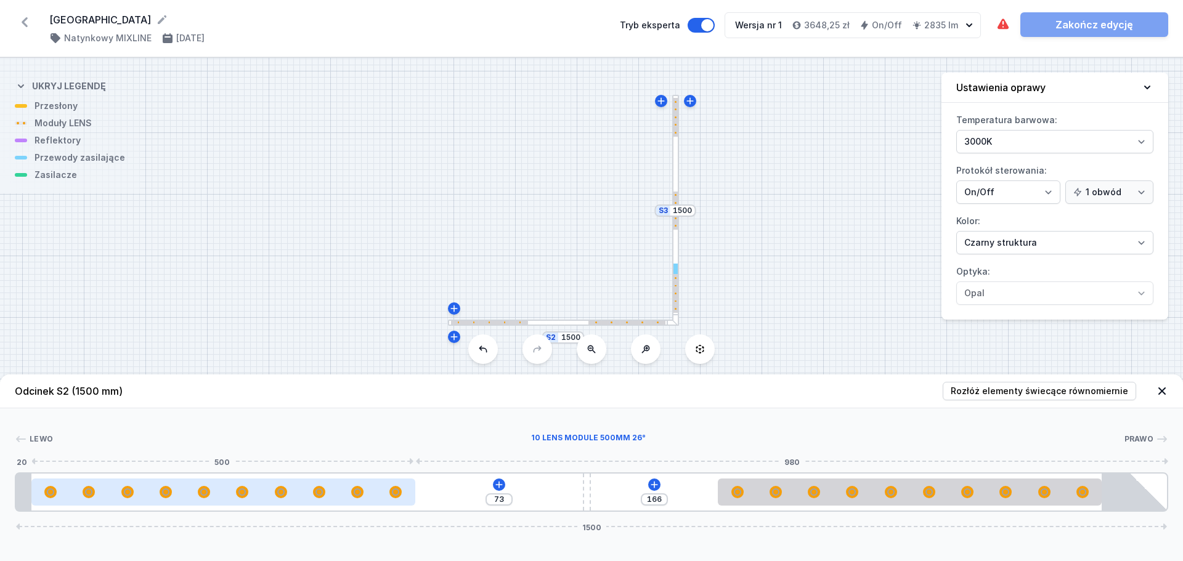
type input "37"
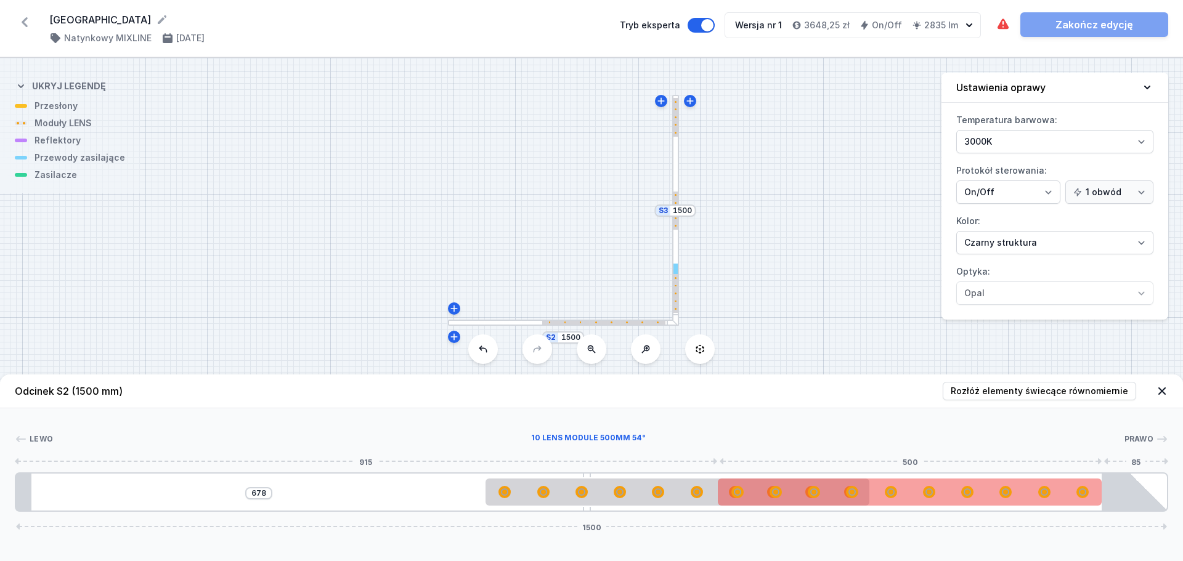
type input "681"
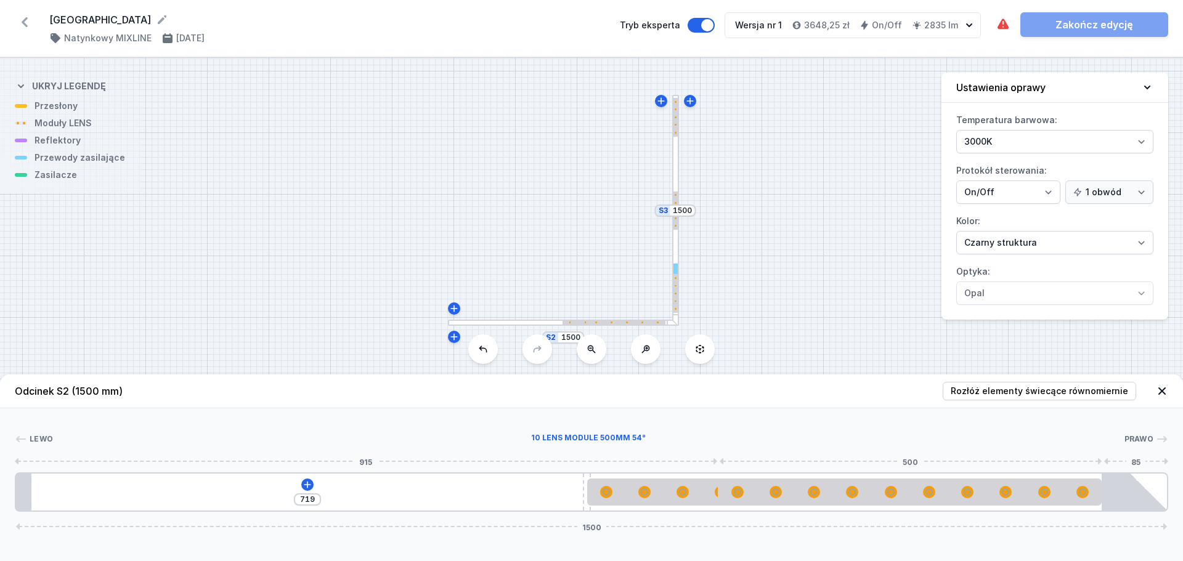
drag, startPoint x: 330, startPoint y: 497, endPoint x: 501, endPoint y: 503, distance: 171.4
click at [306, 484] on icon at bounding box center [308, 485] width 10 height 10
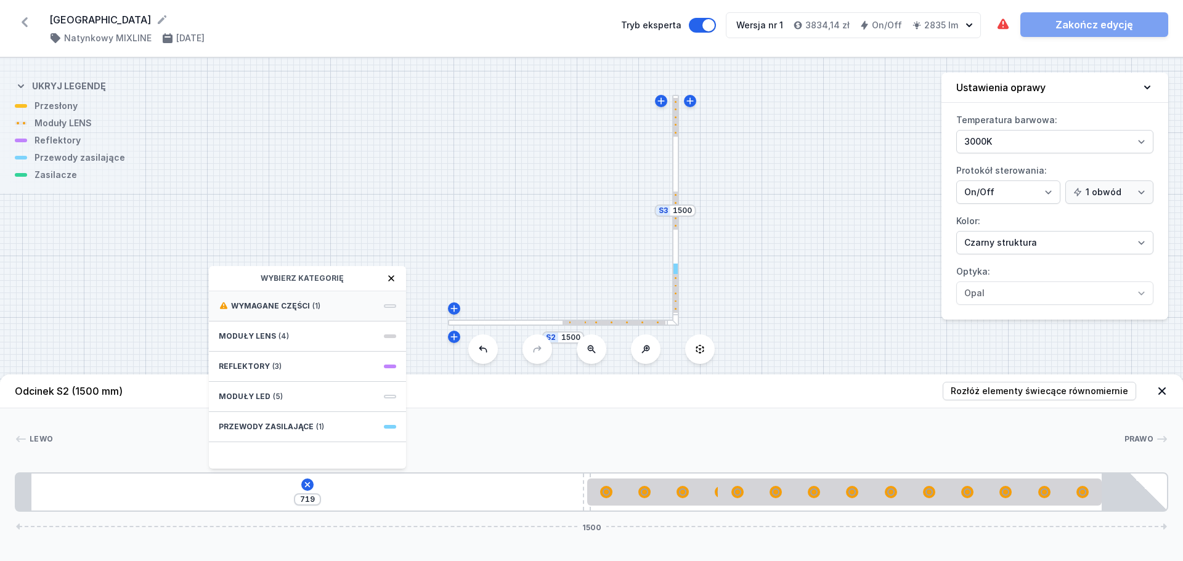
click at [334, 308] on div "Wymagane części (1)" at bounding box center [307, 306] width 197 height 30
click at [335, 309] on span "ON/OFF Driver - up to 32W" at bounding box center [307, 305] width 177 height 12
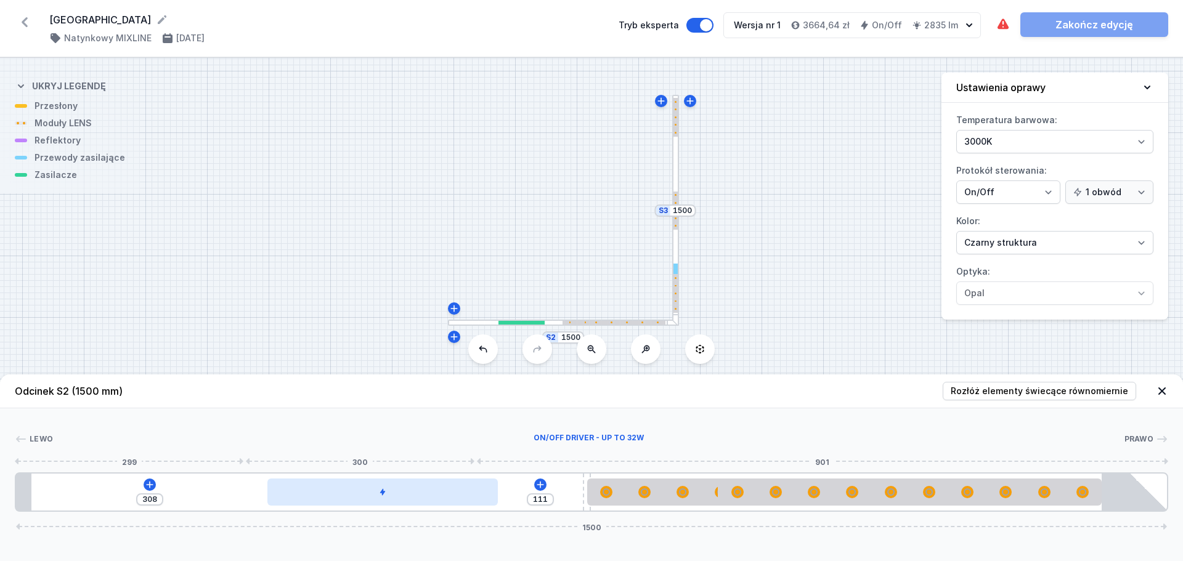
type input "83"
type input "336"
type input "59"
type input "360"
type input "39"
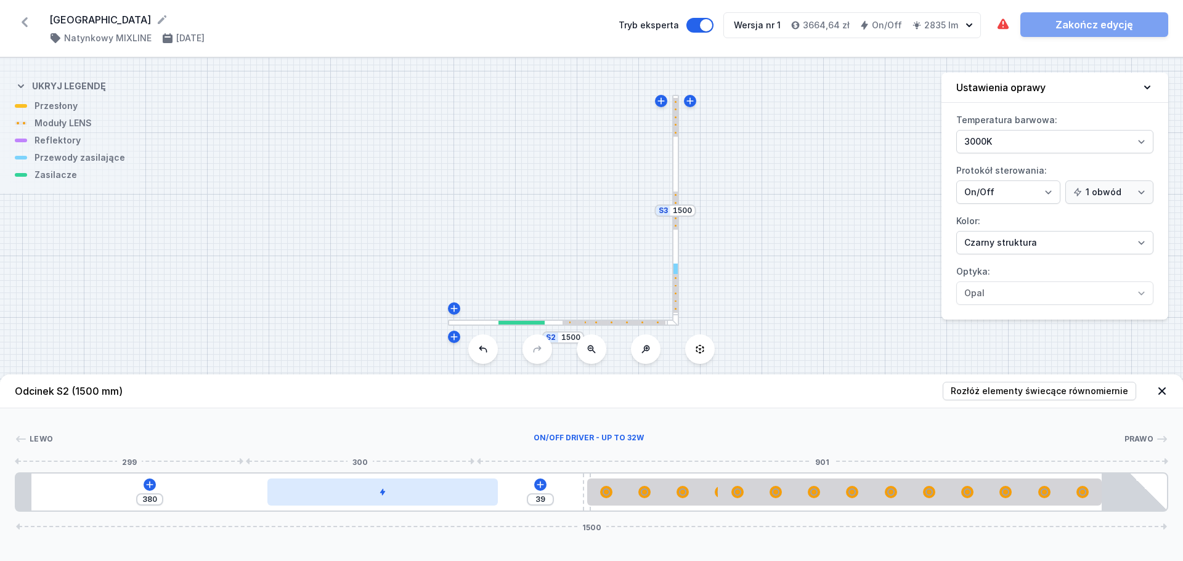
type input "419"
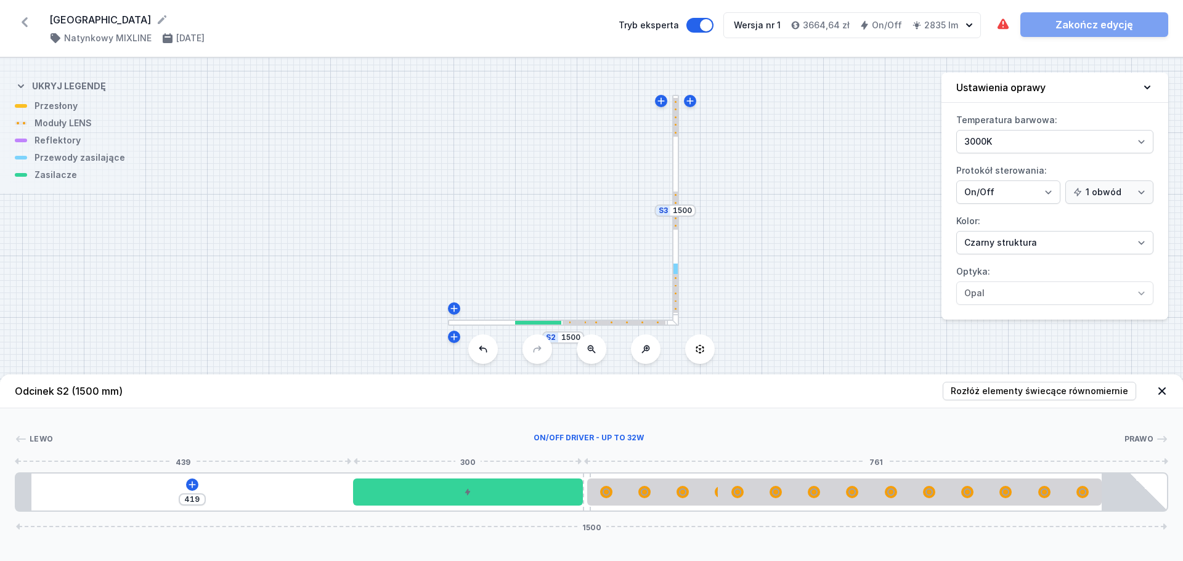
drag, startPoint x: 218, startPoint y: 491, endPoint x: 616, endPoint y: 510, distance: 399.2
click at [540, 502] on div at bounding box center [468, 492] width 230 height 27
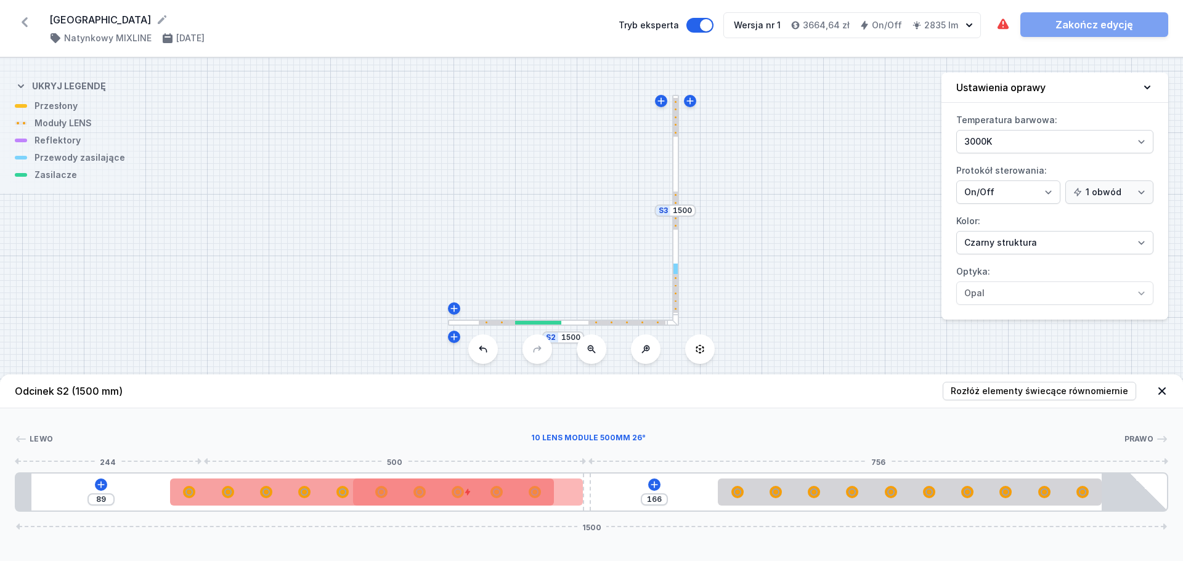
type input "85"
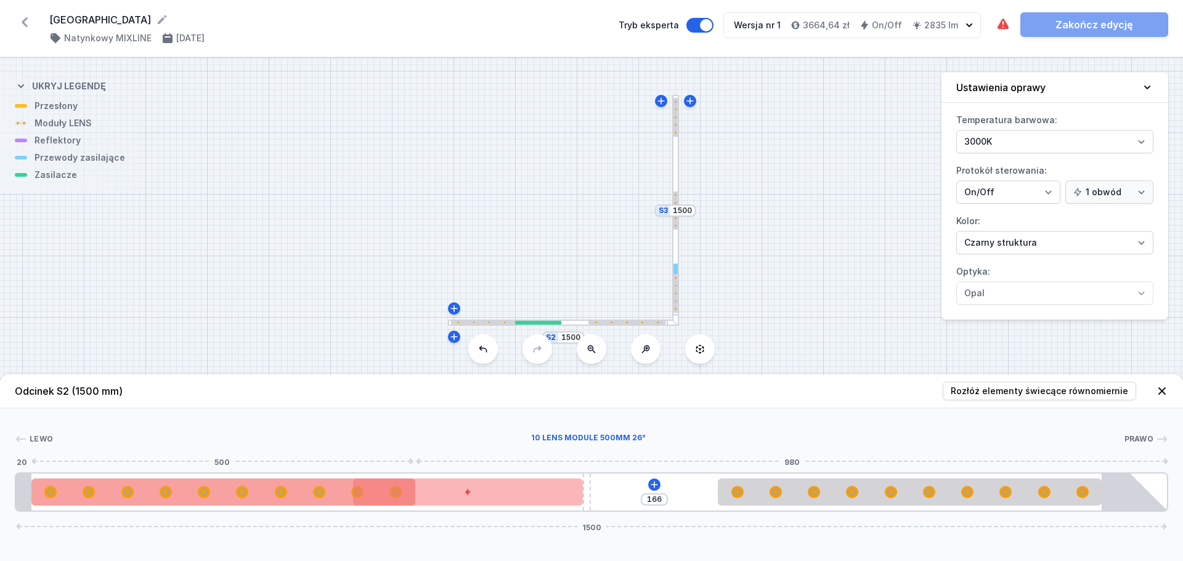
drag, startPoint x: 637, startPoint y: 495, endPoint x: 62, endPoint y: 479, distance: 574.6
click at [62, 479] on div at bounding box center [223, 492] width 384 height 27
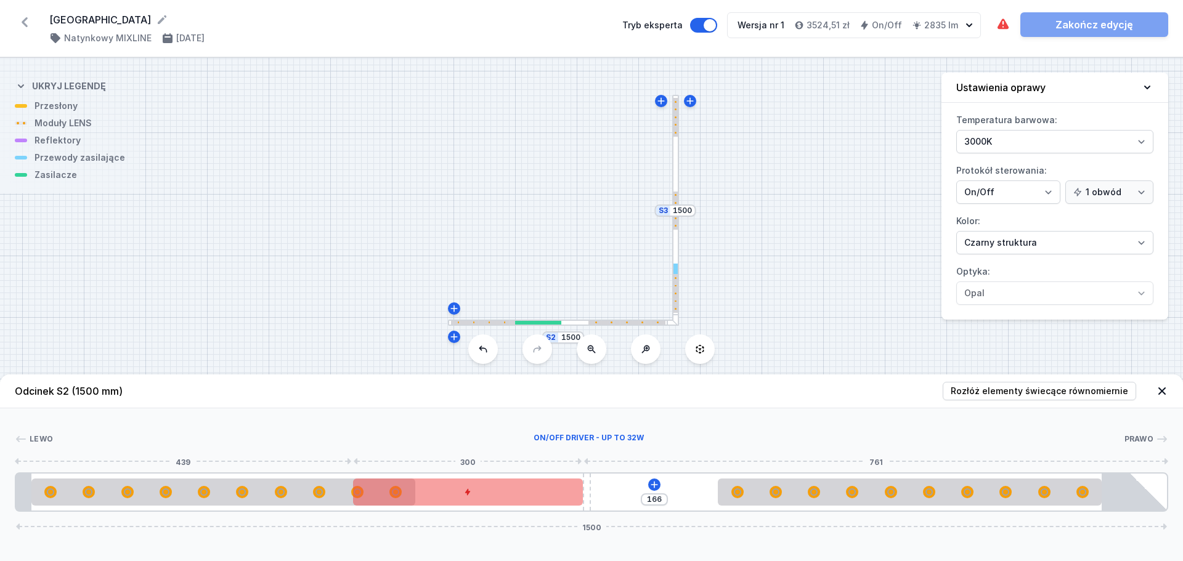
type input "95"
drag, startPoint x: 465, startPoint y: 497, endPoint x: 541, endPoint y: 499, distance: 76.4
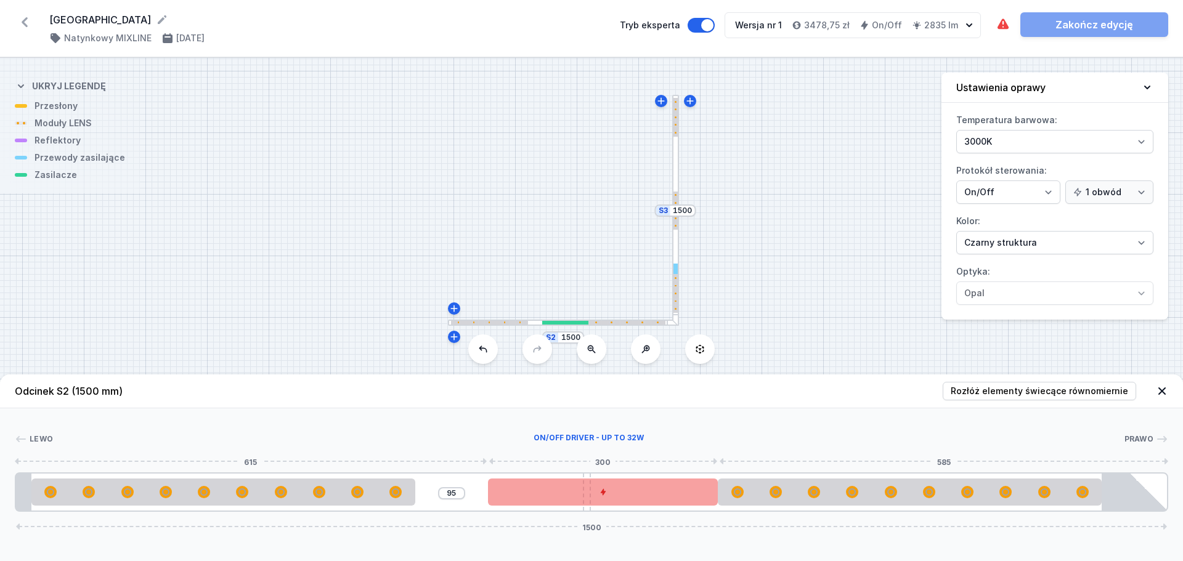
drag, startPoint x: 564, startPoint y: 495, endPoint x: 648, endPoint y: 499, distance: 84.5
click at [648, 499] on div at bounding box center [603, 492] width 230 height 27
drag, startPoint x: 593, startPoint y: 495, endPoint x: 582, endPoint y: 494, distance: 11.7
click at [582, 494] on div at bounding box center [530, 492] width 230 height 27
drag, startPoint x: 582, startPoint y: 494, endPoint x: 643, endPoint y: 494, distance: 61.0
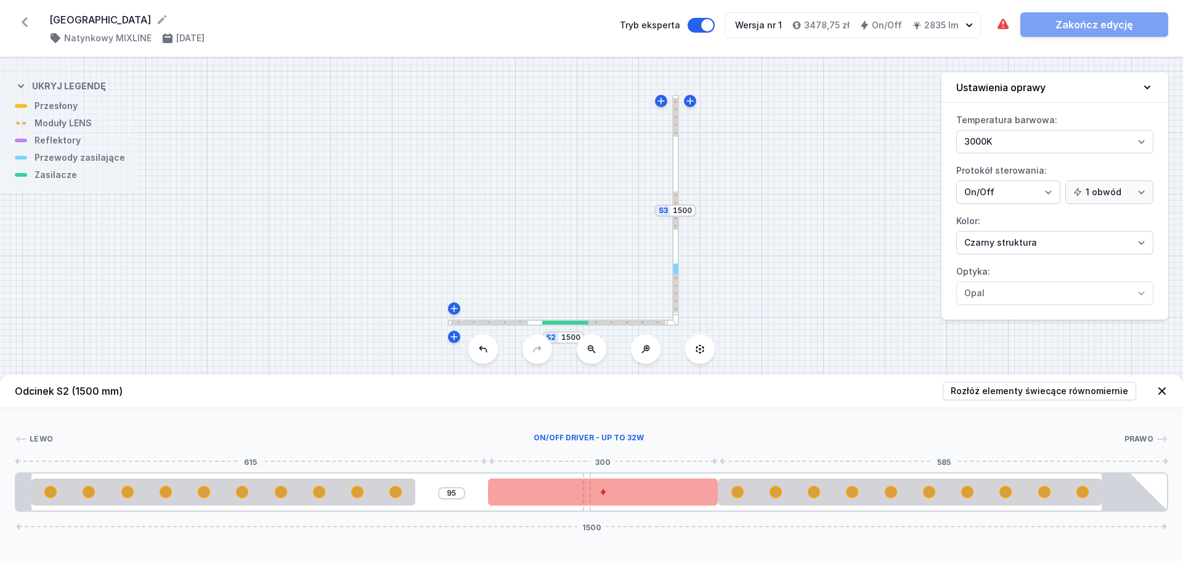
click at [643, 494] on div at bounding box center [603, 492] width 230 height 27
drag, startPoint x: 596, startPoint y: 497, endPoint x: 545, endPoint y: 494, distance: 51.2
click at [545, 494] on div at bounding box center [530, 492] width 230 height 27
drag, startPoint x: 581, startPoint y: 494, endPoint x: 648, endPoint y: 495, distance: 67.2
click at [646, 495] on div at bounding box center [530, 492] width 230 height 27
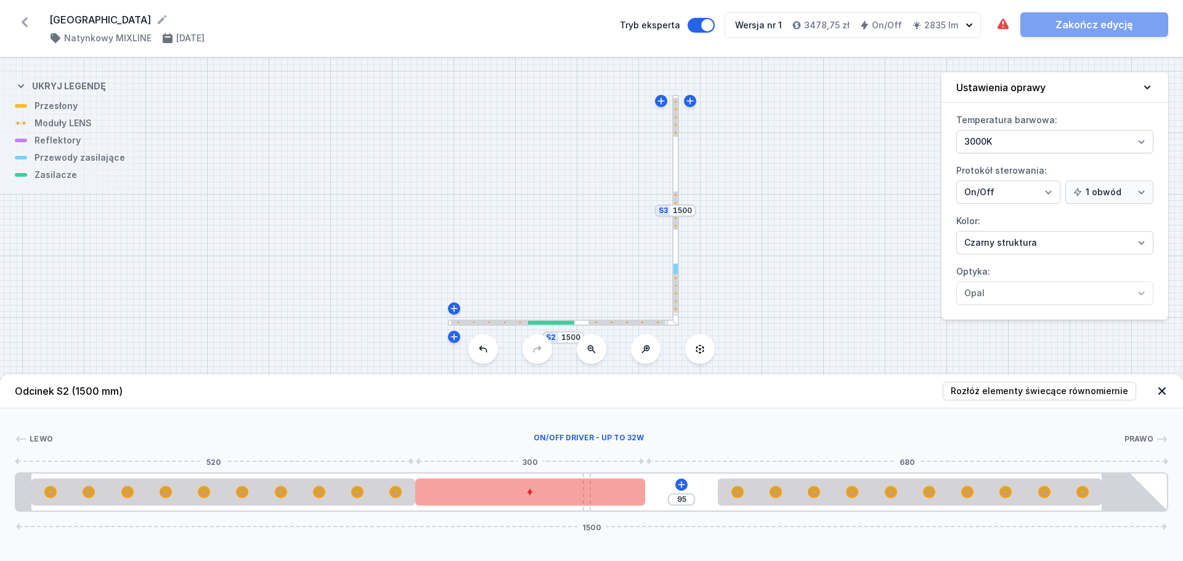
drag, startPoint x: 577, startPoint y: 494, endPoint x: 521, endPoint y: 496, distance: 56.1
click at [536, 494] on div at bounding box center [530, 492] width 230 height 27
type input "95"
drag, startPoint x: 566, startPoint y: 497, endPoint x: 651, endPoint y: 499, distance: 85.7
click at [645, 499] on div at bounding box center [530, 492] width 230 height 27
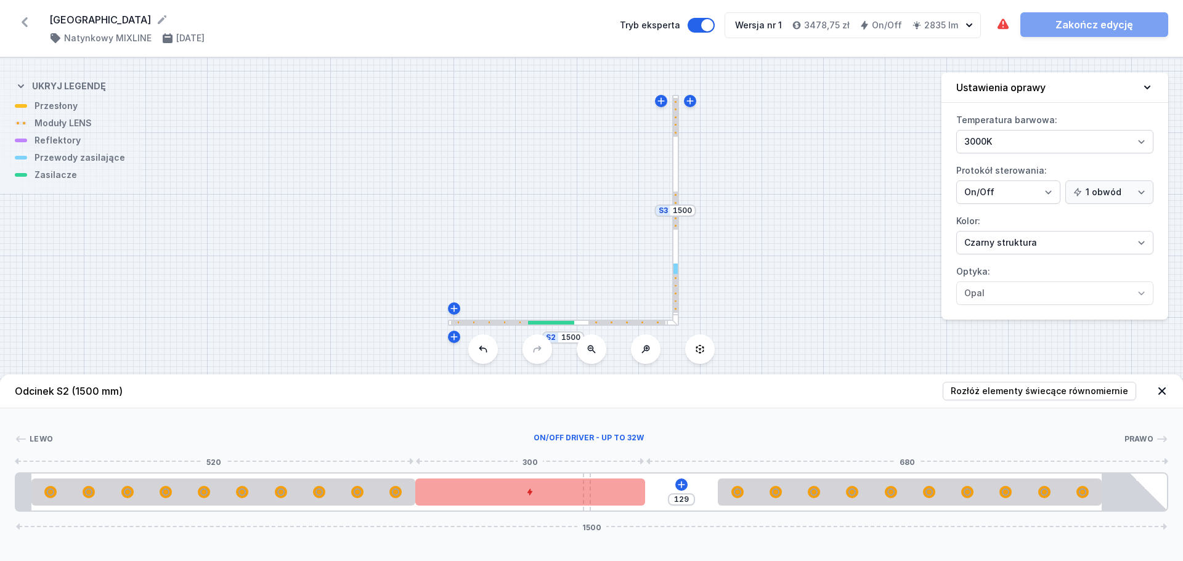
drag, startPoint x: 593, startPoint y: 499, endPoint x: 544, endPoint y: 500, distance: 49.3
click at [548, 500] on div at bounding box center [530, 492] width 230 height 27
type input "95"
drag, startPoint x: 548, startPoint y: 501, endPoint x: 634, endPoint y: 498, distance: 86.3
click at [622, 498] on div at bounding box center [506, 492] width 230 height 27
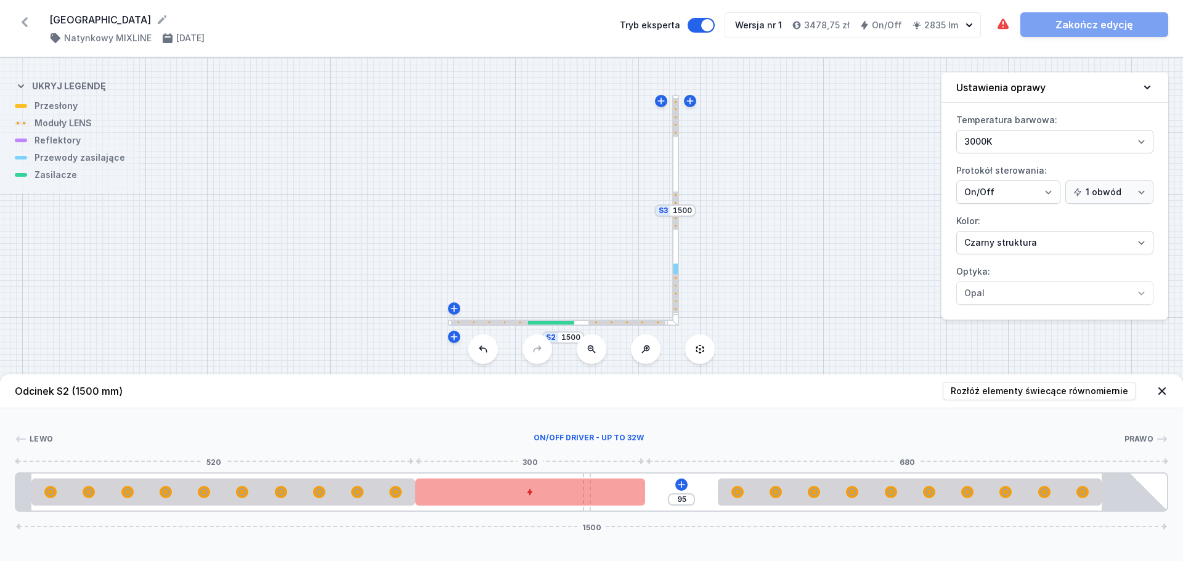
drag, startPoint x: 645, startPoint y: 499, endPoint x: 616, endPoint y: 499, distance: 29.0
click at [616, 499] on div at bounding box center [530, 492] width 230 height 27
click at [606, 499] on div at bounding box center [530, 492] width 230 height 27
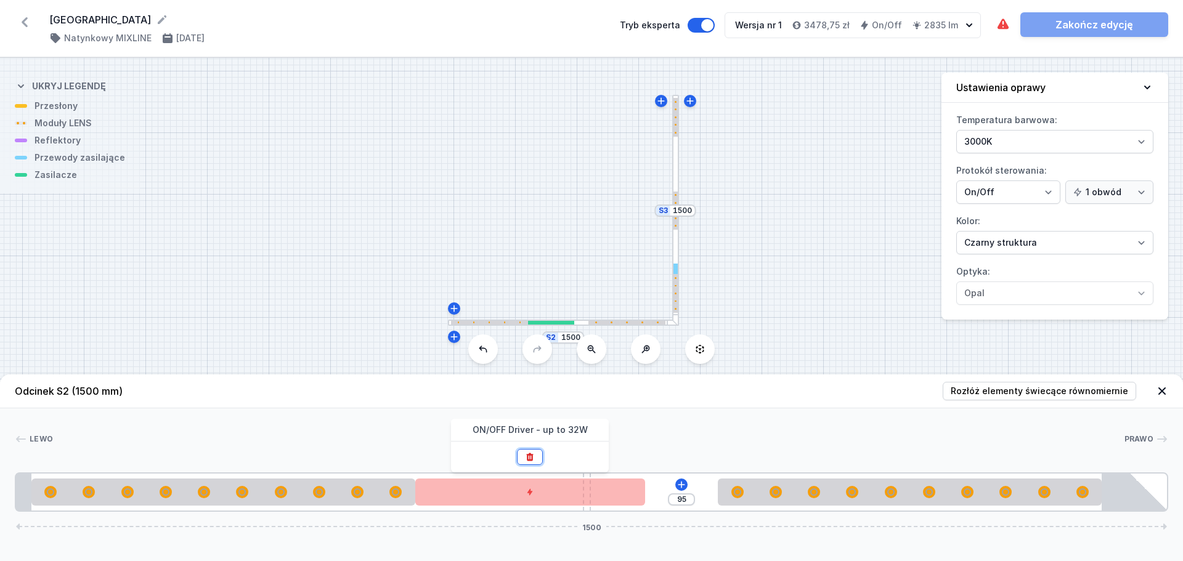
click at [538, 458] on button at bounding box center [530, 457] width 26 height 16
type input "166"
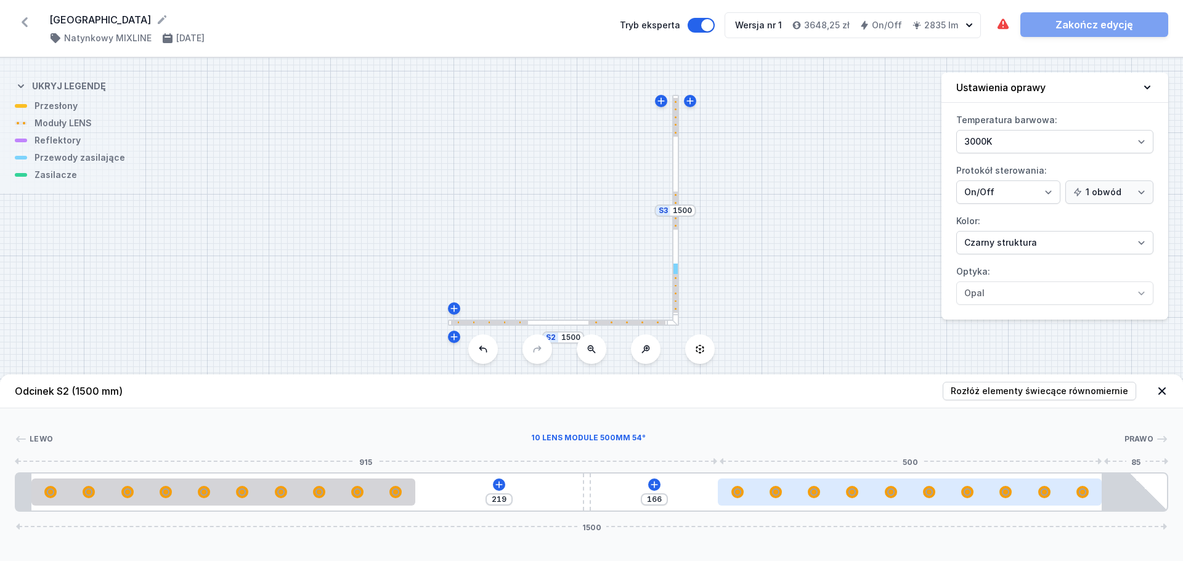
click at [894, 492] on div at bounding box center [890, 492] width 7 height 7
select select "2668"
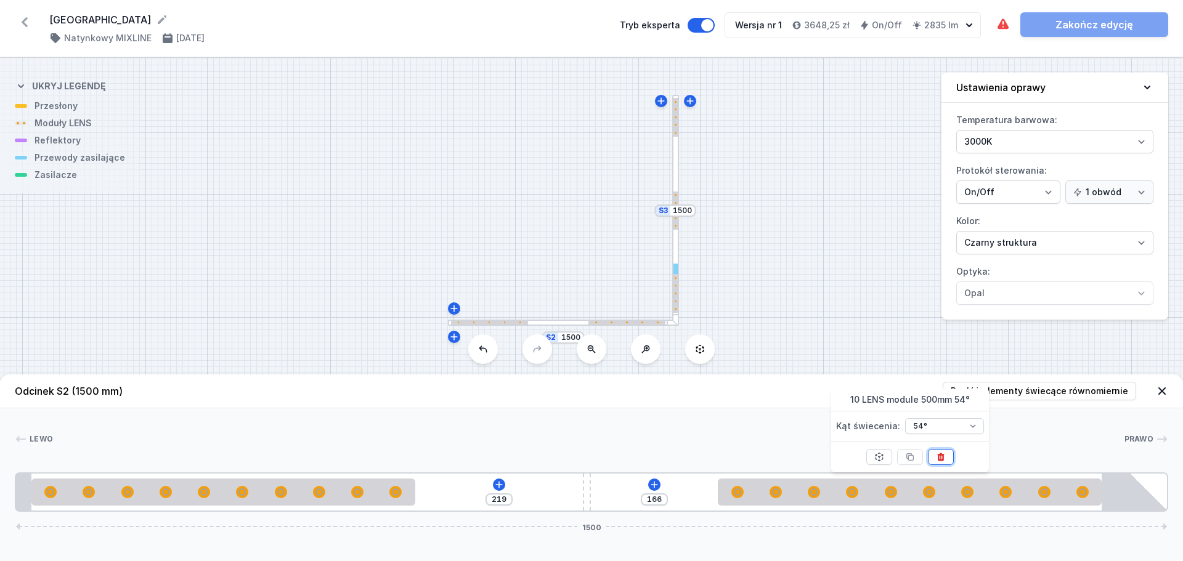
click at [946, 460] on button at bounding box center [941, 457] width 26 height 16
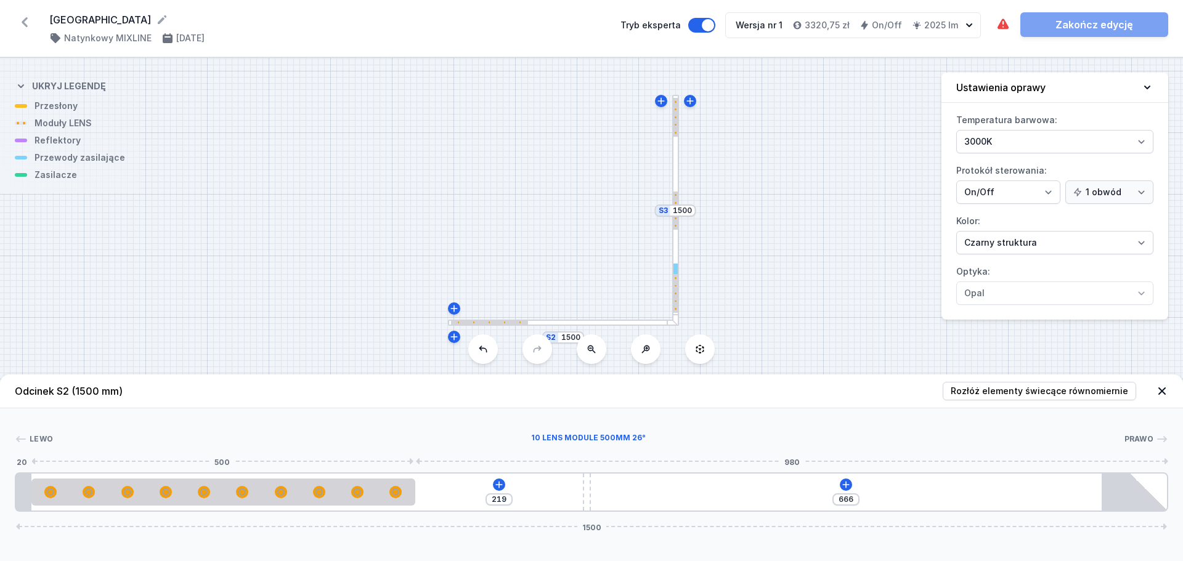
drag, startPoint x: 401, startPoint y: 492, endPoint x: 437, endPoint y: 491, distance: 36.4
click at [404, 491] on div at bounding box center [223, 492] width 384 height 27
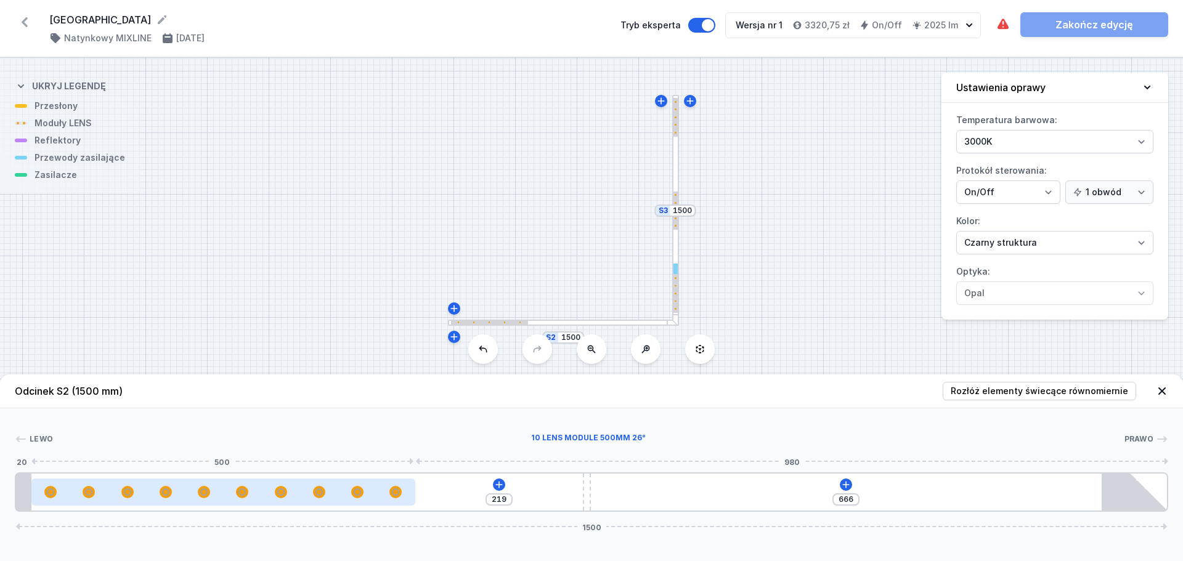
click at [380, 493] on div at bounding box center [223, 492] width 384 height 12
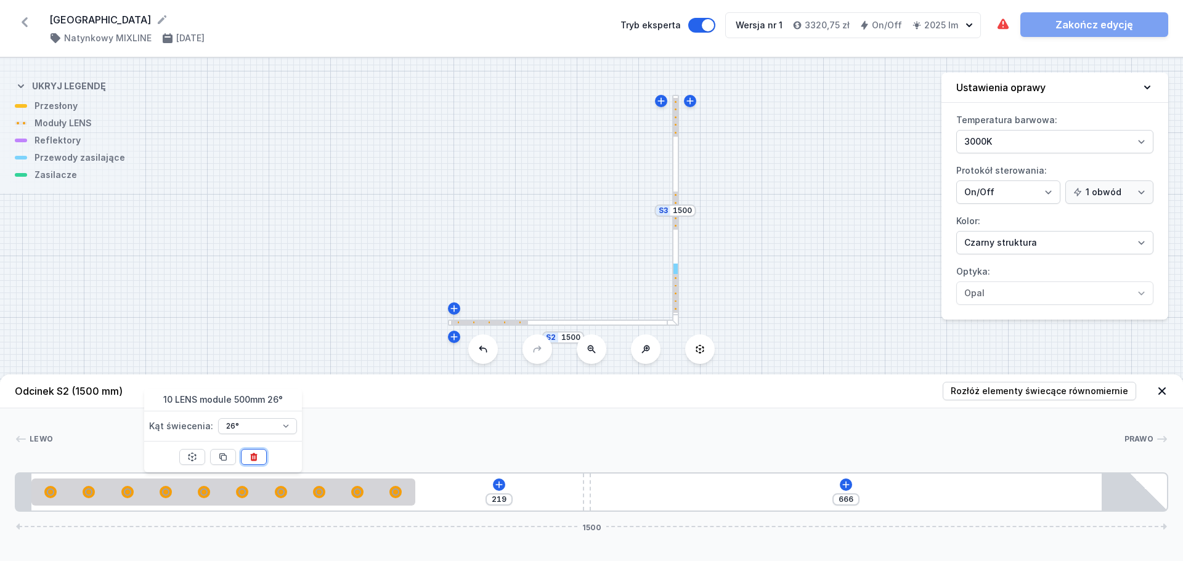
click at [255, 456] on icon at bounding box center [254, 458] width 7 height 8
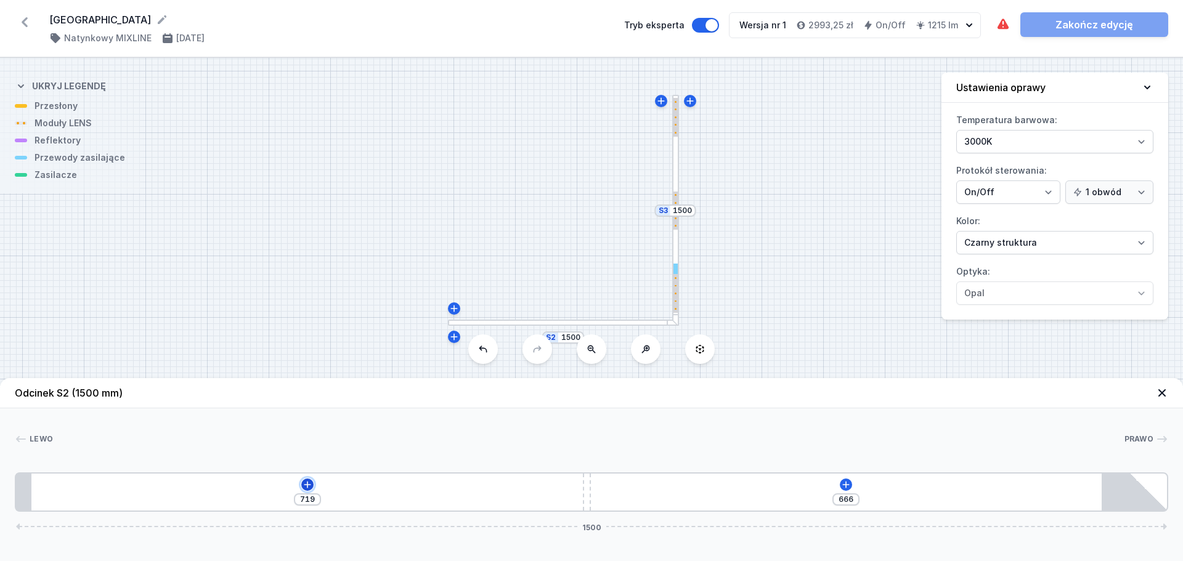
click at [304, 486] on icon at bounding box center [308, 485] width 10 height 10
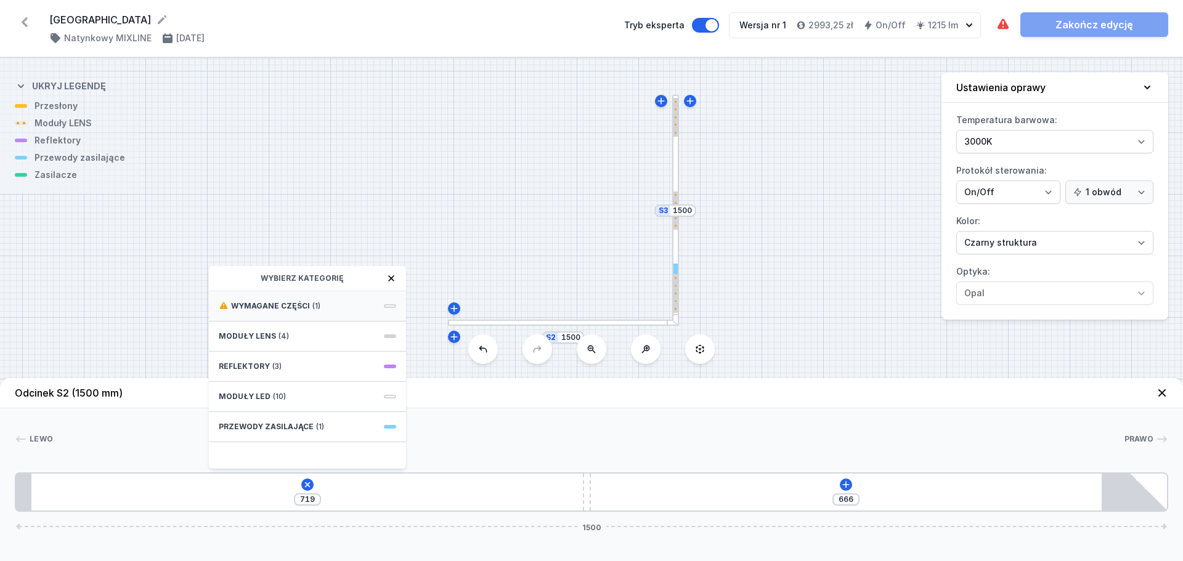
click at [334, 308] on div "Wymagane części (1)" at bounding box center [307, 306] width 197 height 30
click at [341, 304] on span "ON/OFF Driver - up to 16W" at bounding box center [307, 305] width 177 height 12
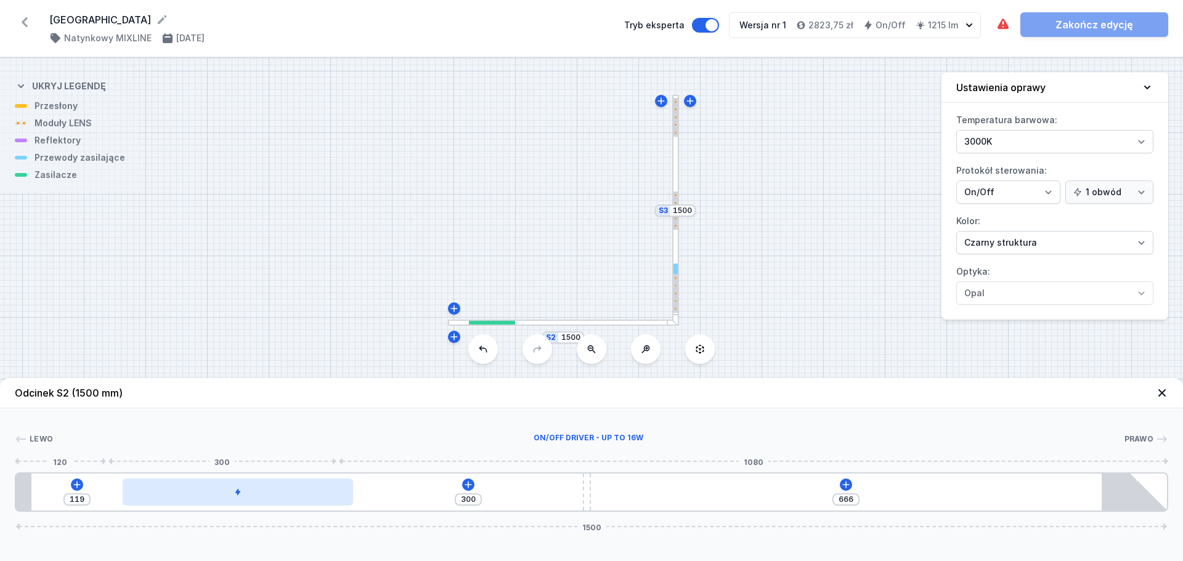
type input "275"
type input "144"
type input "251"
type input "168"
type input "226"
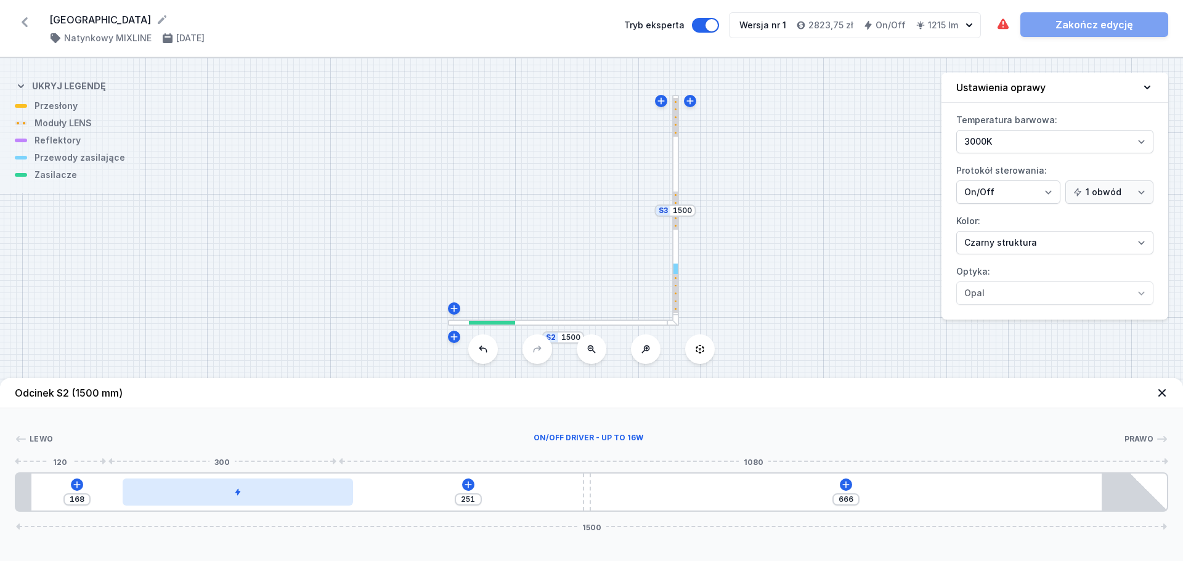
type input "193"
type input "197"
type input "222"
type input "171"
type input "248"
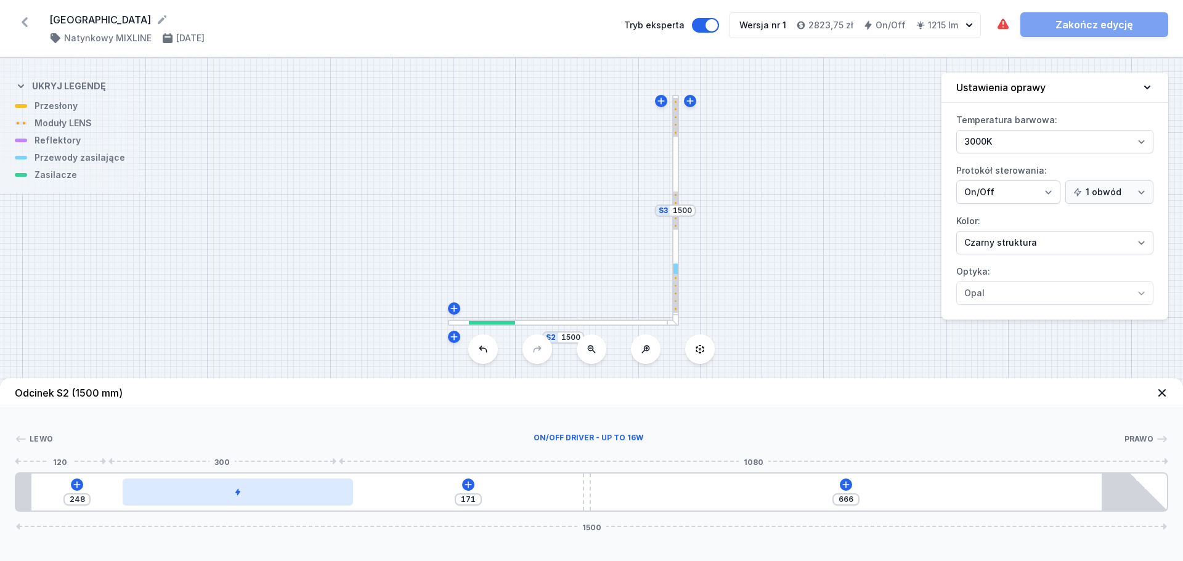
type input "144"
type input "275"
type input "118"
type input "301"
type input "93"
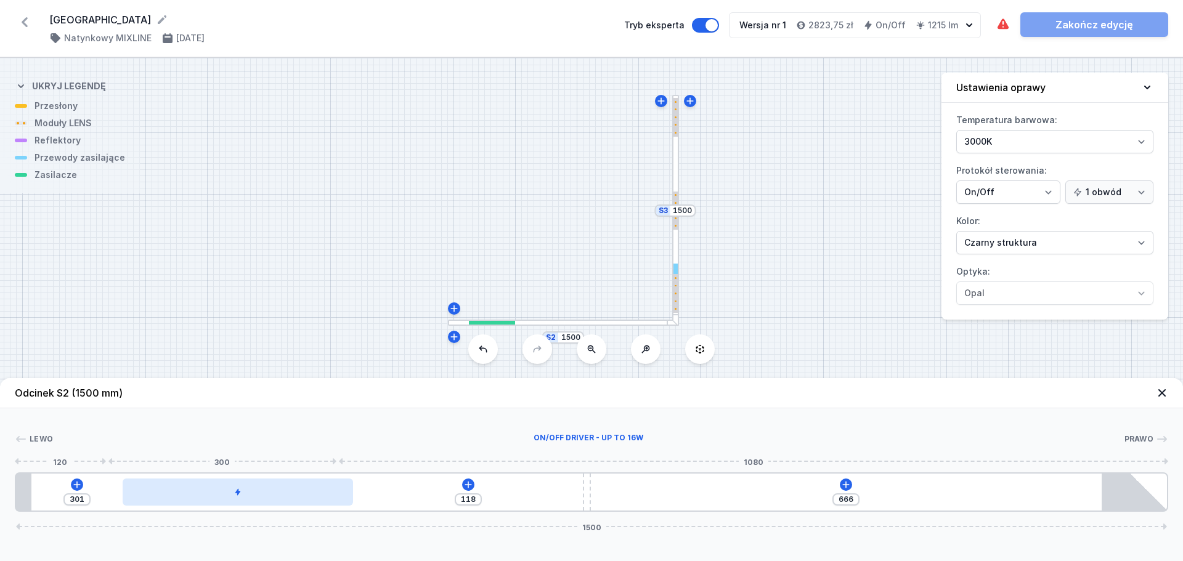
type input "326"
type input "67"
type input "419"
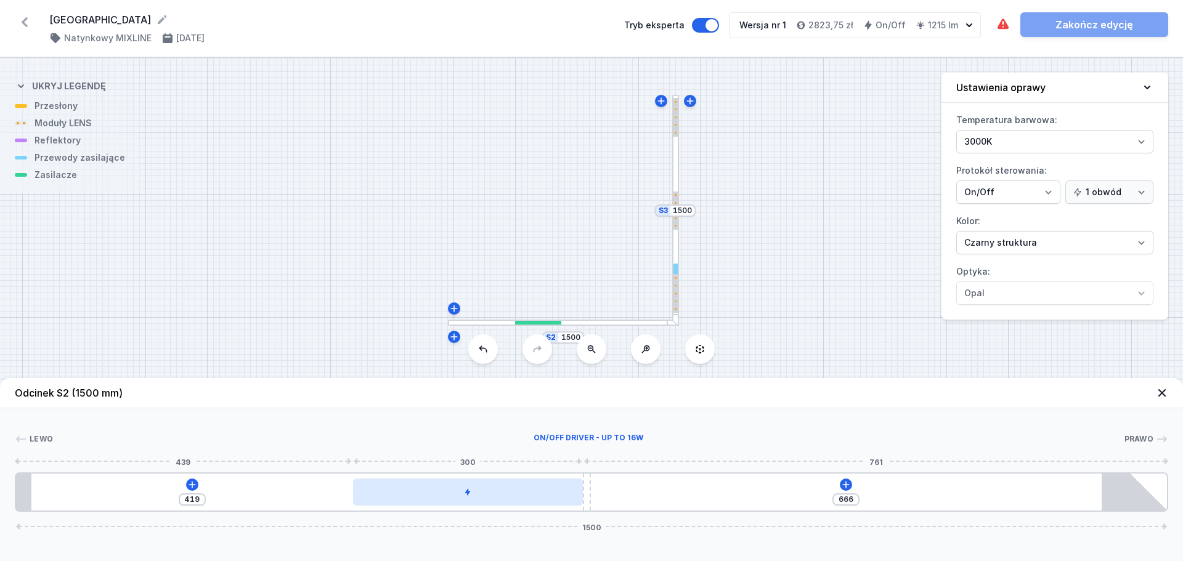
type input "601"
type input "494"
type input "595"
type input "500"
type input "590"
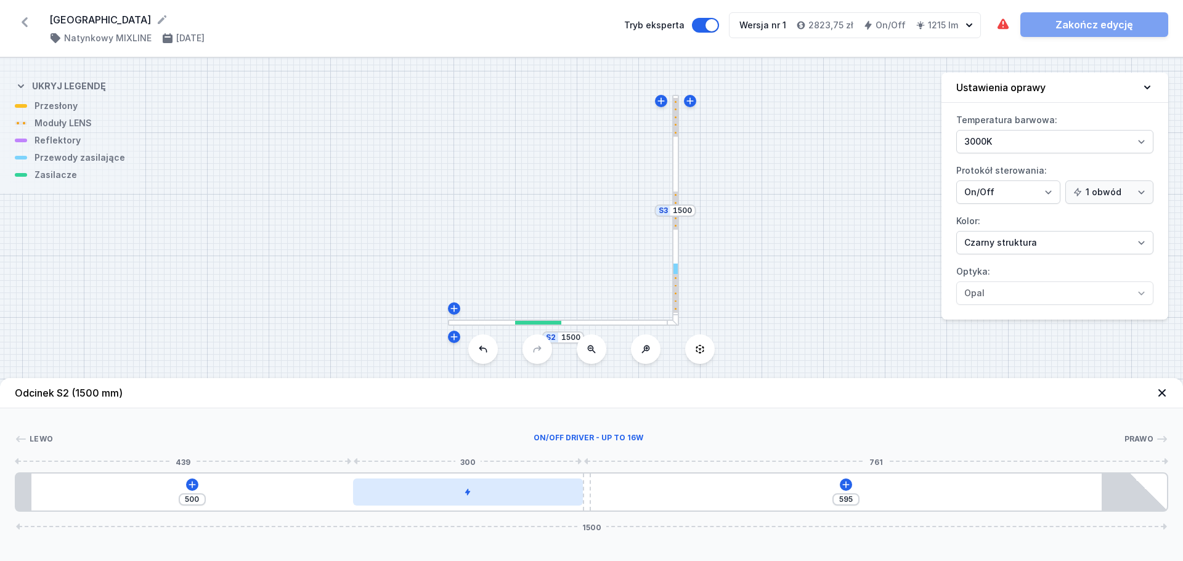
type input "505"
type input "585"
type input "510"
type input "580"
type input "515"
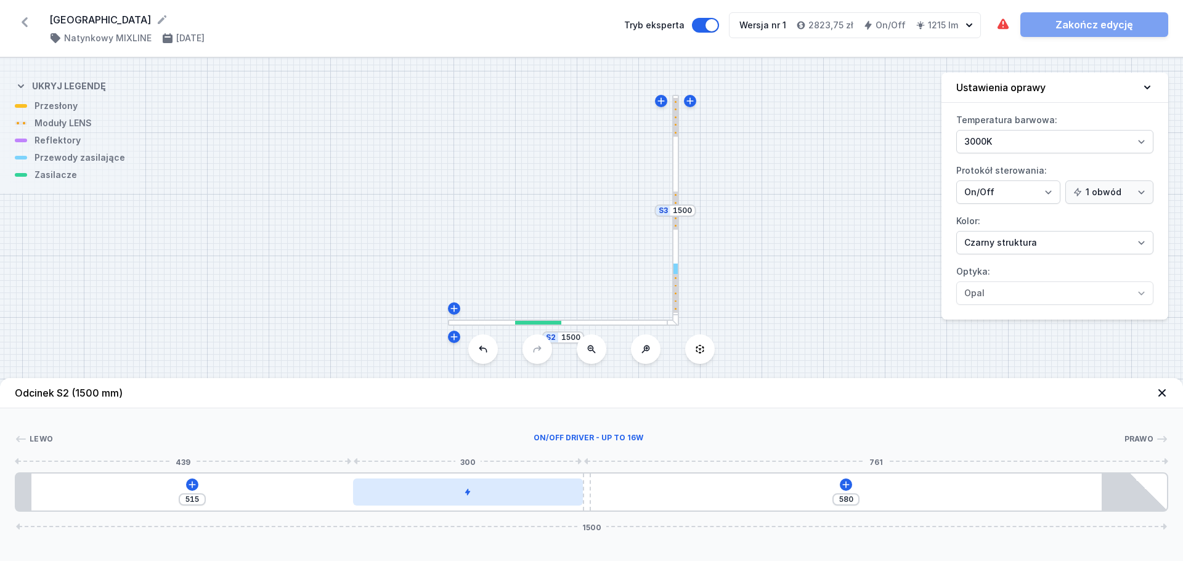
type input "575"
type input "520"
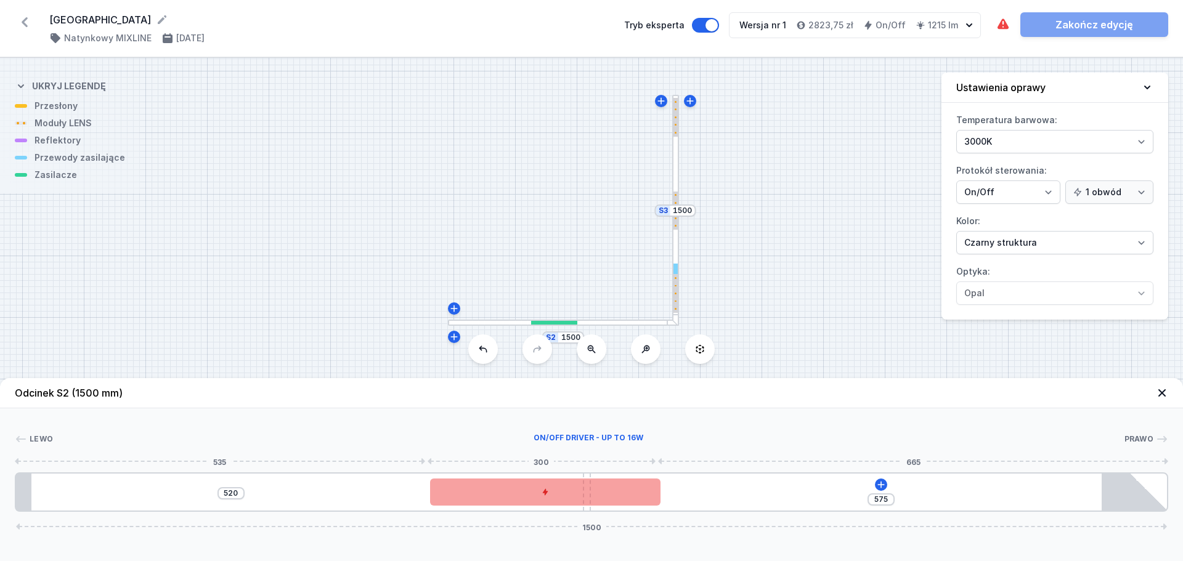
type input "572"
type input "523"
type input "571"
type input "524"
type input "572"
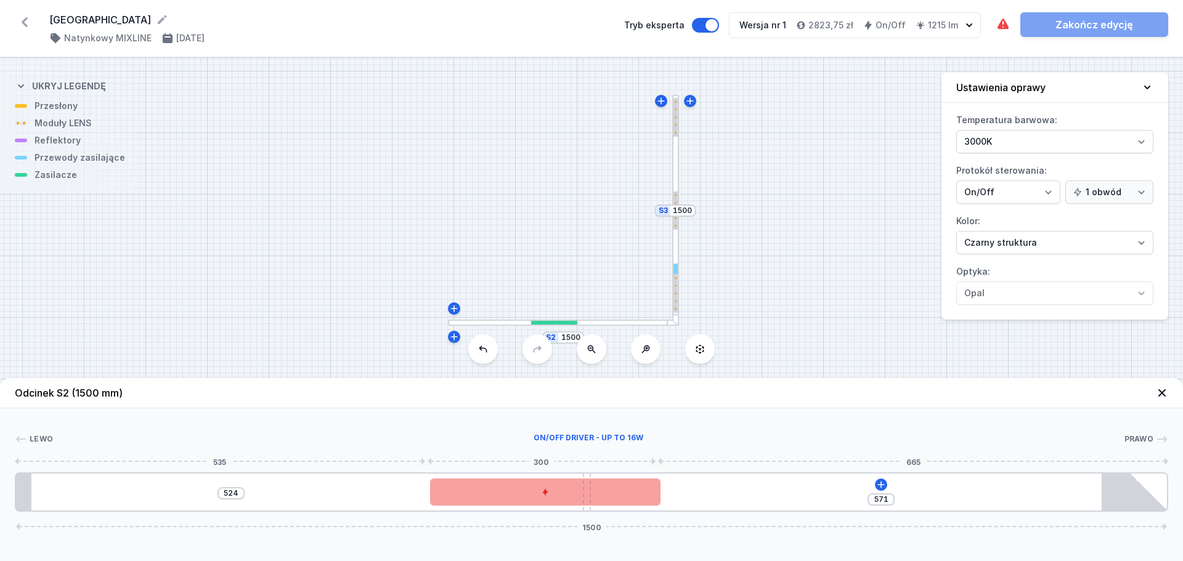
type input "523"
type input "573"
type input "522"
type input "576"
type input "519"
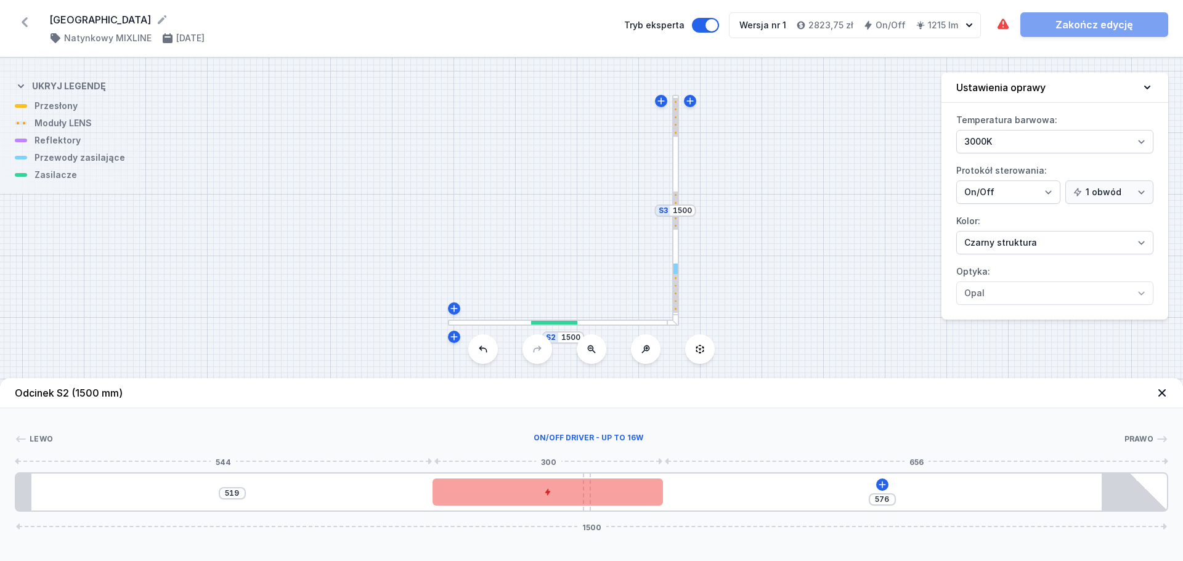
type input "581"
type input "514"
type input "582"
type input "513"
type input "583"
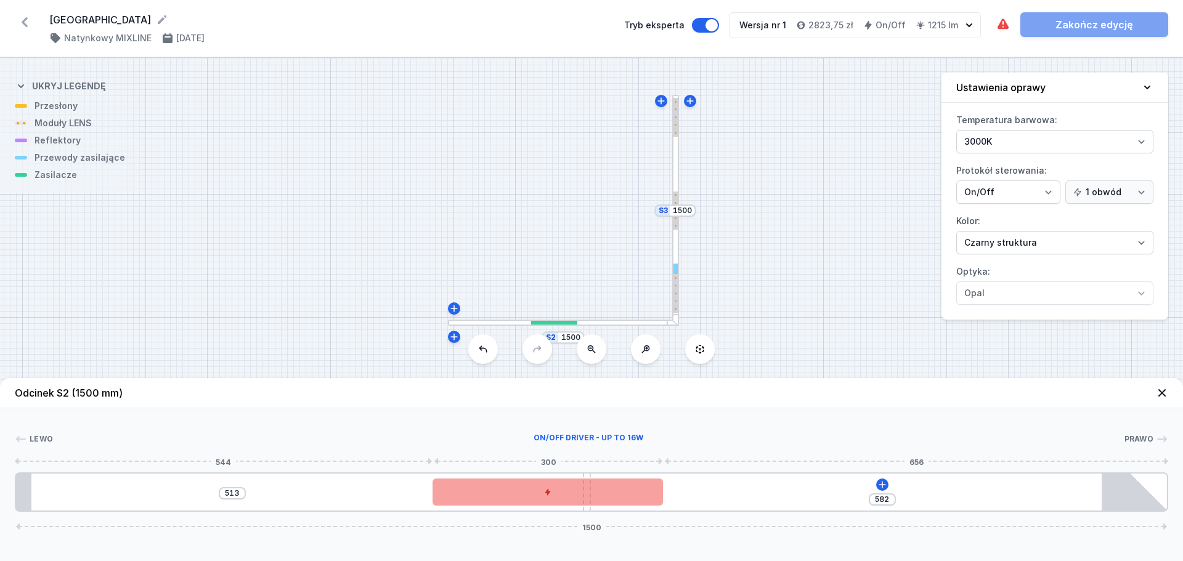
type input "512"
type input "584"
type input "511"
type input "588"
type input "507"
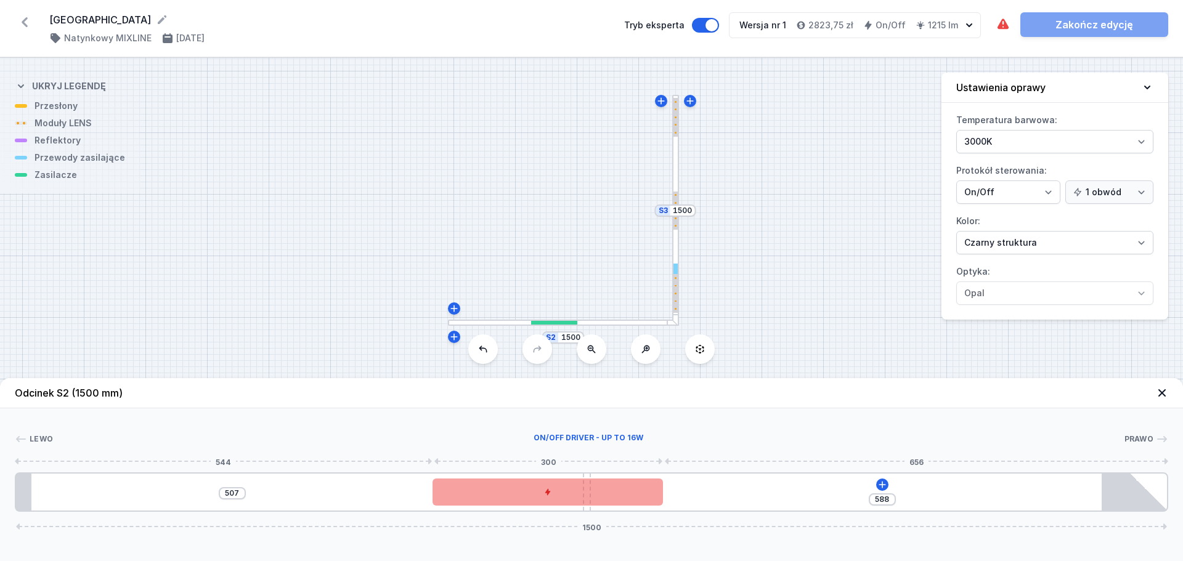
type input "594"
type input "501"
type input "603"
type input "492"
type input "610"
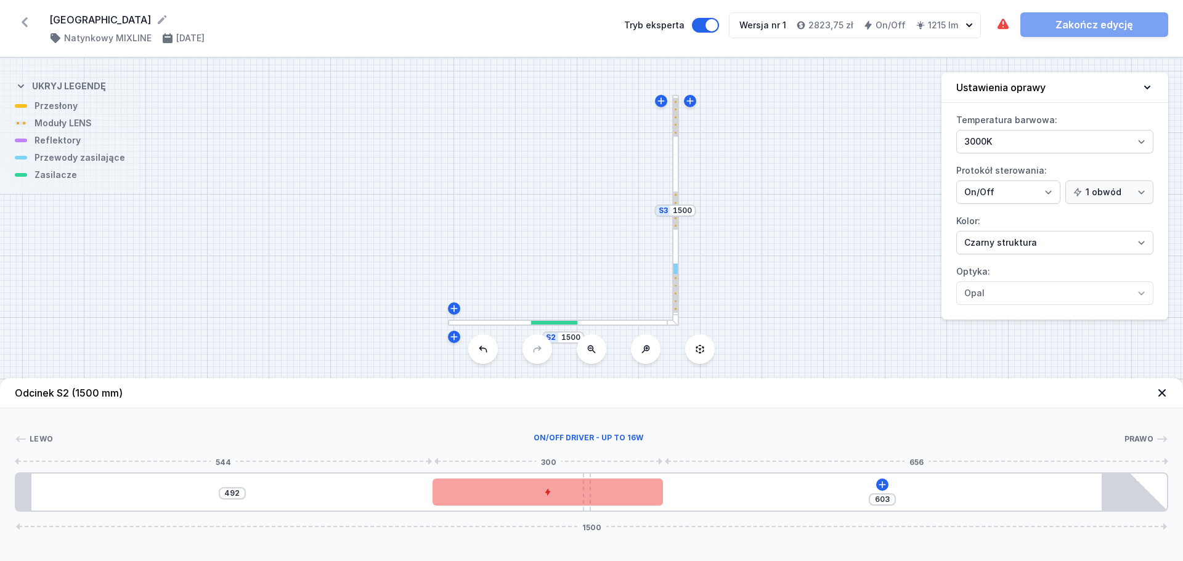
type input "485"
type input "615"
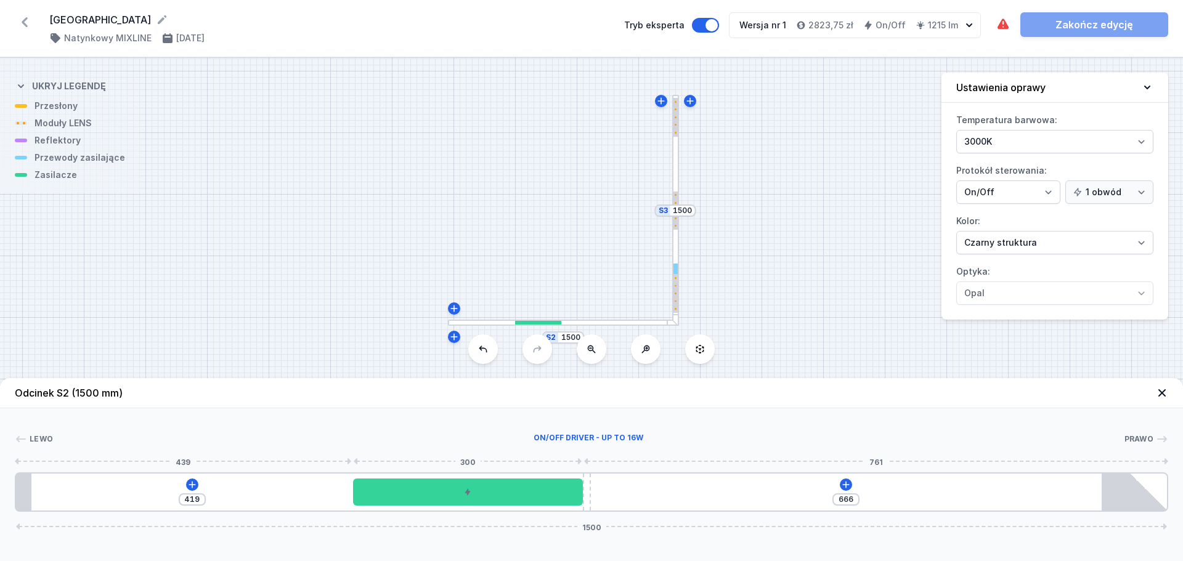
drag, startPoint x: 200, startPoint y: 489, endPoint x: 515, endPoint y: 516, distance: 316.0
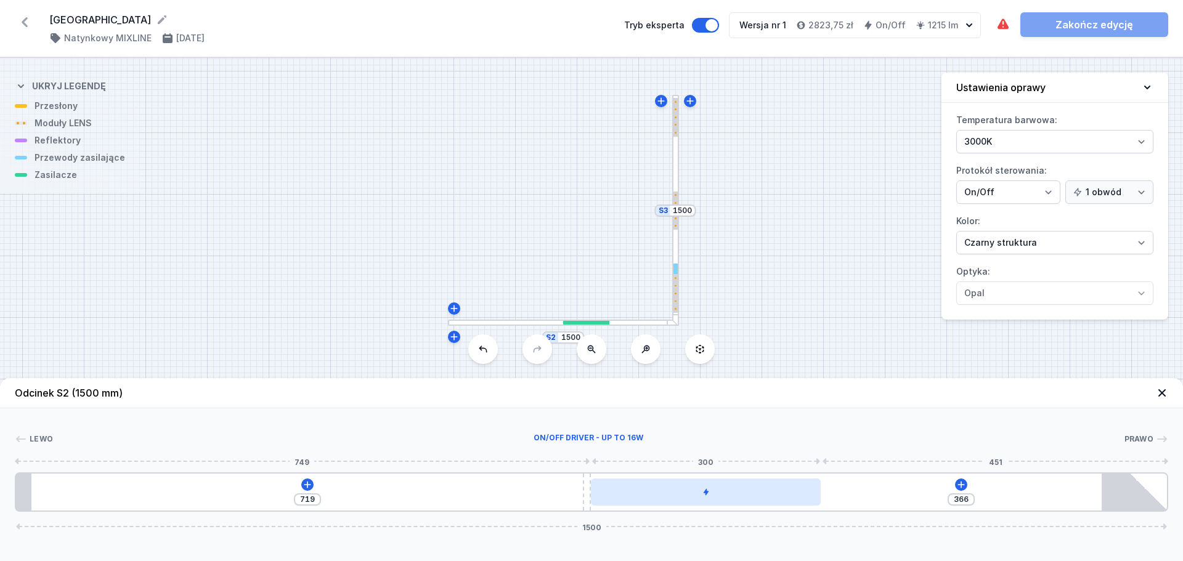
drag, startPoint x: 524, startPoint y: 491, endPoint x: 738, endPoint y: 486, distance: 213.9
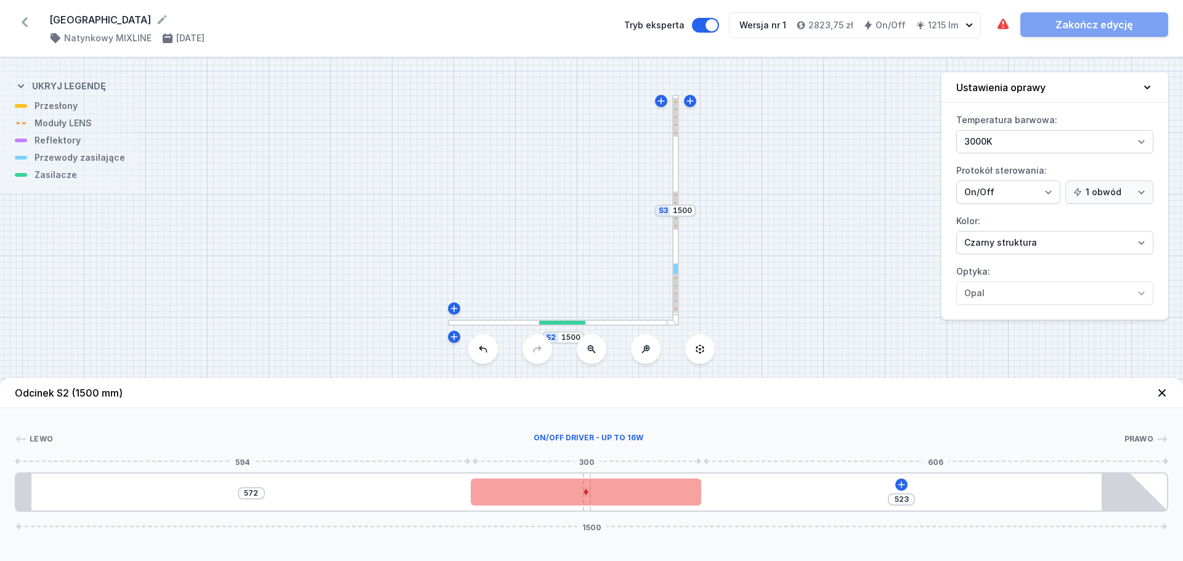
drag, startPoint x: 708, startPoint y: 493, endPoint x: 589, endPoint y: 487, distance: 119.1
click at [589, 487] on div at bounding box center [586, 492] width 230 height 27
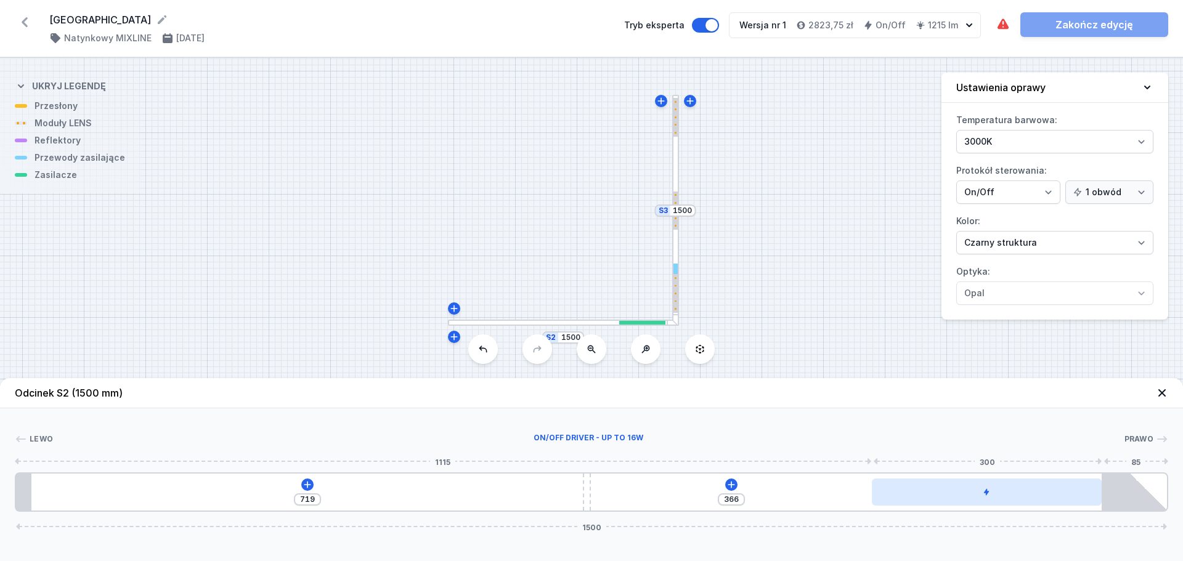
drag, startPoint x: 617, startPoint y: 499, endPoint x: 1027, endPoint y: 503, distance: 409.2
click at [1027, 503] on div at bounding box center [987, 492] width 230 height 27
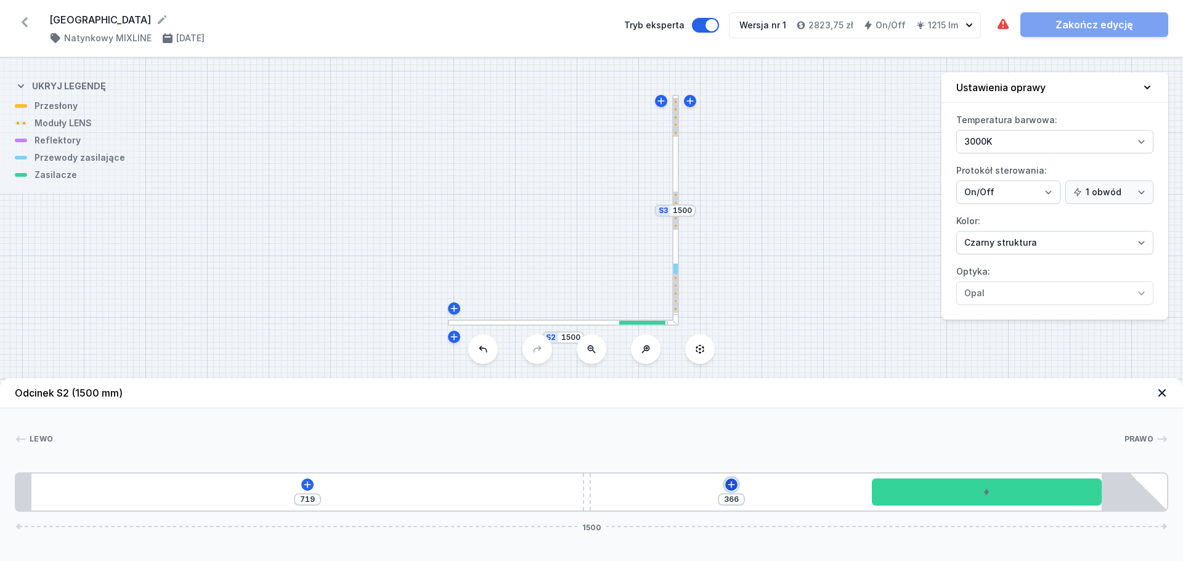
click at [731, 484] on icon at bounding box center [732, 485] width 10 height 10
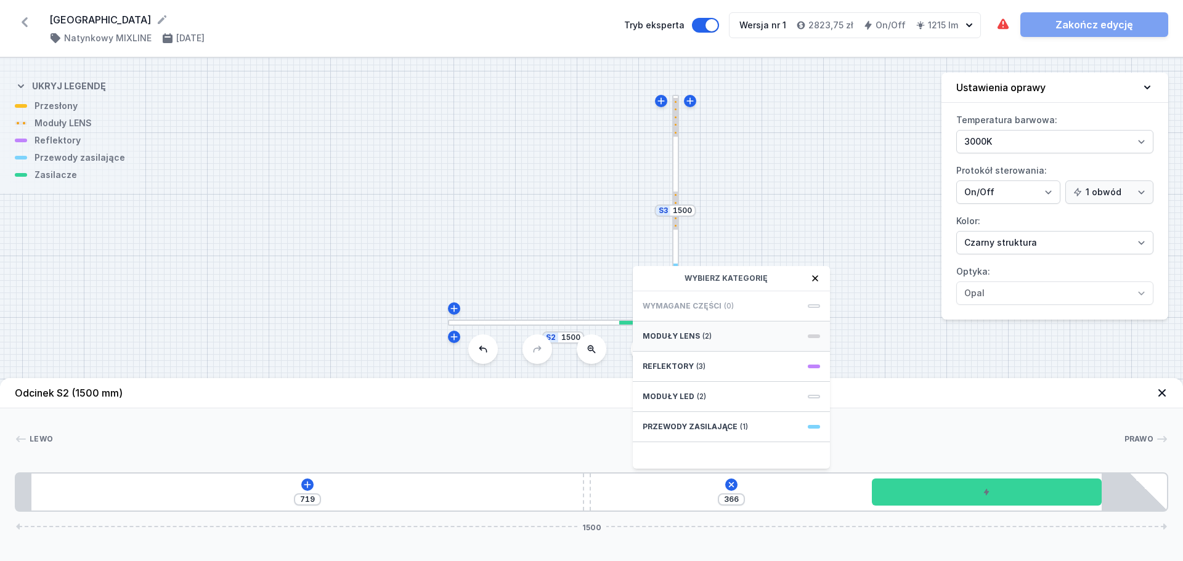
click at [714, 336] on div "Moduły LENS (2)" at bounding box center [731, 337] width 197 height 30
click at [494, 515] on div "Odcinek S2 (1500 mm) Lewo Prawo 1 2 3 4 719 366 Moduły LENS 15 LENS module 750m…" at bounding box center [591, 469] width 1183 height 183
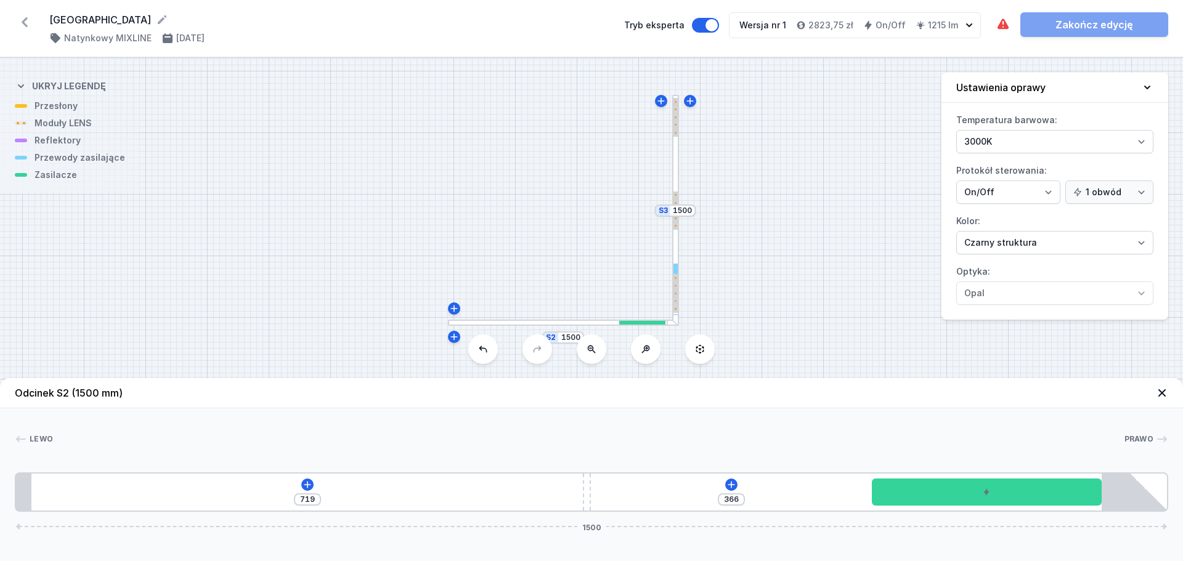
click at [302, 490] on div "[PHONE_NUMBER]" at bounding box center [592, 492] width 1154 height 39
click at [1063, 510] on div "[PHONE_NUMBER]" at bounding box center [592, 492] width 1154 height 39
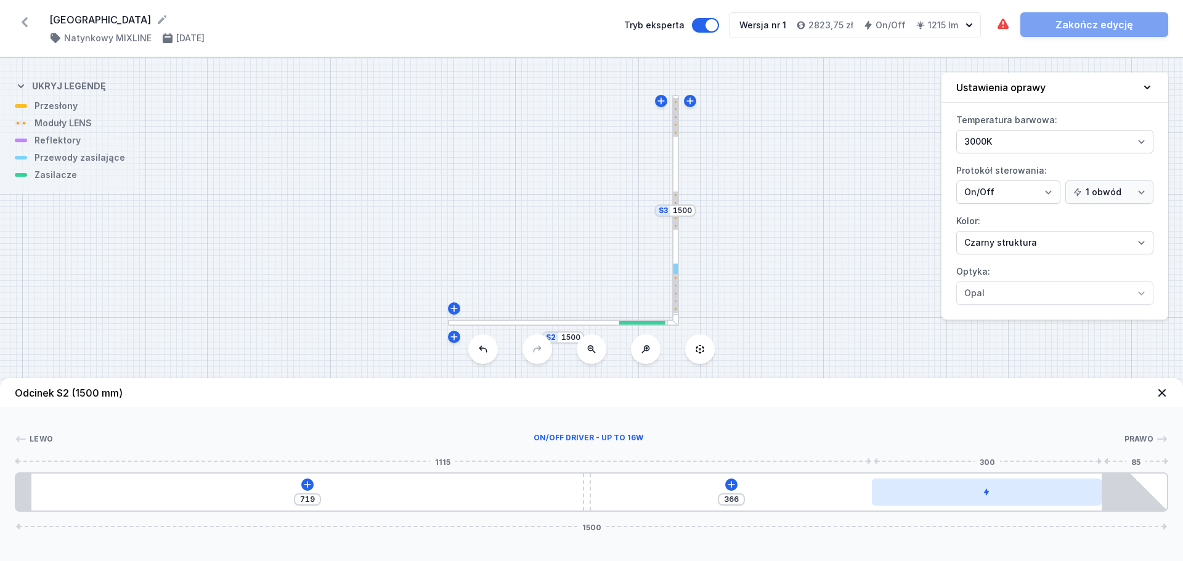
click at [1045, 494] on div at bounding box center [987, 492] width 230 height 27
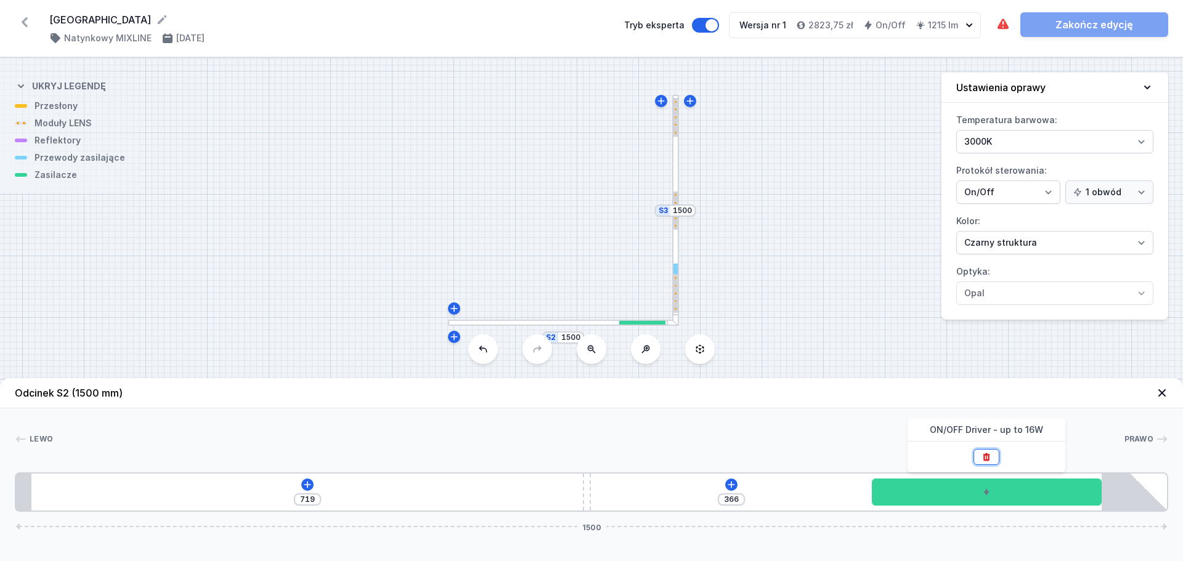
click at [982, 453] on icon at bounding box center [987, 457] width 10 height 10
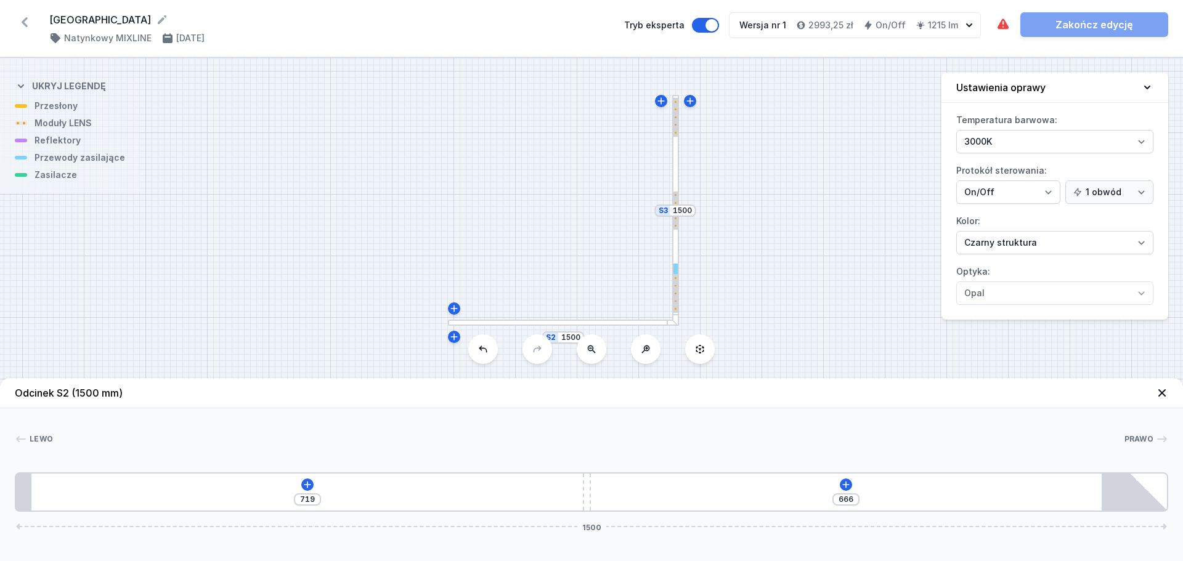
click at [675, 301] on div at bounding box center [676, 302] width 2 height 2
